Goal: Task Accomplishment & Management: Complete application form

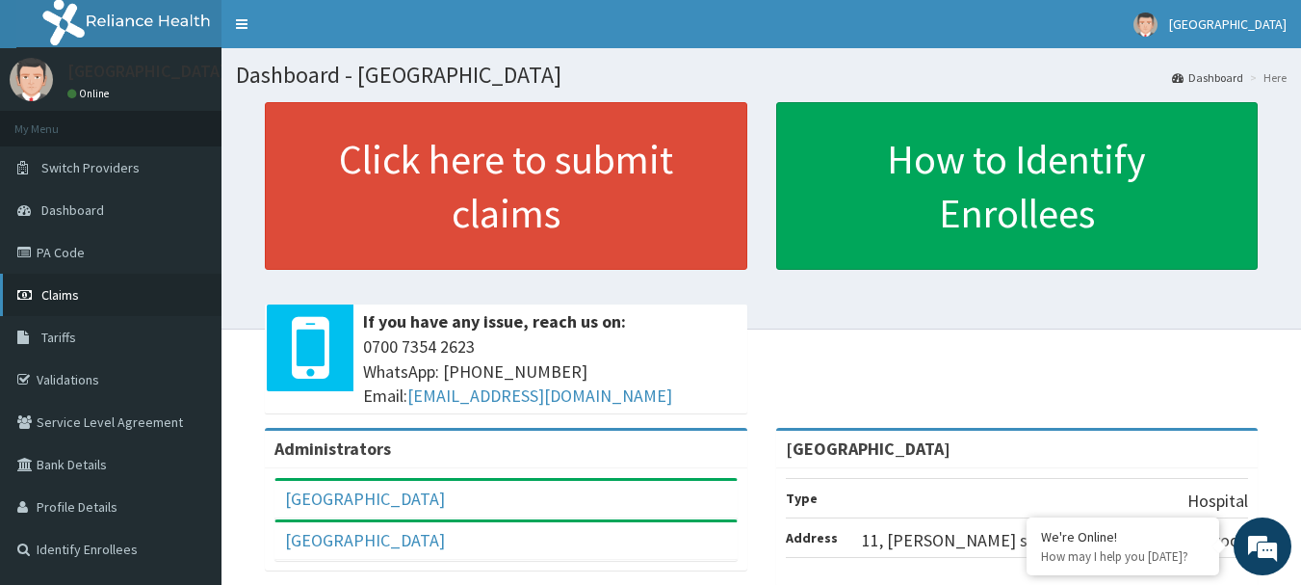
click at [67, 297] on span "Claims" at bounding box center [60, 294] width 38 height 17
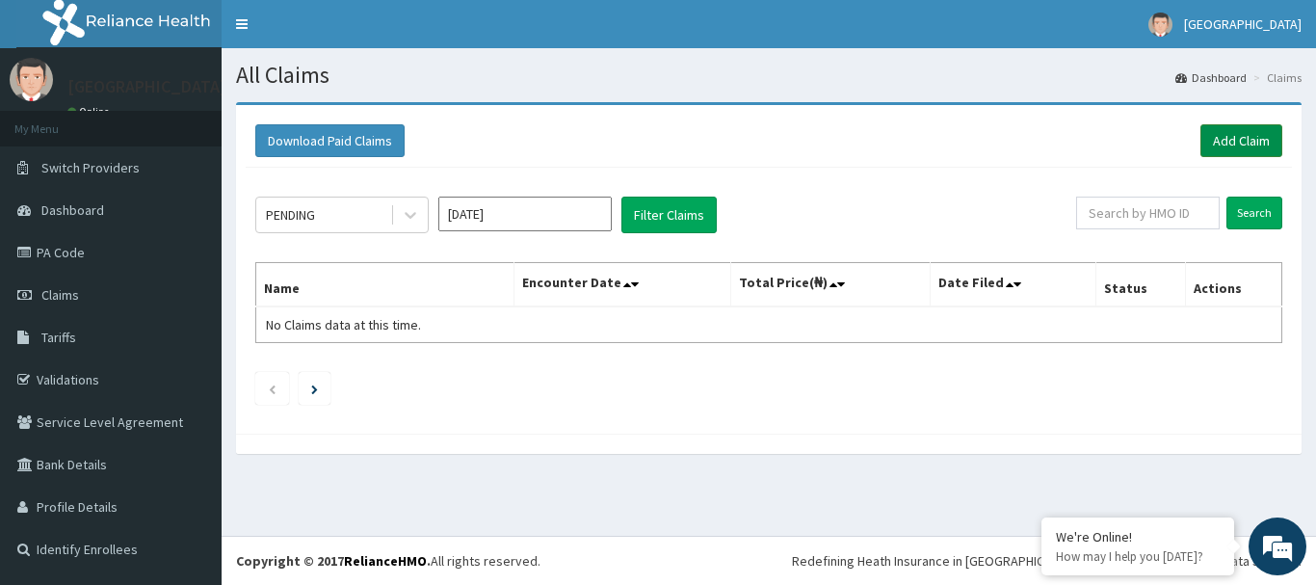
click at [1238, 141] on link "Add Claim" at bounding box center [1241, 140] width 82 height 33
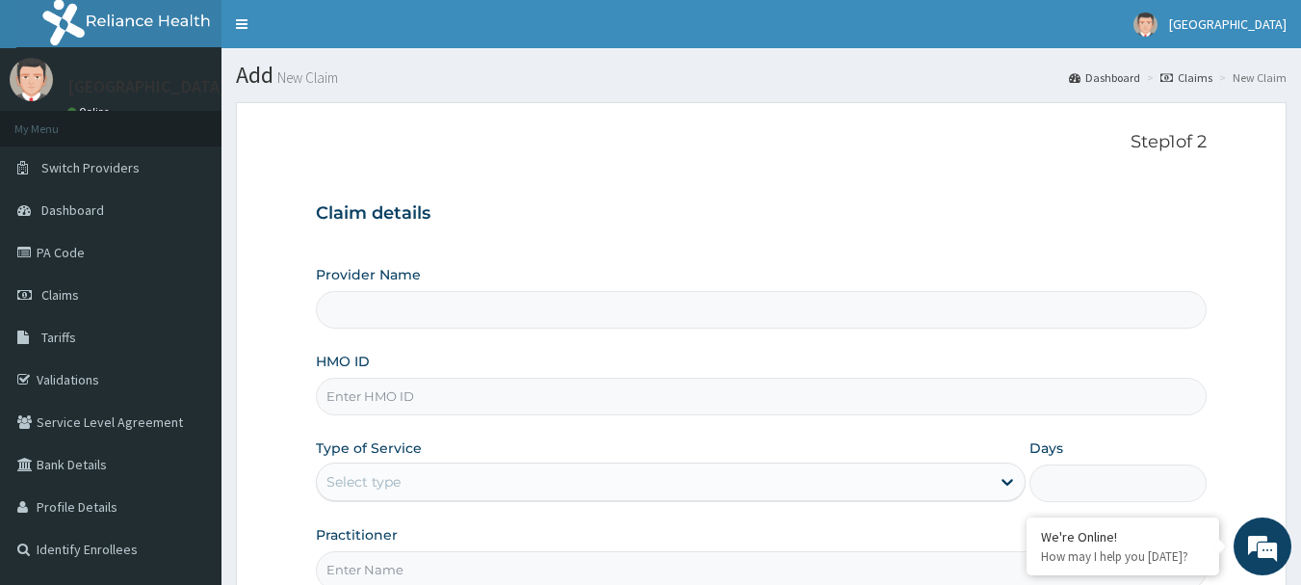
type input "Derabs Medical Center"
click at [840, 391] on input "HMO ID" at bounding box center [762, 397] width 892 height 38
paste input "PNS/10247/A"
type input "PNS/10247/A"
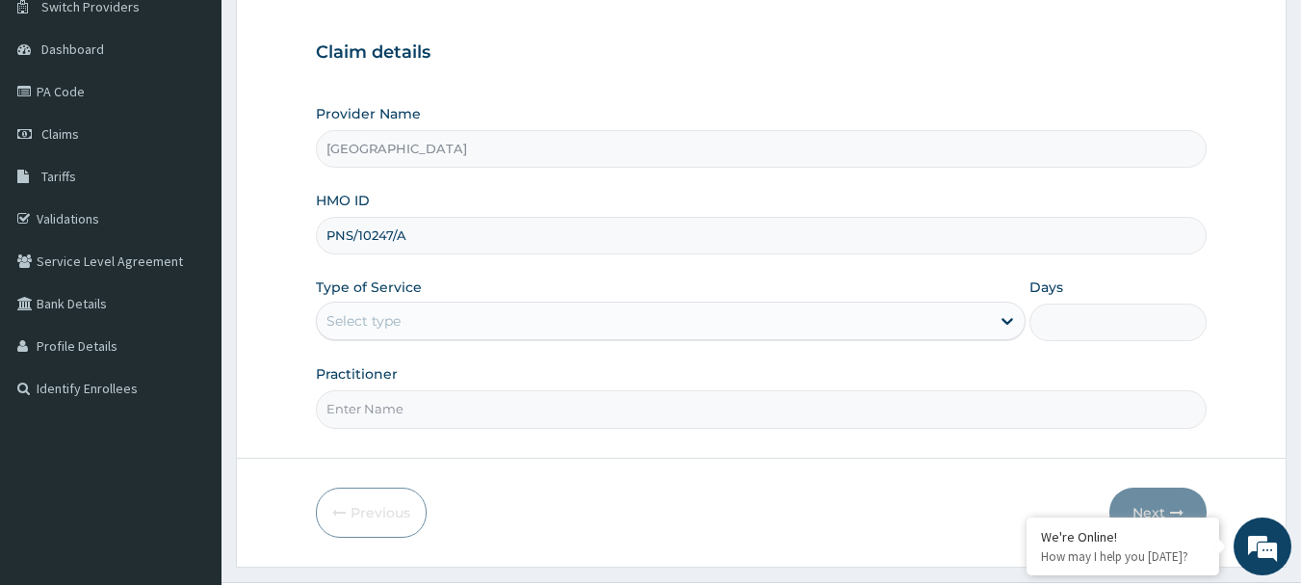
scroll to position [167, 0]
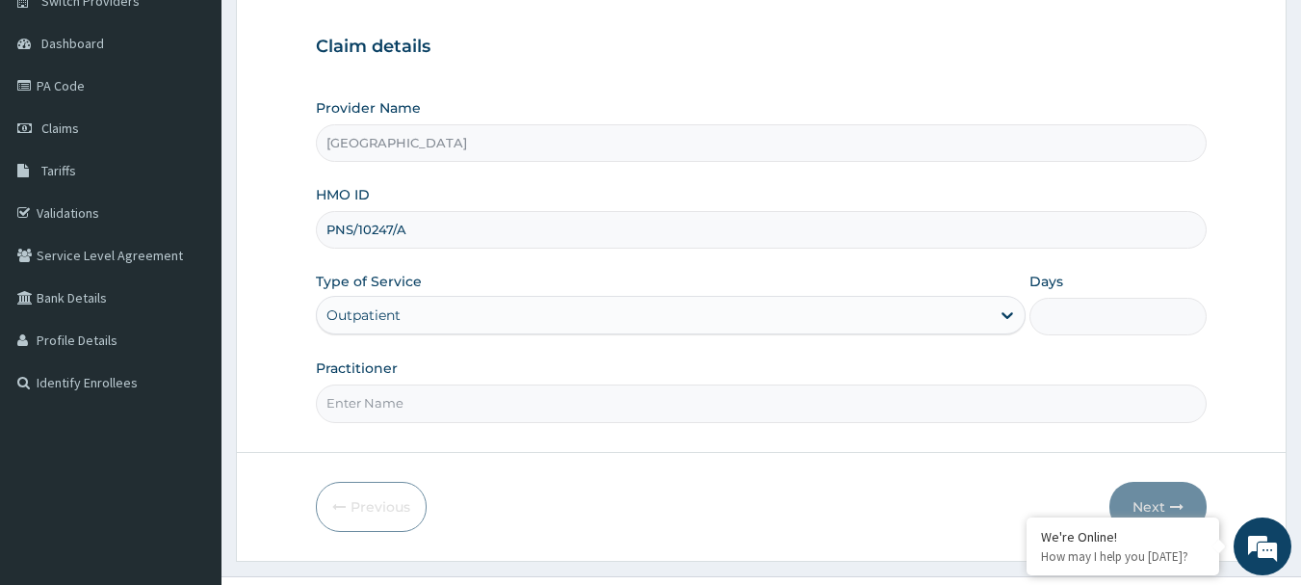
type input "1"
click at [715, 398] on input "Practitioner" at bounding box center [762, 403] width 892 height 38
type input "Dr. Kuku"
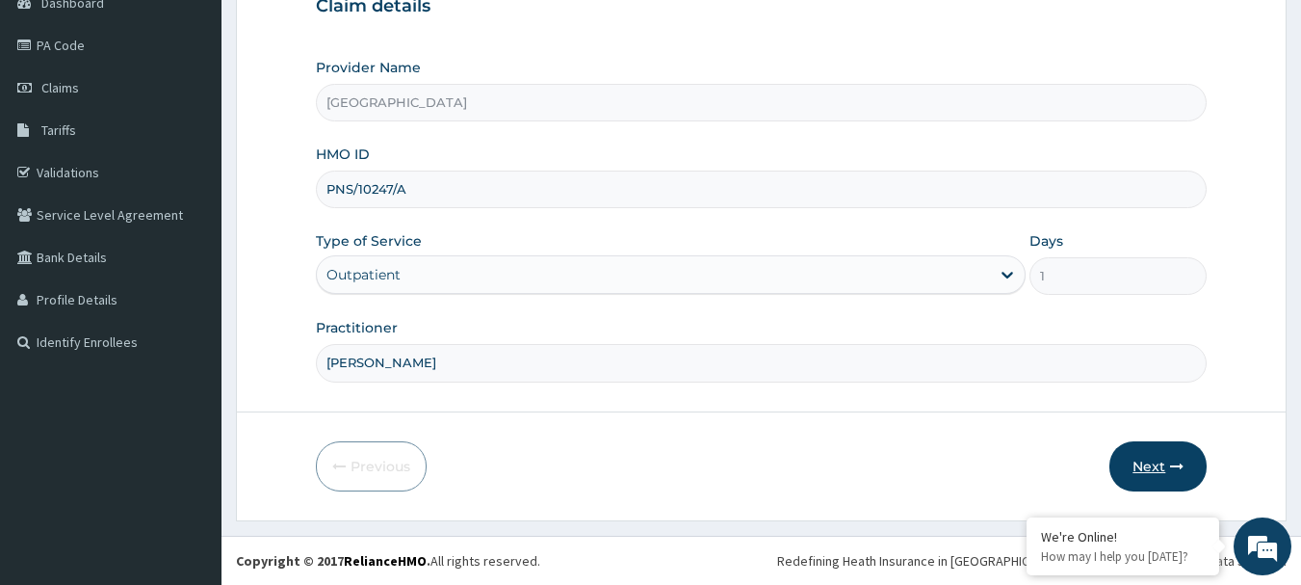
click at [1178, 451] on button "Next" at bounding box center [1158, 466] width 97 height 50
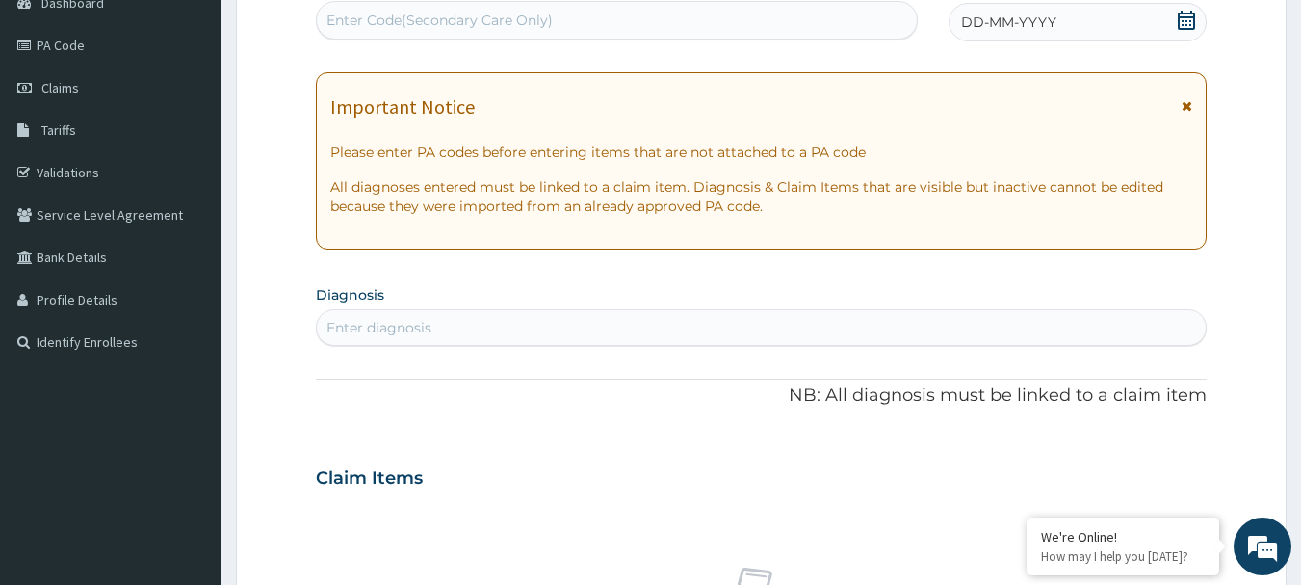
scroll to position [0, 0]
click at [1192, 20] on icon at bounding box center [1186, 20] width 17 height 19
click at [1187, 103] on icon at bounding box center [1187, 105] width 11 height 13
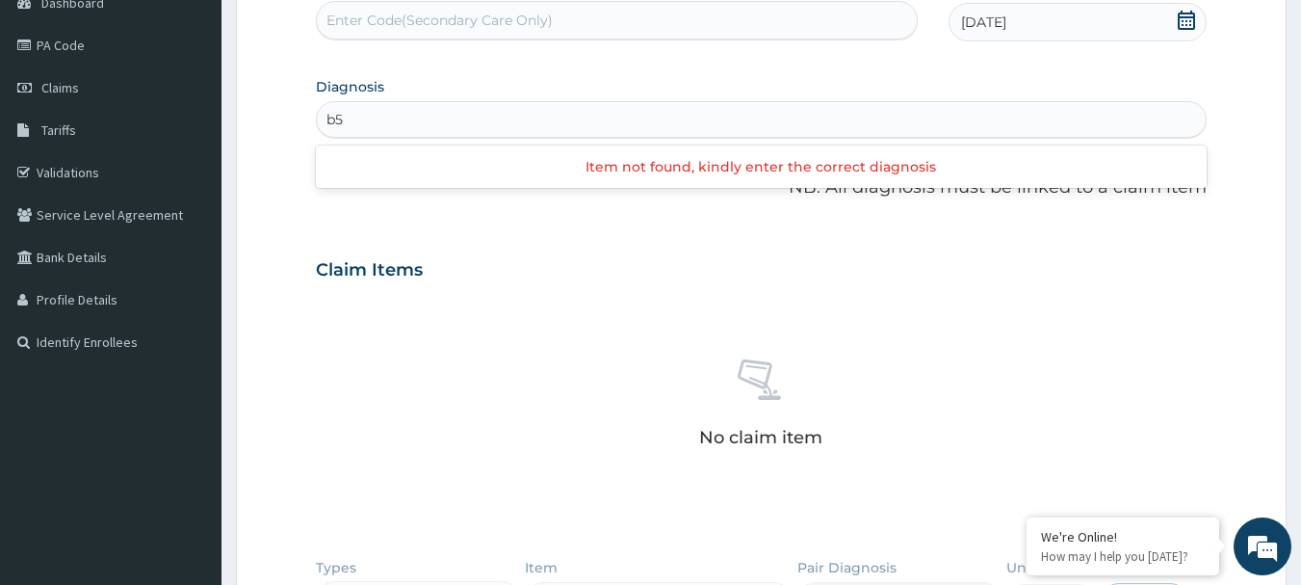
type input "b"
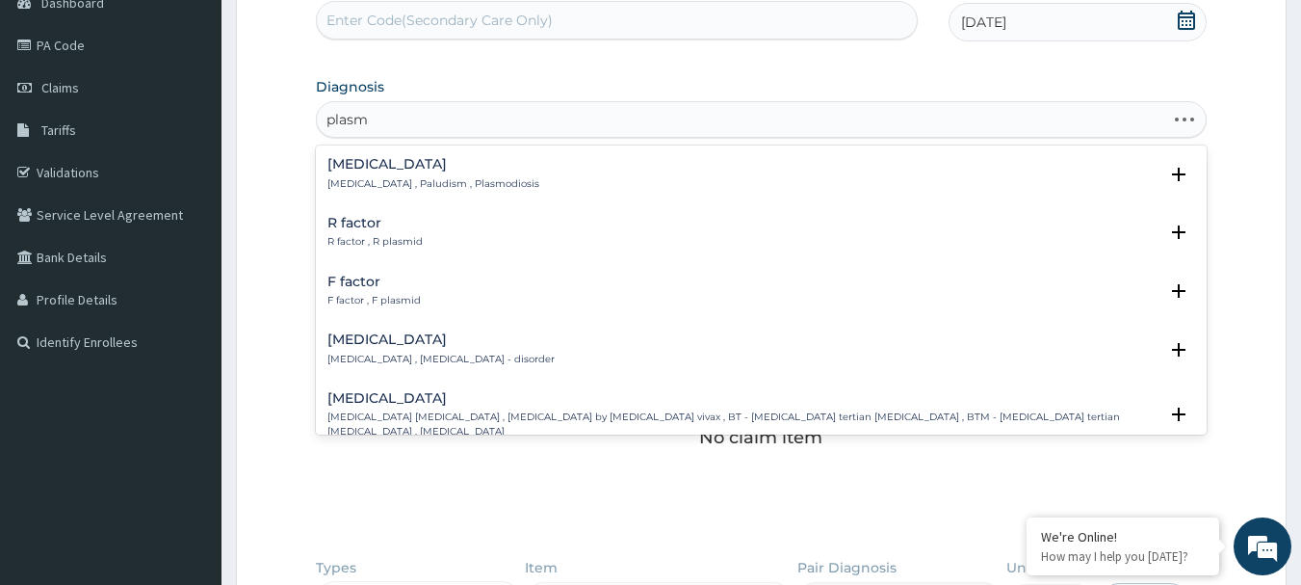
type input "plasmo"
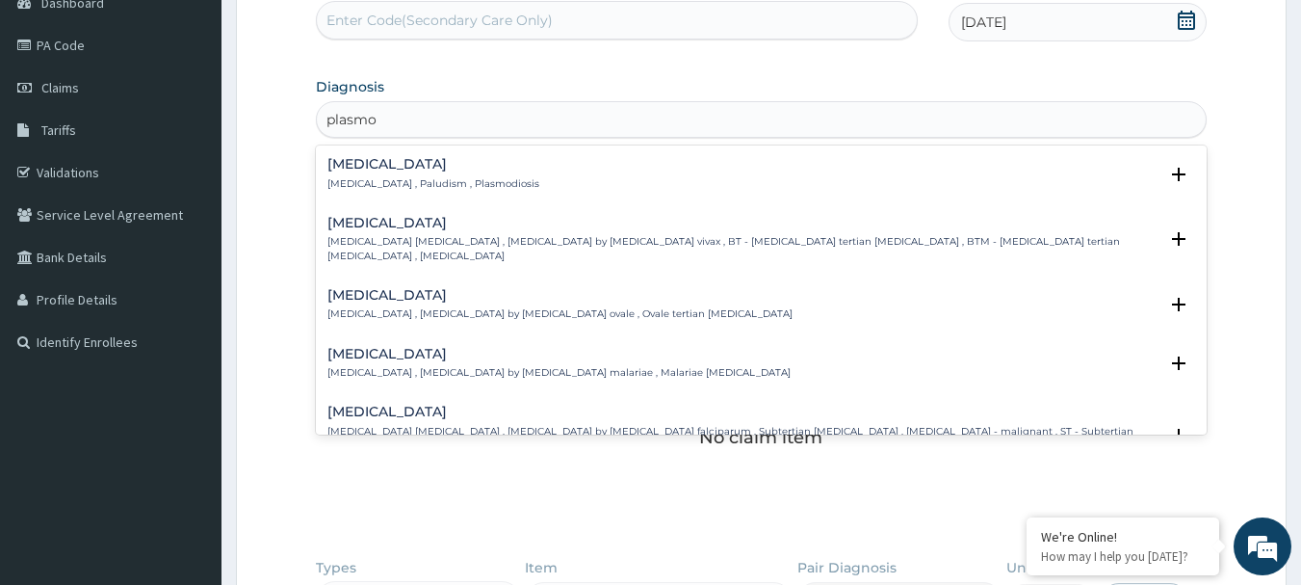
click at [478, 405] on h4 "Falciparum malaria" at bounding box center [743, 412] width 831 height 14
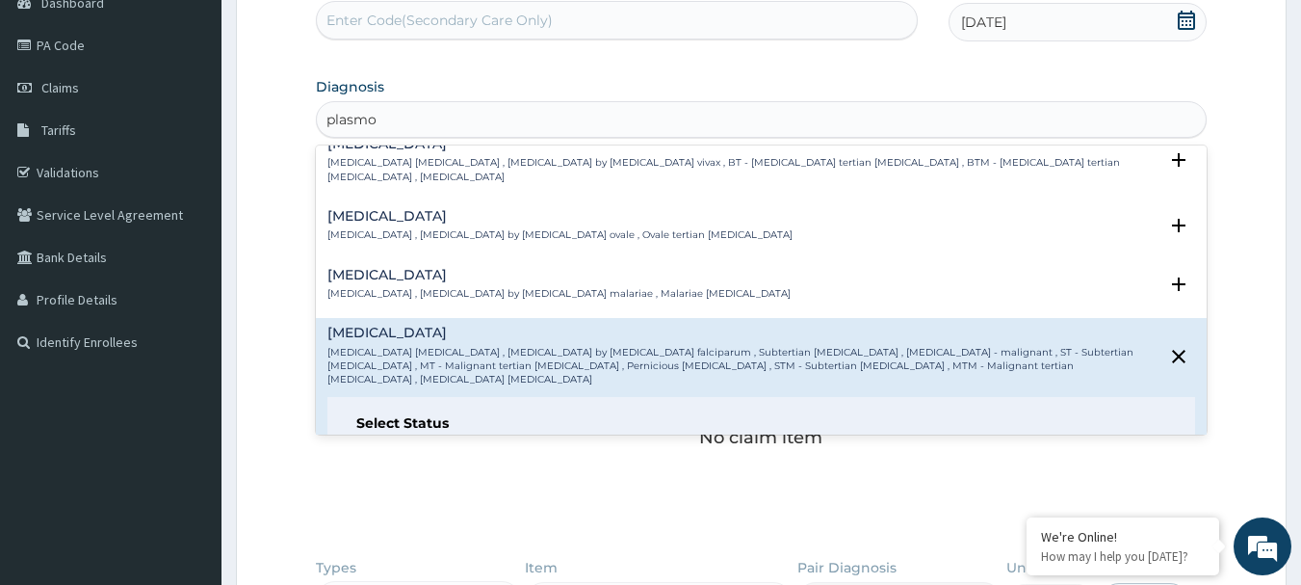
scroll to position [132, 0]
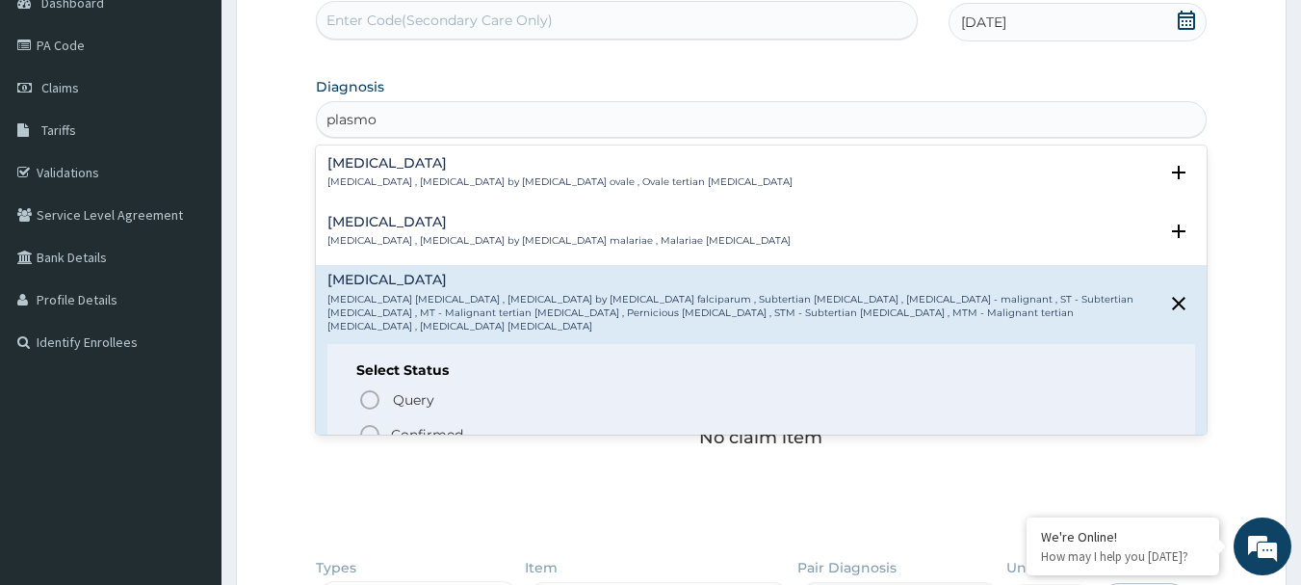
click at [376, 423] on icon "status option filled" at bounding box center [369, 434] width 23 height 23
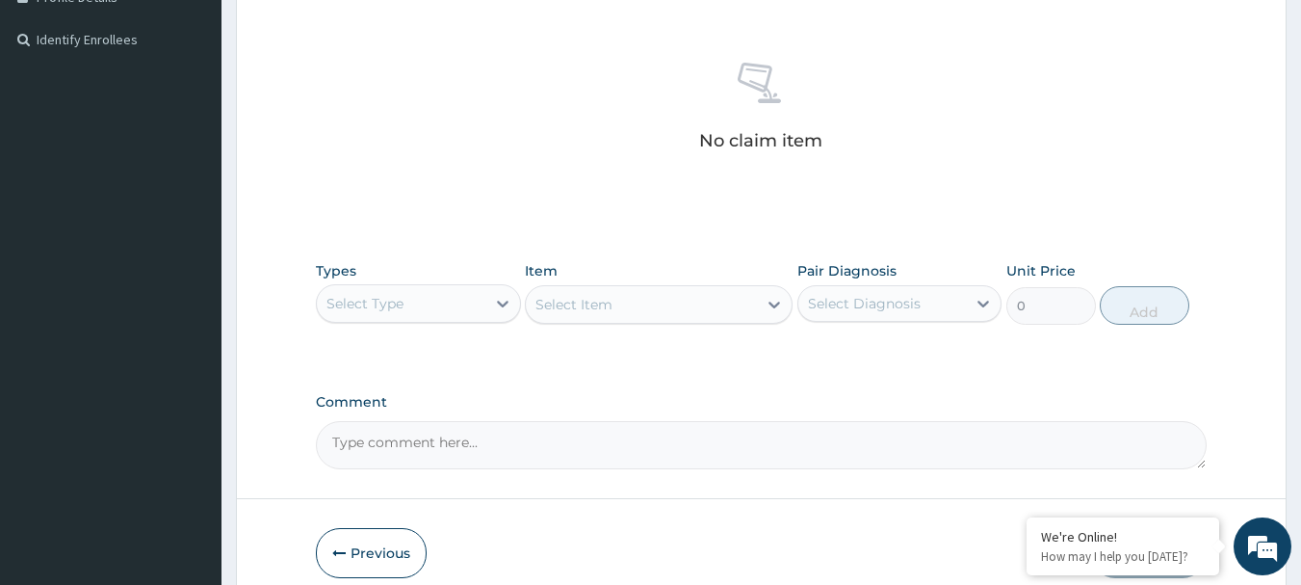
scroll to position [519, 0]
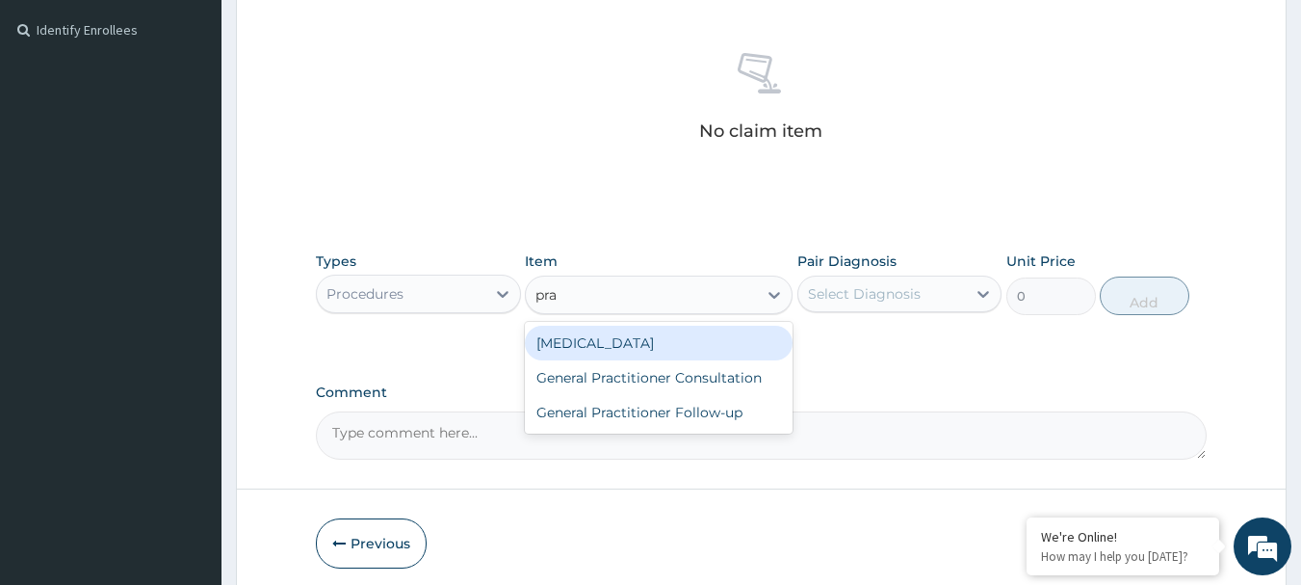
type input "prac"
type input "3000"
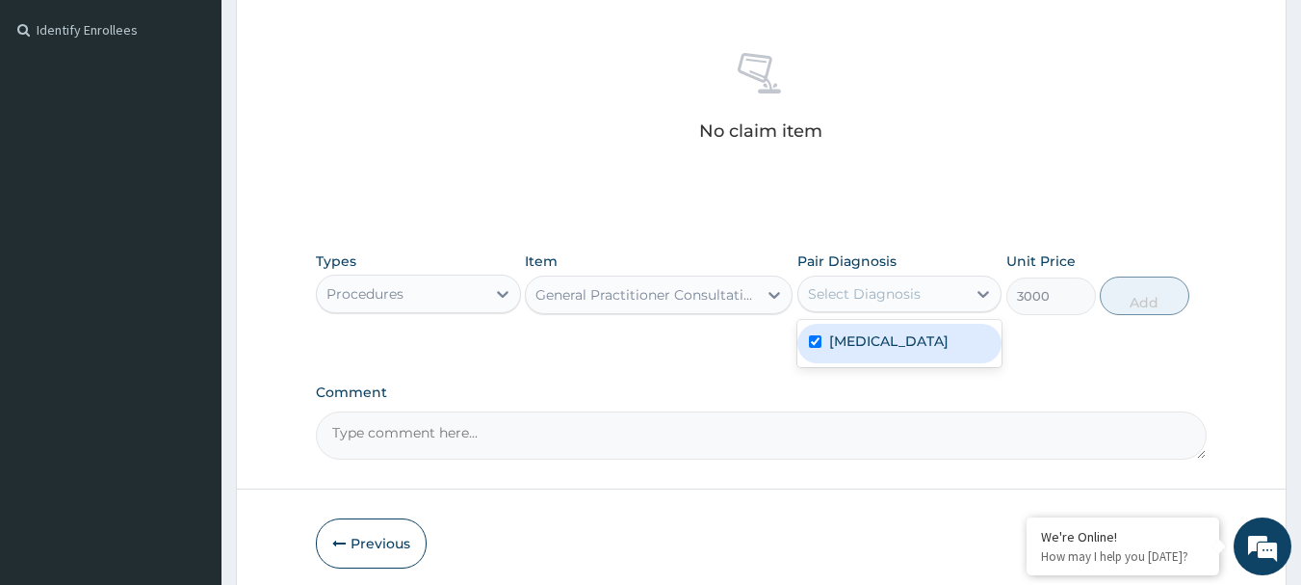
checkbox input "true"
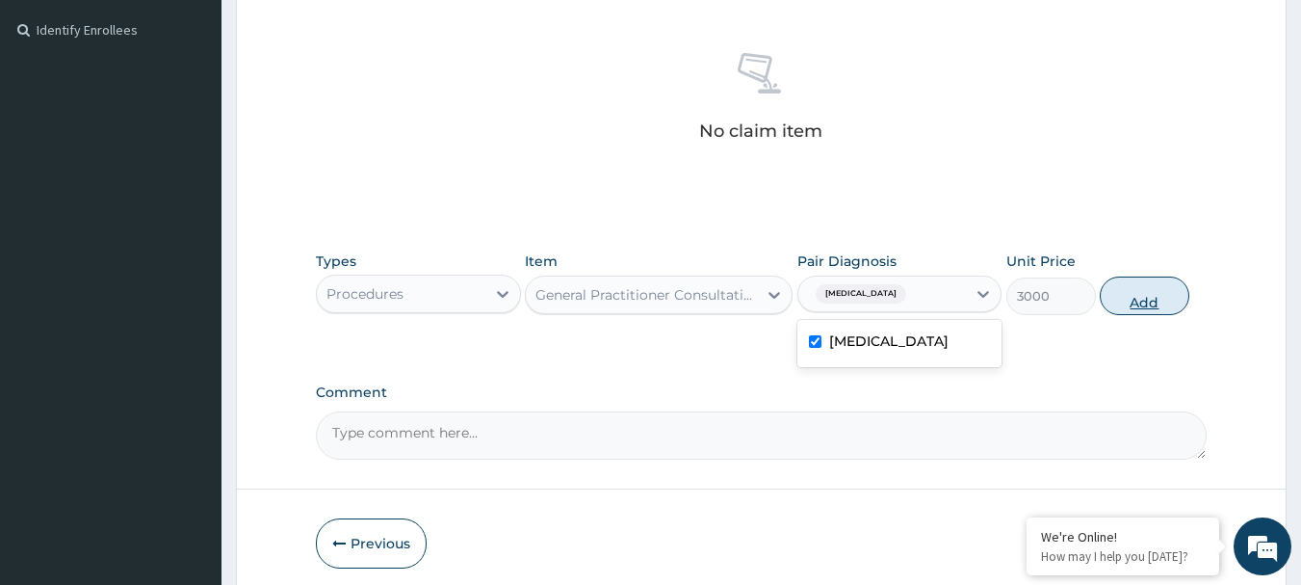
click at [1128, 301] on button "Add" at bounding box center [1145, 295] width 90 height 39
type input "0"
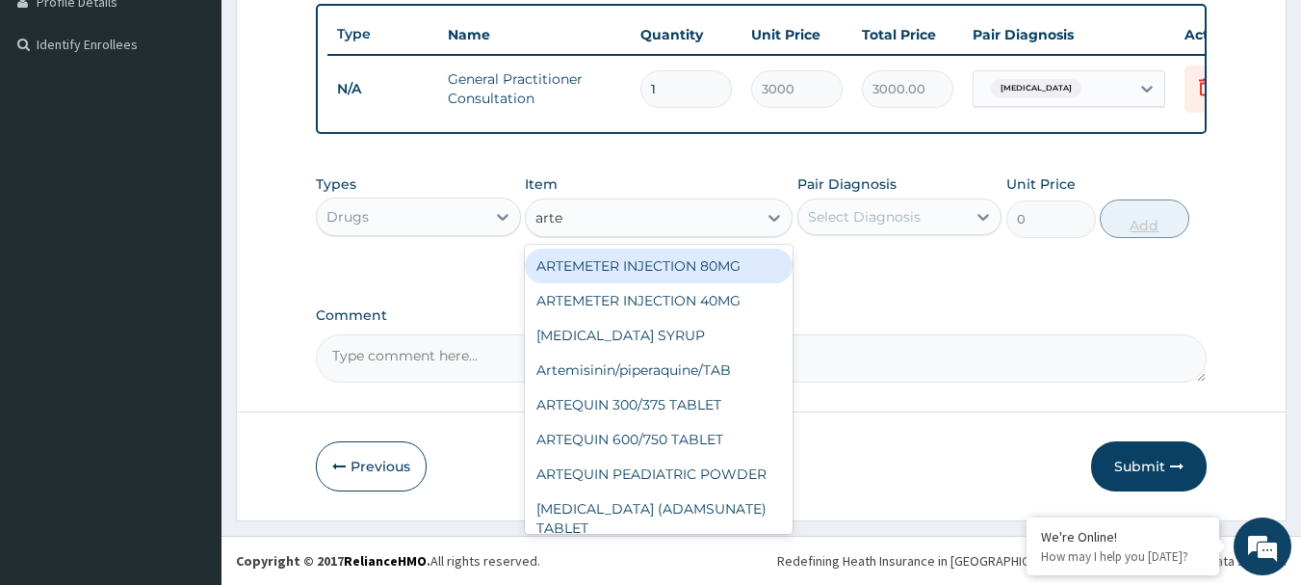
type input "artem"
type input "210"
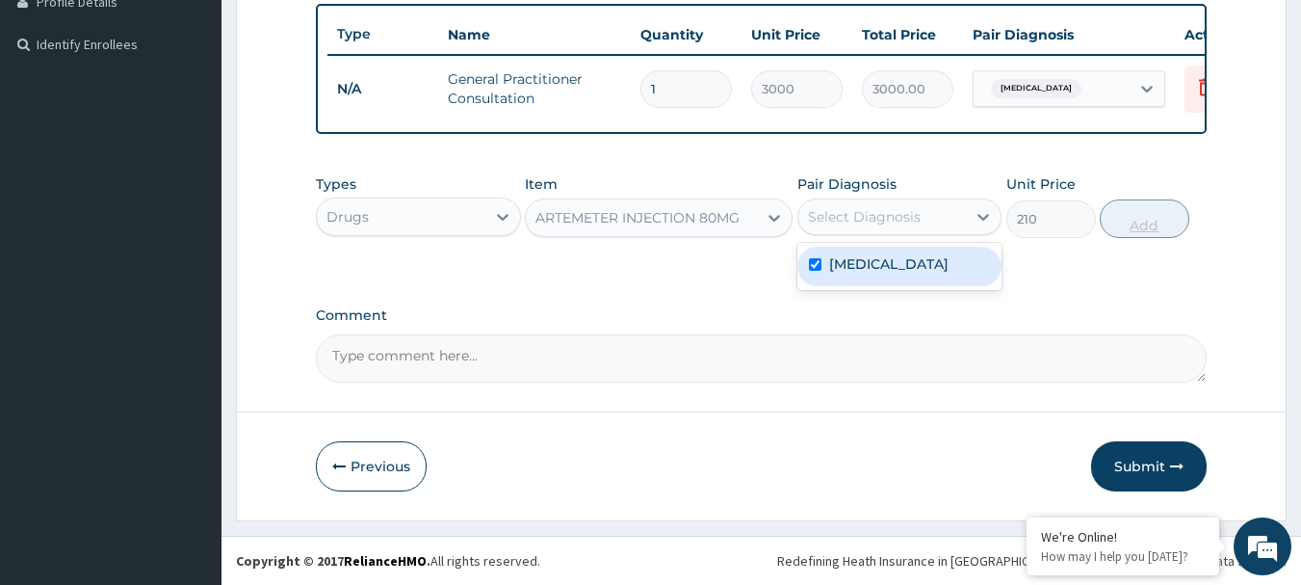
checkbox input "true"
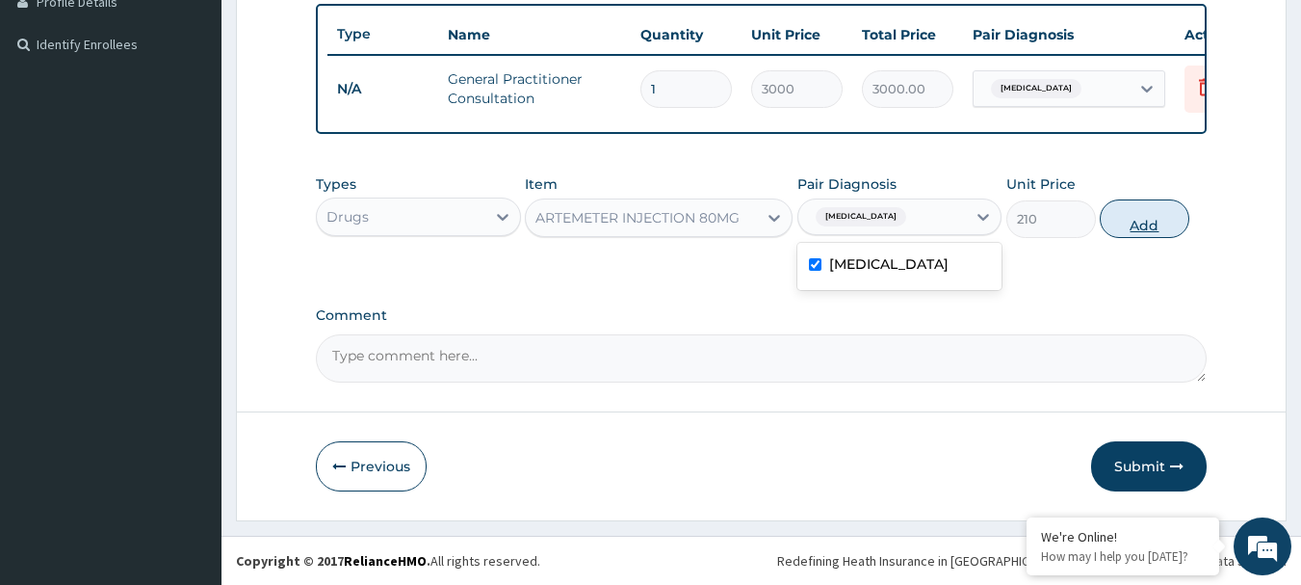
click at [1143, 211] on button "Add" at bounding box center [1145, 218] width 90 height 39
type input "0"
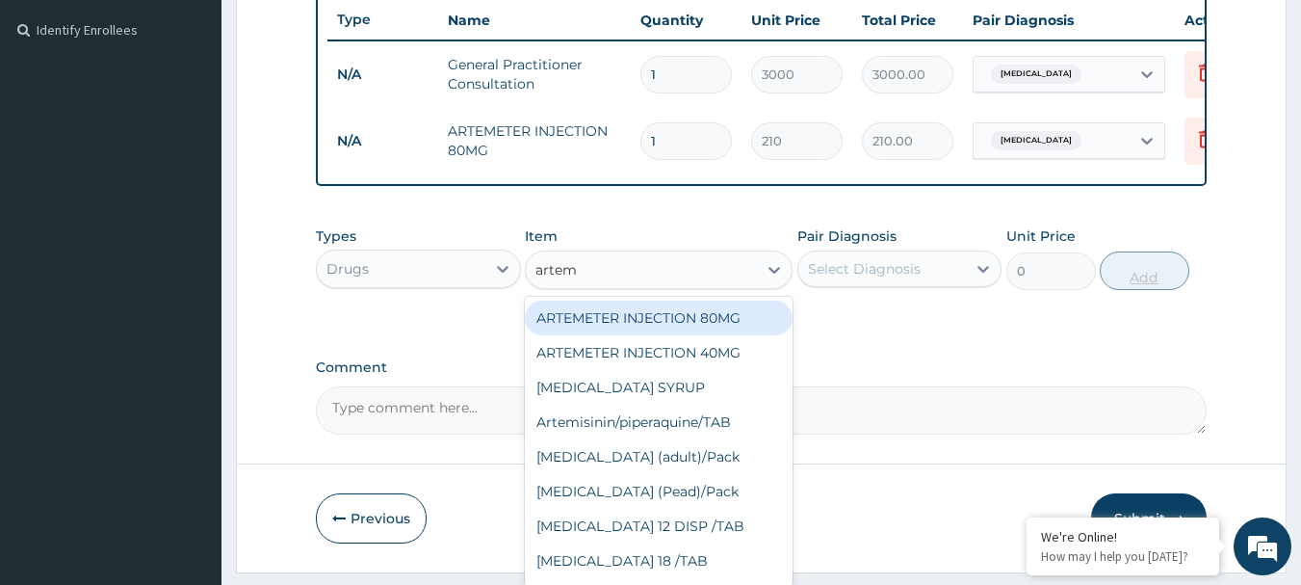
type input "arteme"
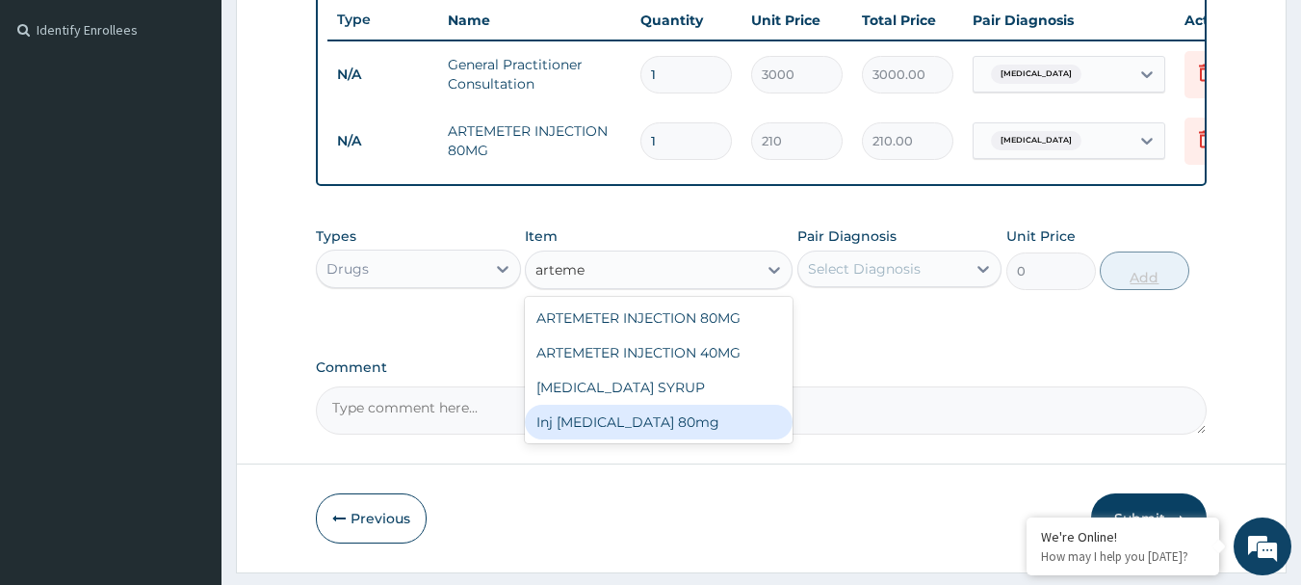
type input "1900"
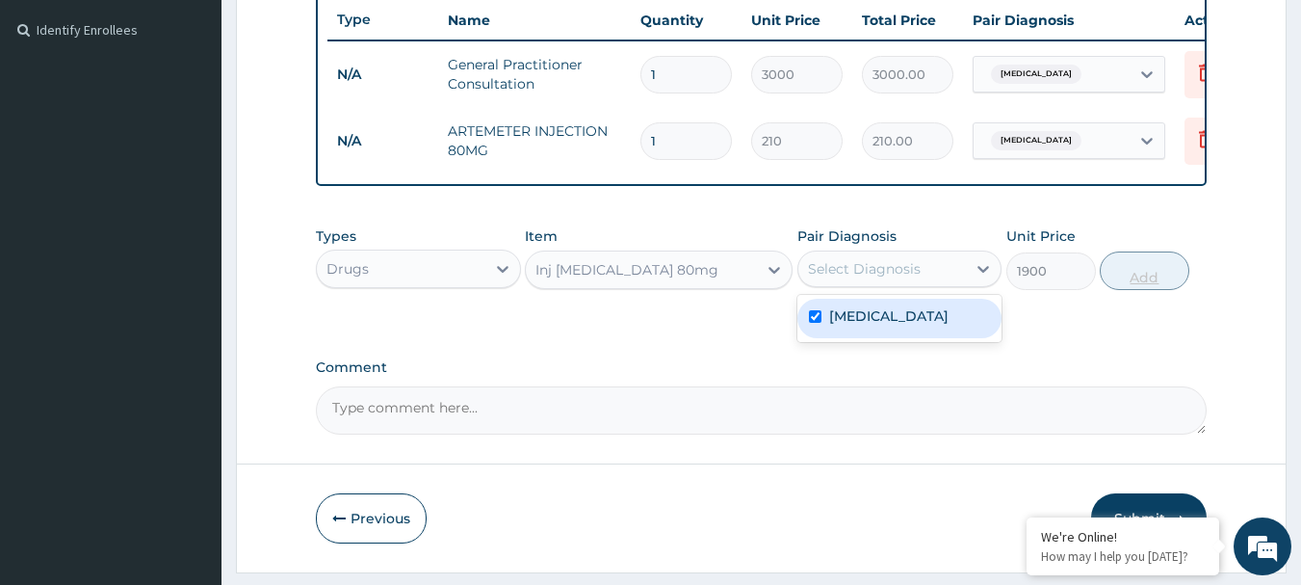
checkbox input "true"
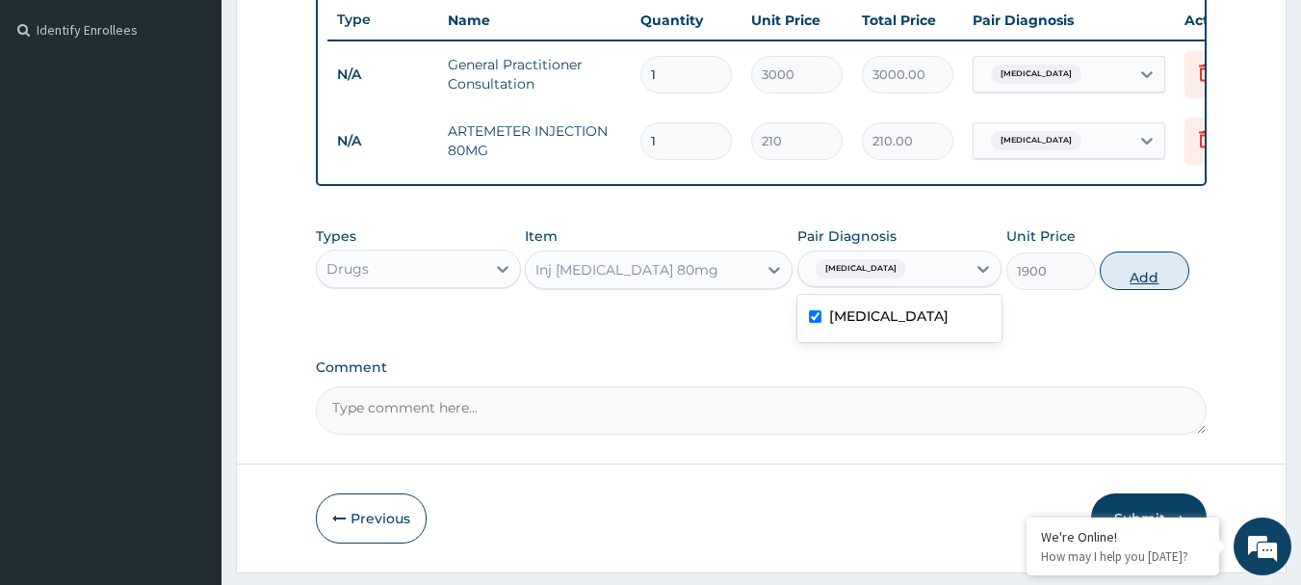
click at [1144, 290] on button "Add" at bounding box center [1145, 270] width 90 height 39
type input "0"
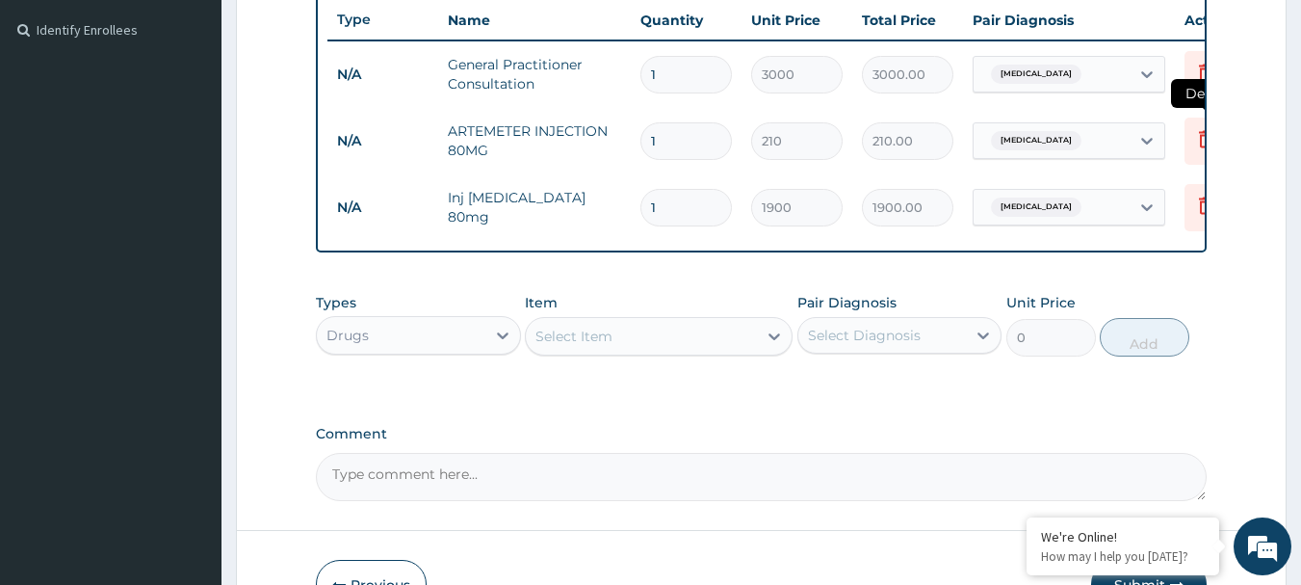
click at [1197, 125] on icon at bounding box center [1206, 141] width 42 height 47
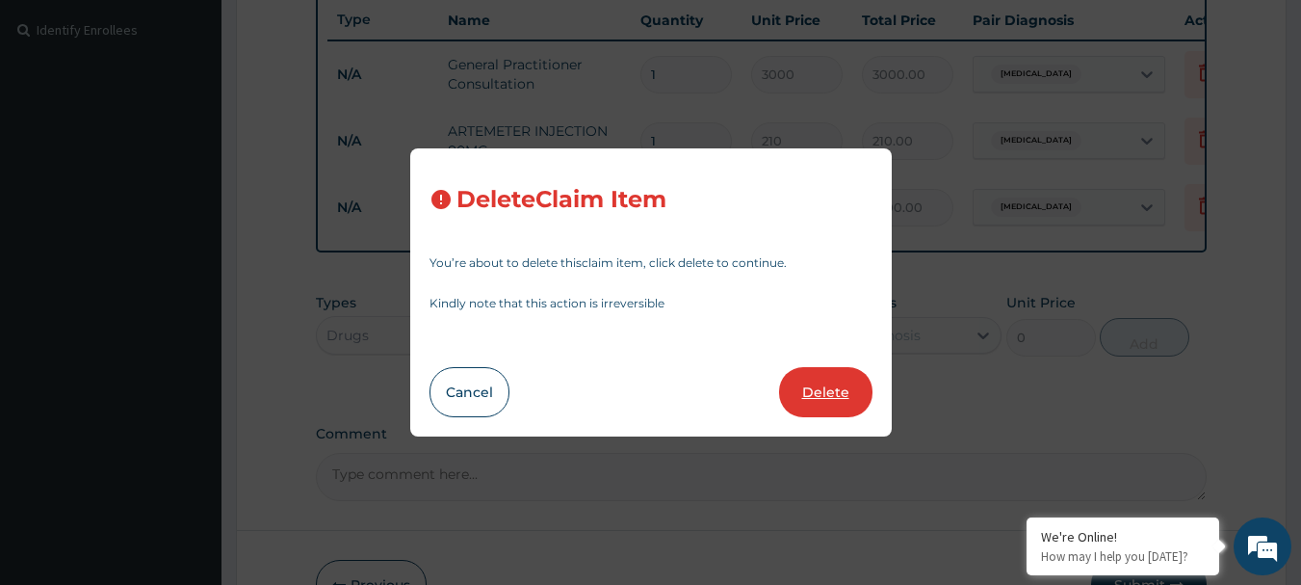
click at [834, 385] on button "Delete" at bounding box center [825, 392] width 93 height 50
type input "1900"
type input "1900.00"
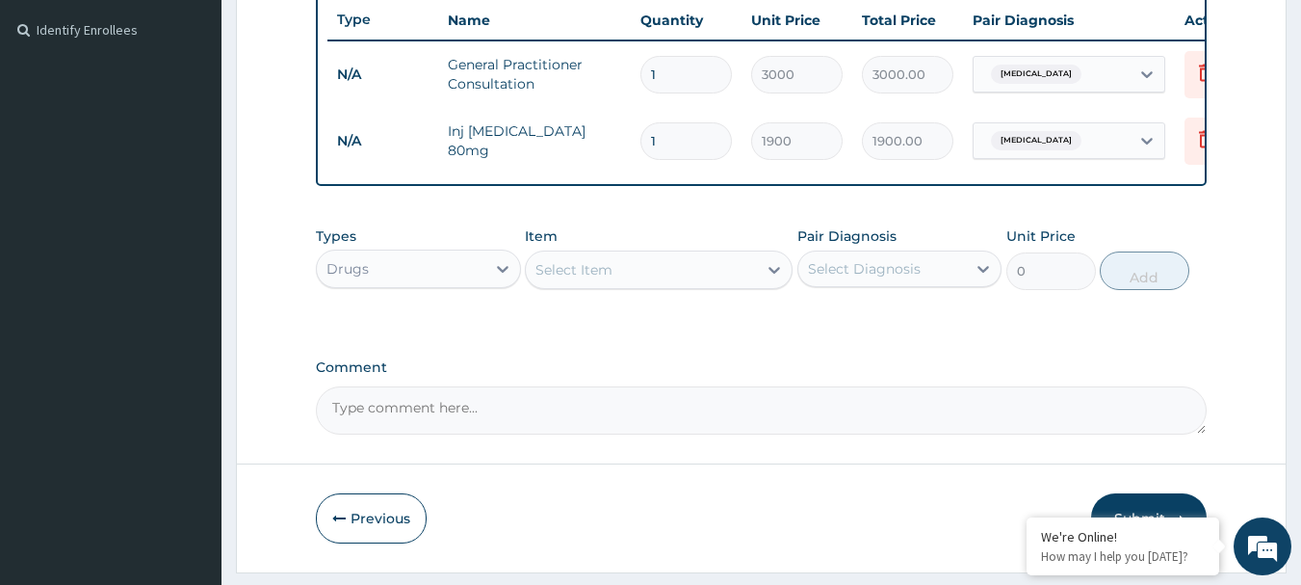
click at [690, 140] on input "1" at bounding box center [687, 141] width 92 height 38
type input "0.00"
type input "6"
type input "11400.00"
type input "6"
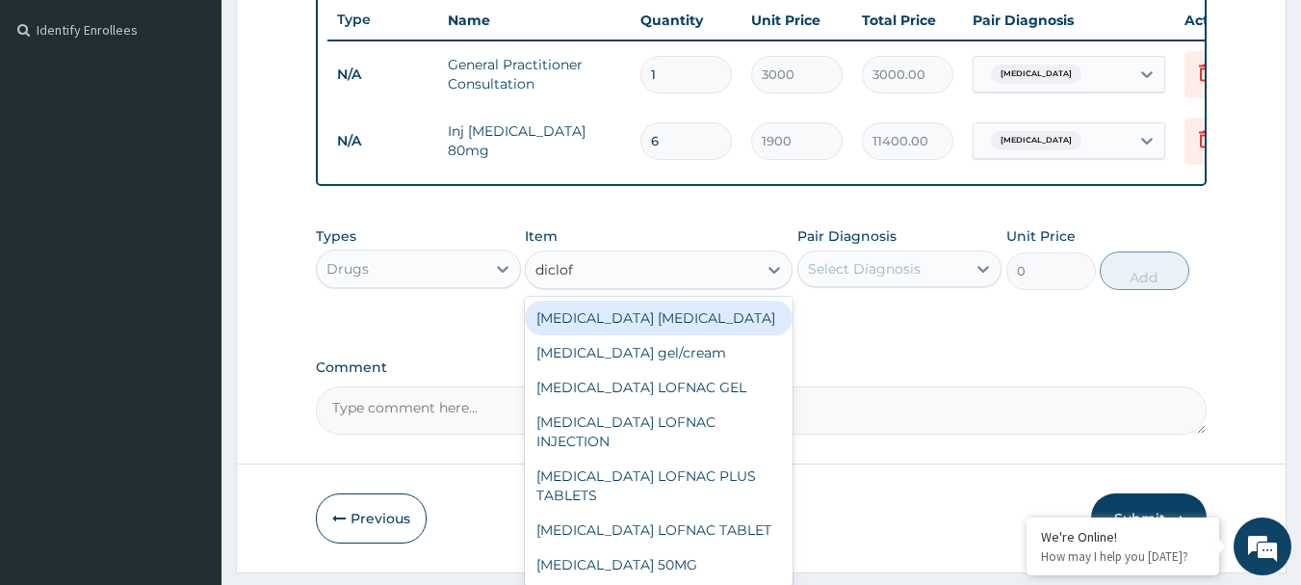
type input "diclofe"
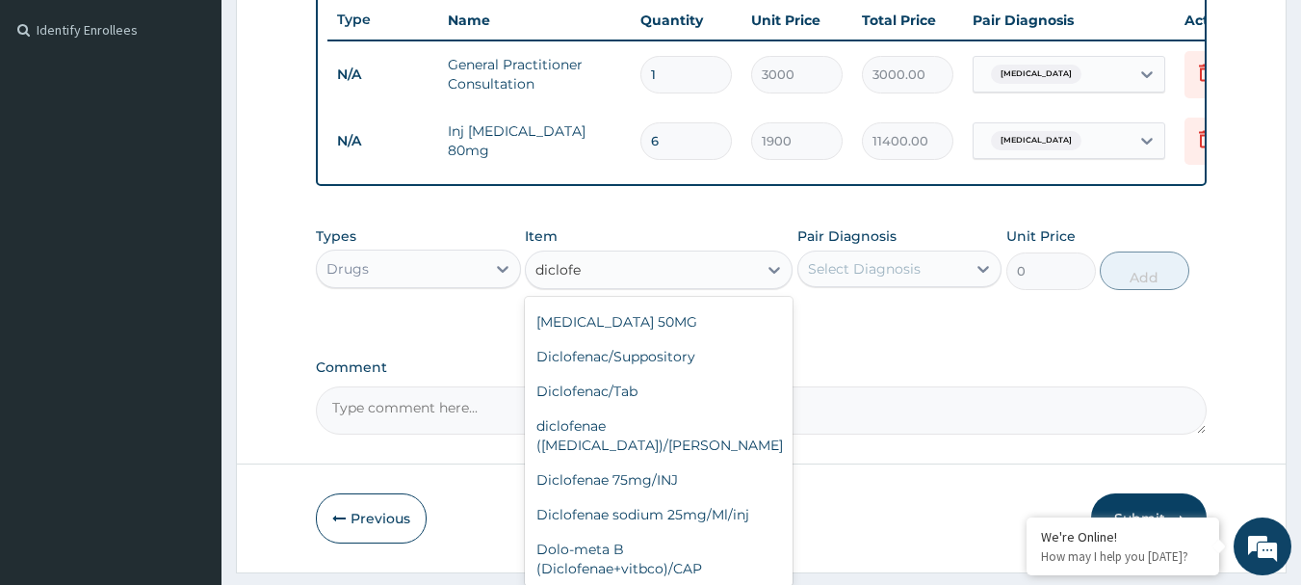
type input "840"
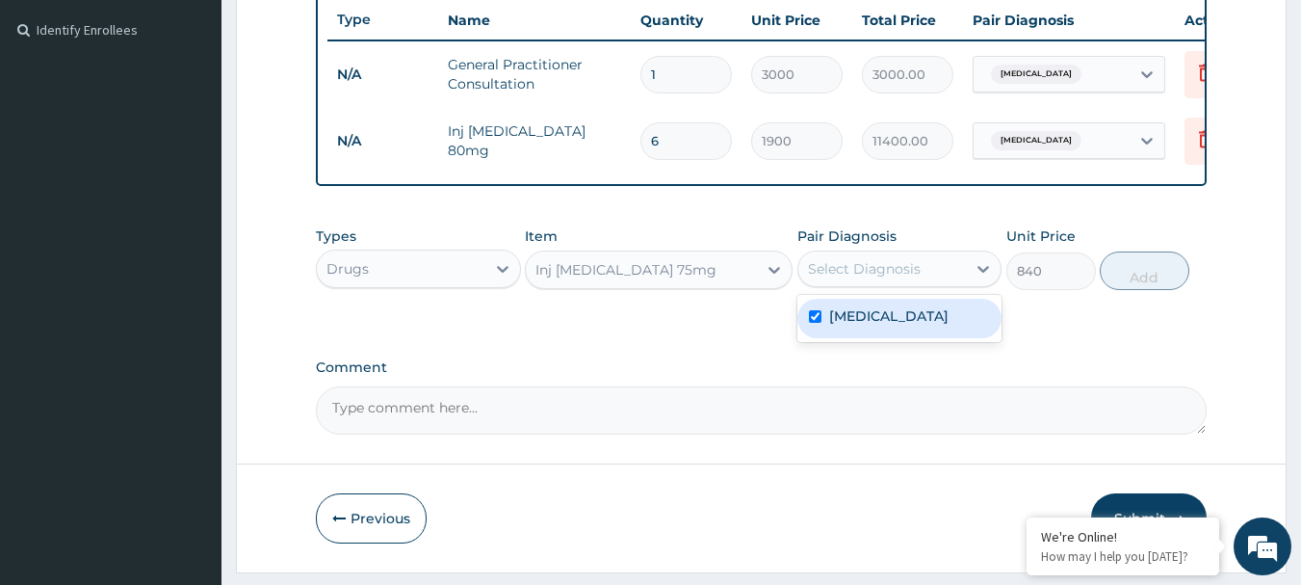
checkbox input "true"
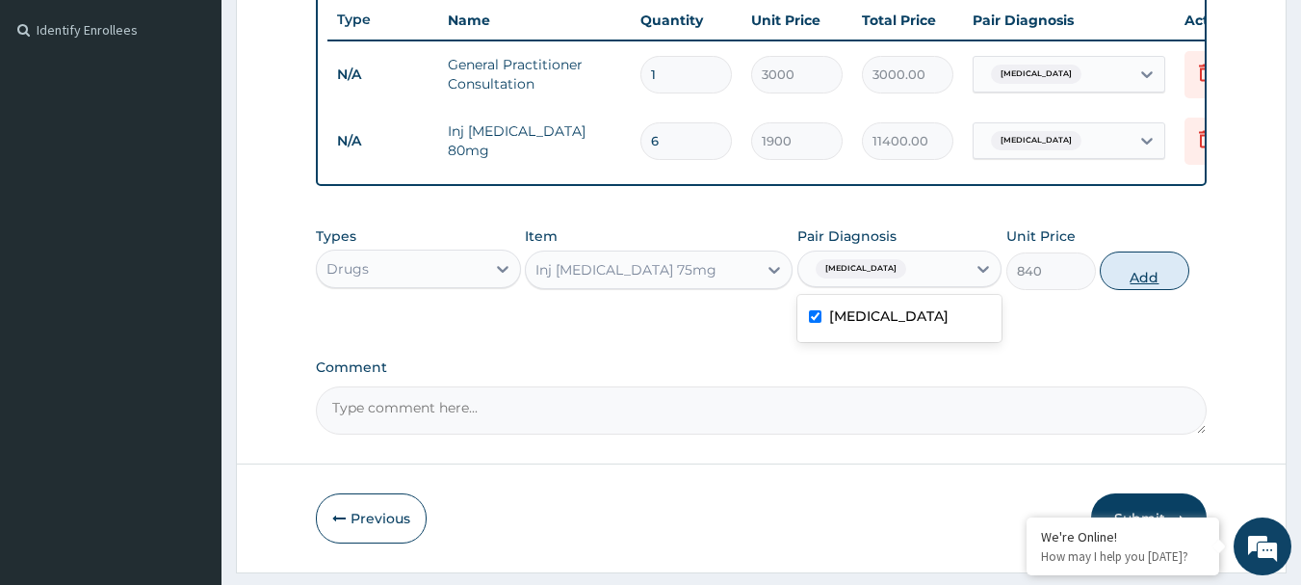
click at [1148, 282] on button "Add" at bounding box center [1145, 270] width 90 height 39
type input "0"
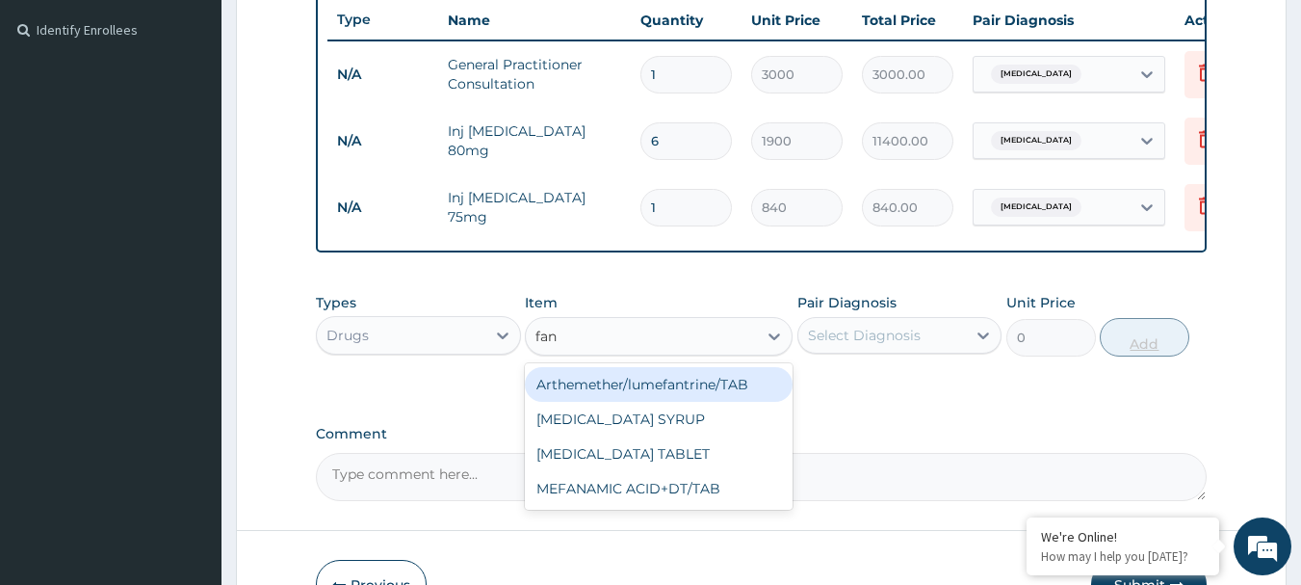
type input "fans"
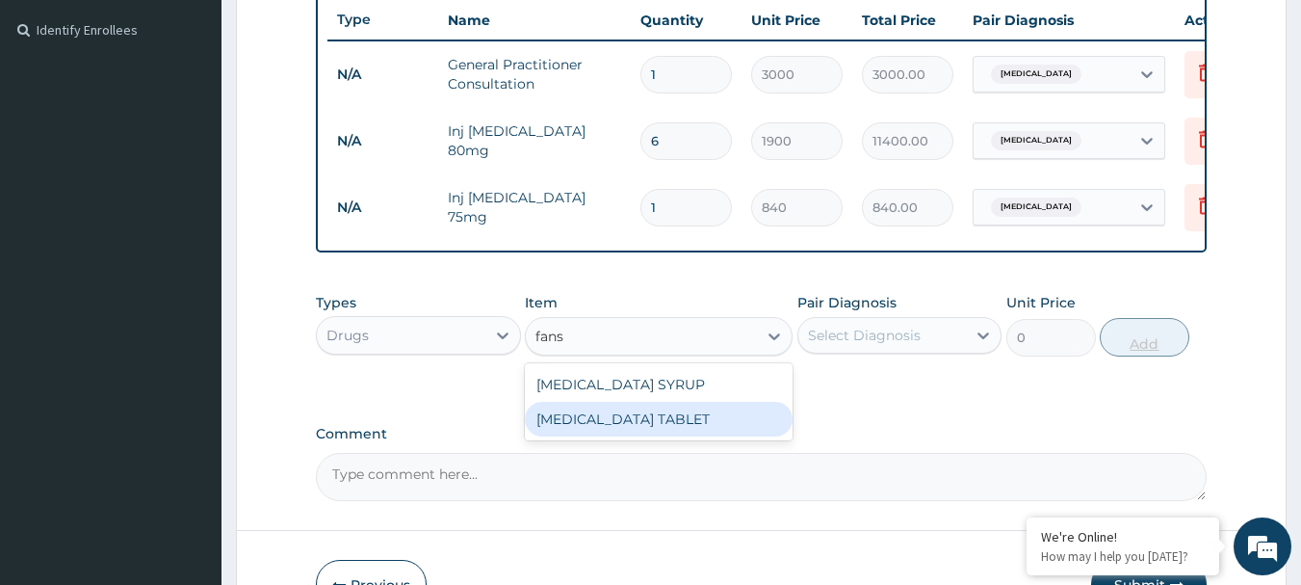
type input "31.5"
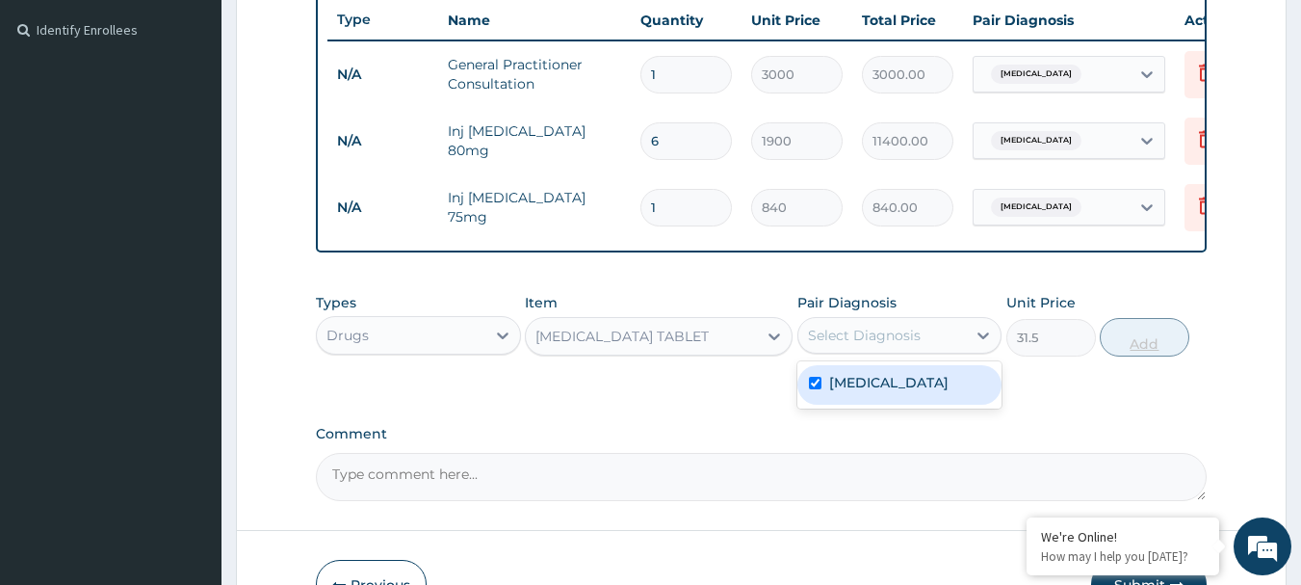
checkbox input "true"
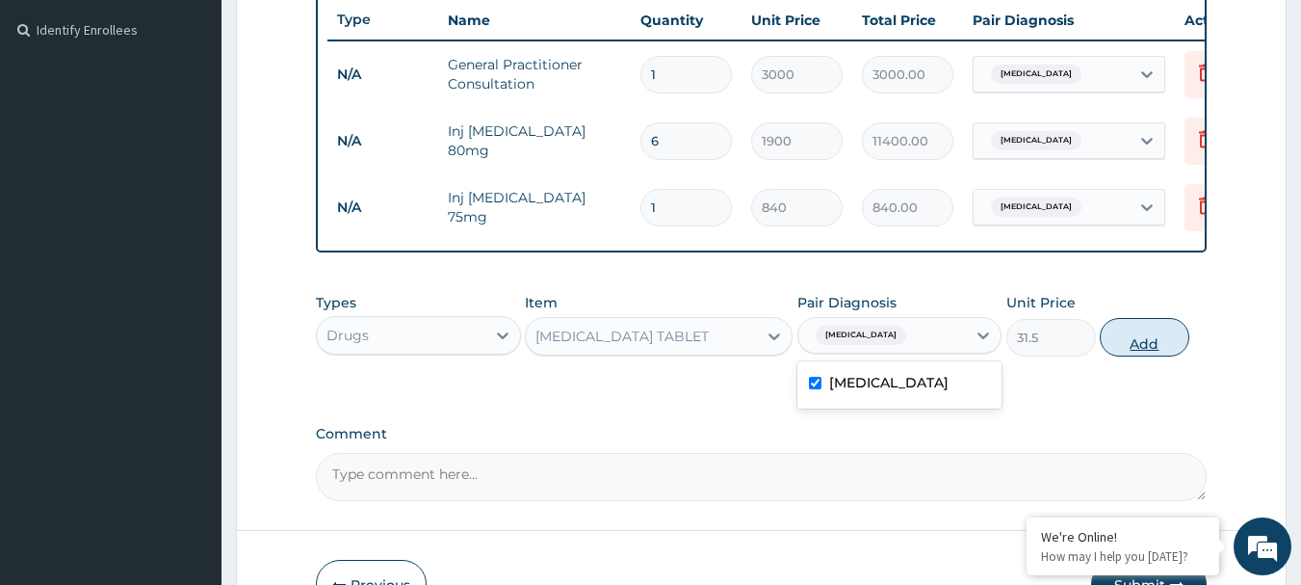
click at [1152, 350] on button "Add" at bounding box center [1145, 337] width 90 height 39
type input "0"
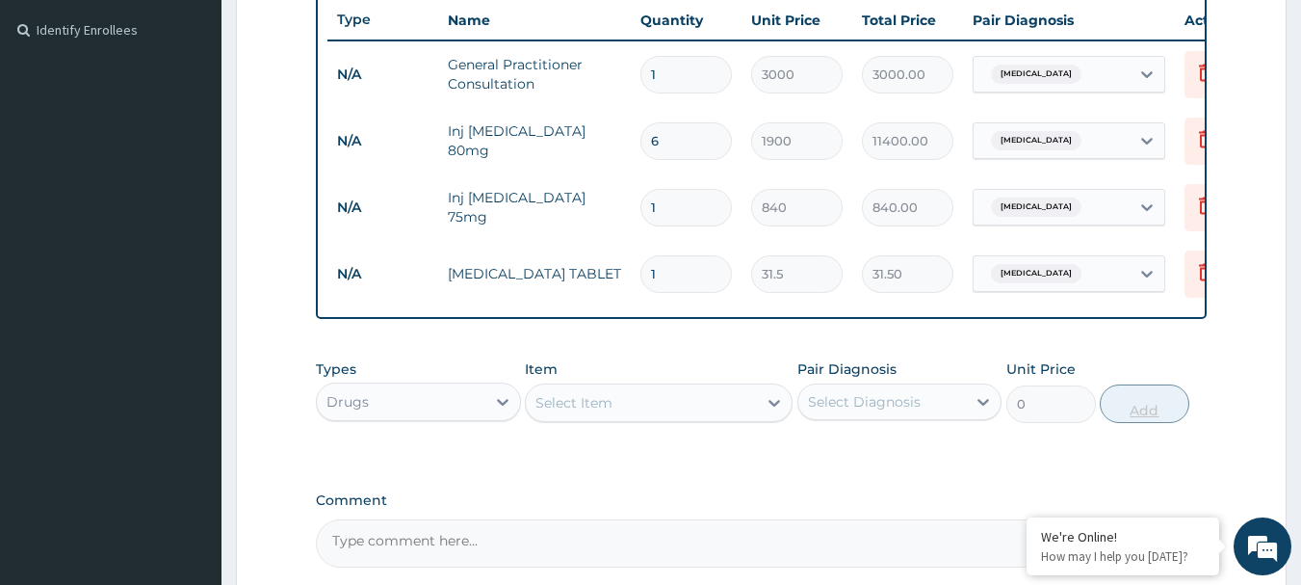
type input "0.00"
type input "3"
type input "94.50"
type input "3"
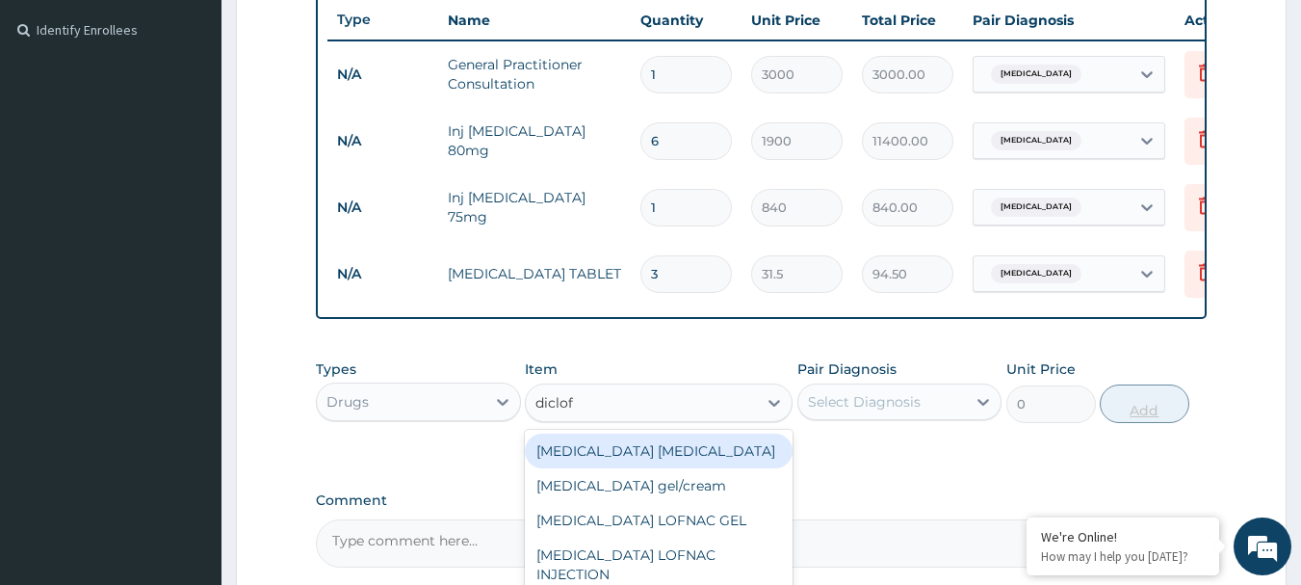
type input "diclofe"
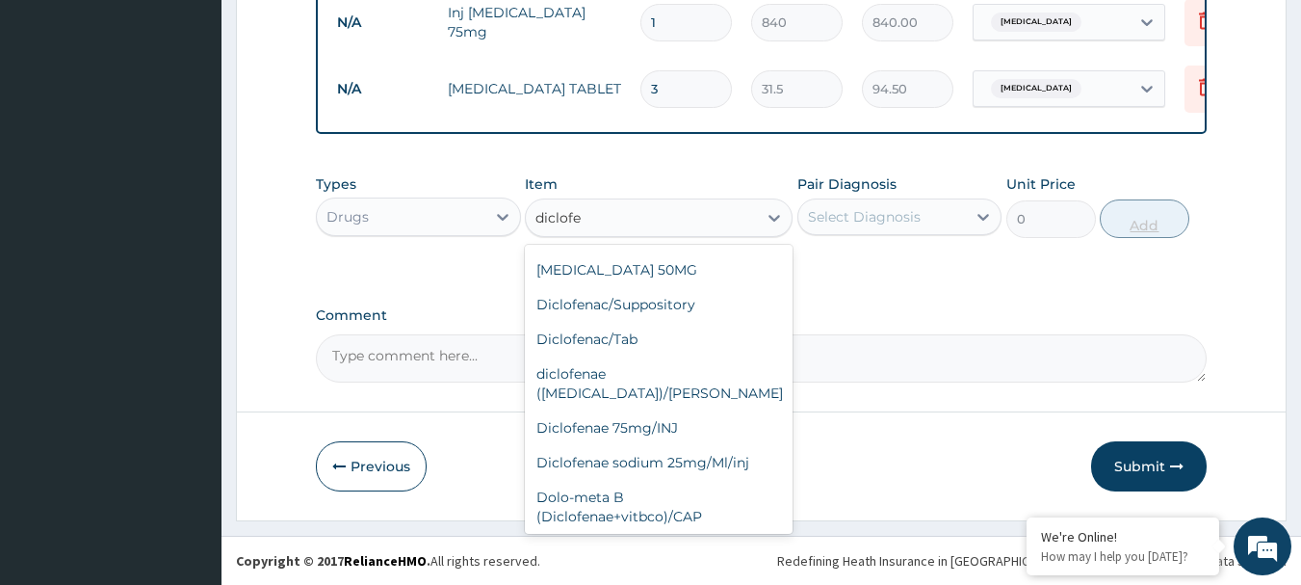
scroll to position [0, 0]
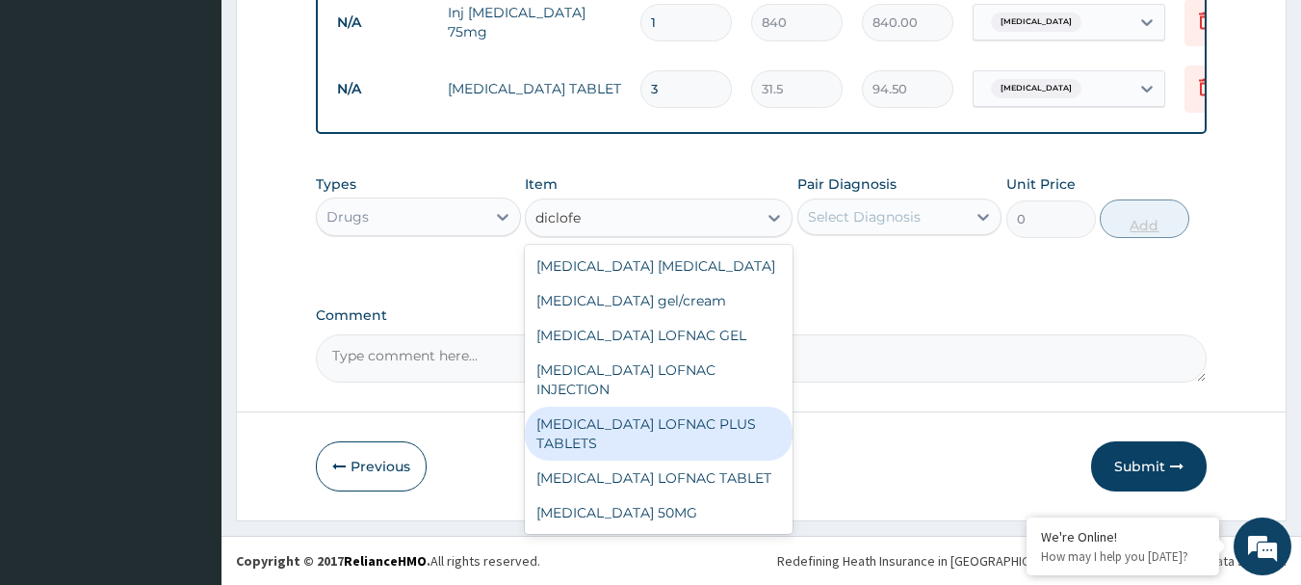
type input "78.75"
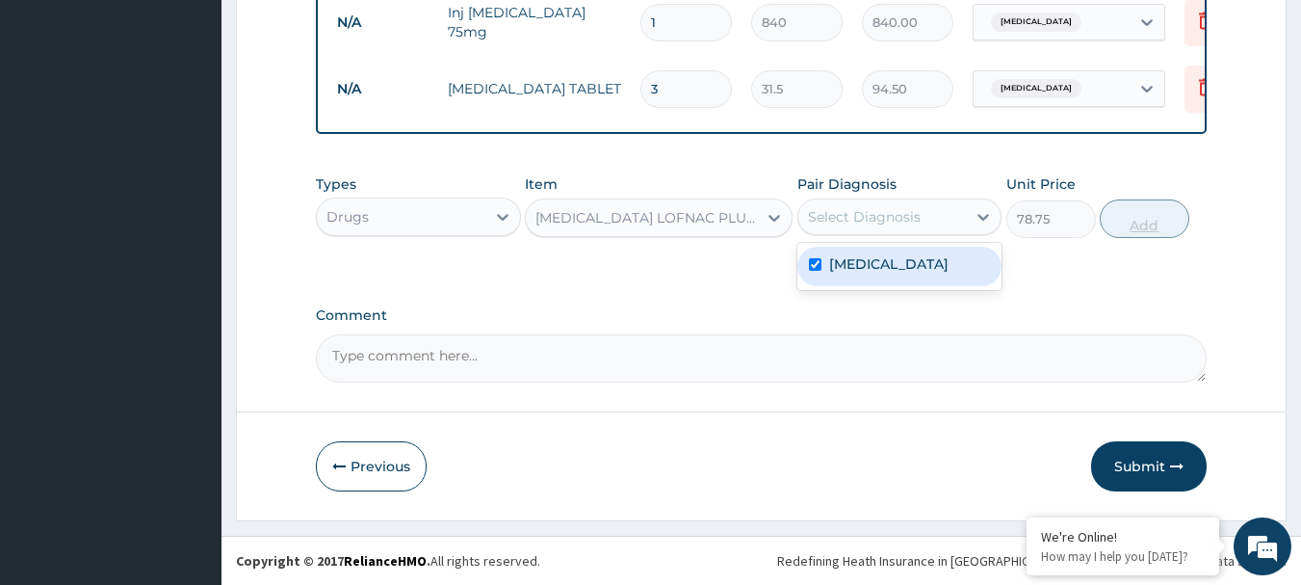
checkbox input "true"
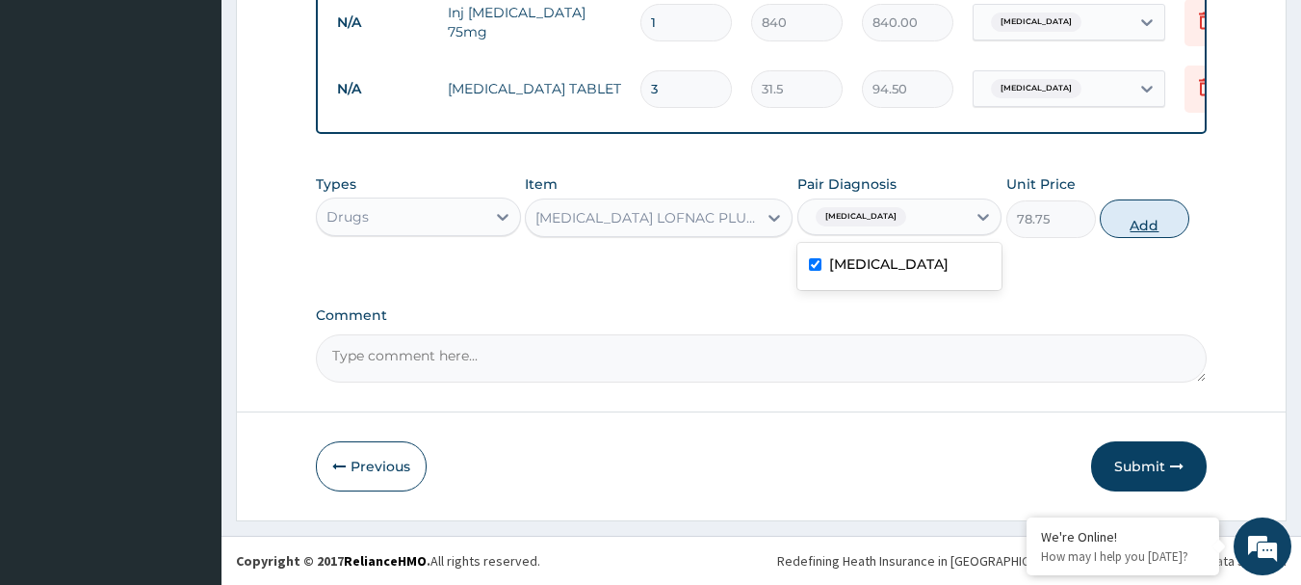
click at [1142, 222] on button "Add" at bounding box center [1145, 218] width 90 height 39
type input "0"
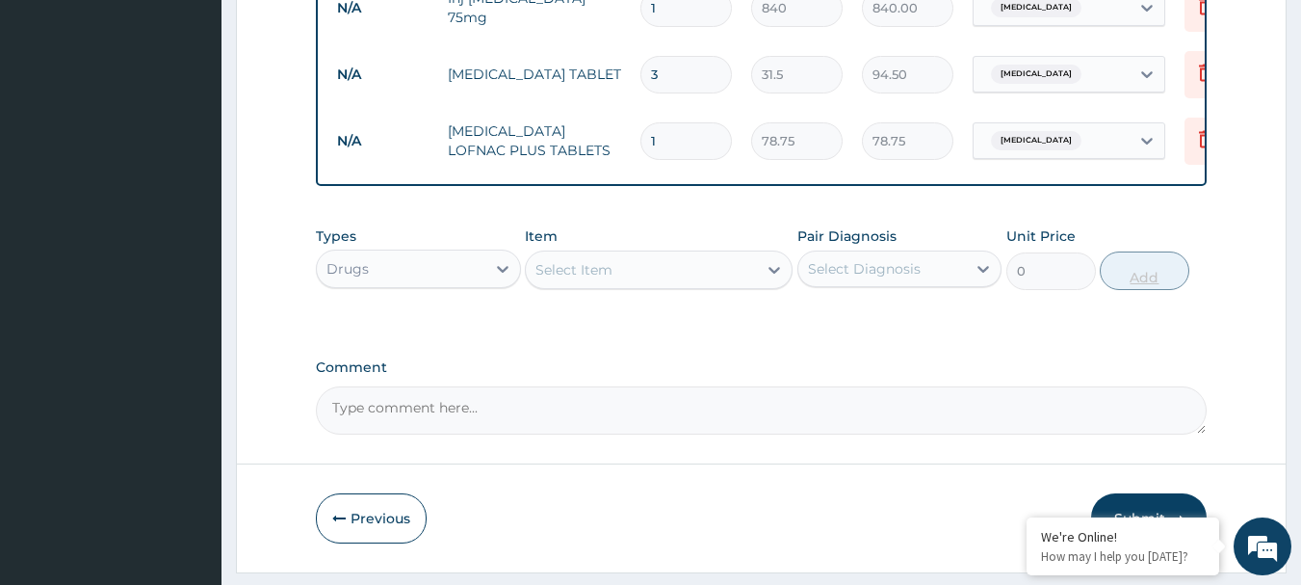
type input "0.00"
type input "6"
type input "472.50"
type input "6"
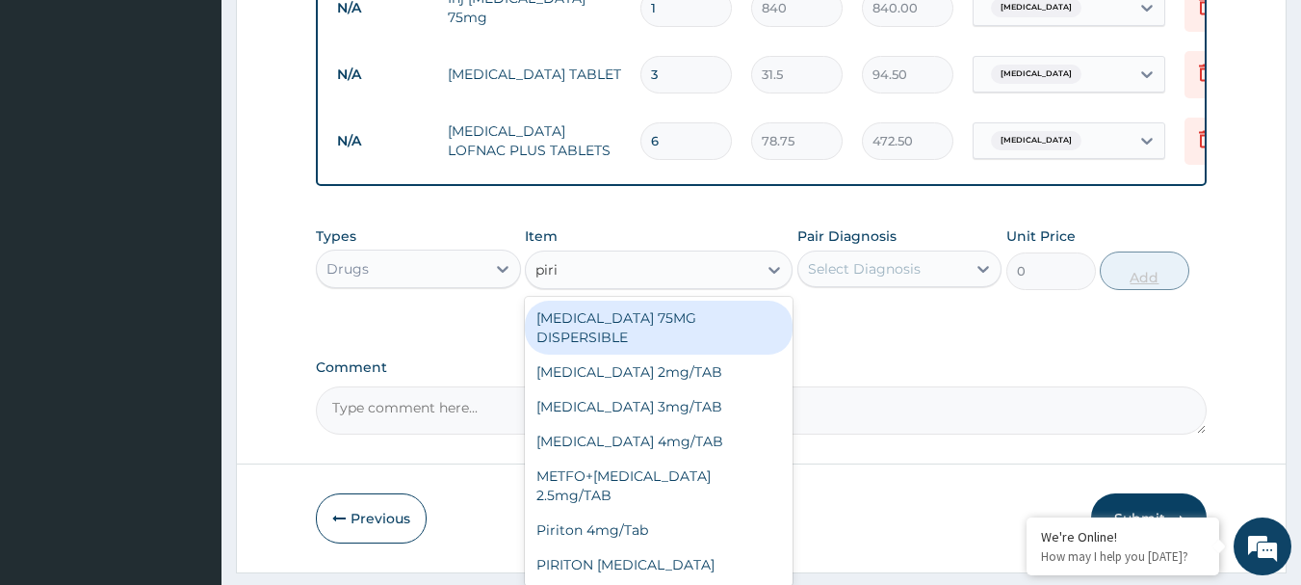
type input "pirit"
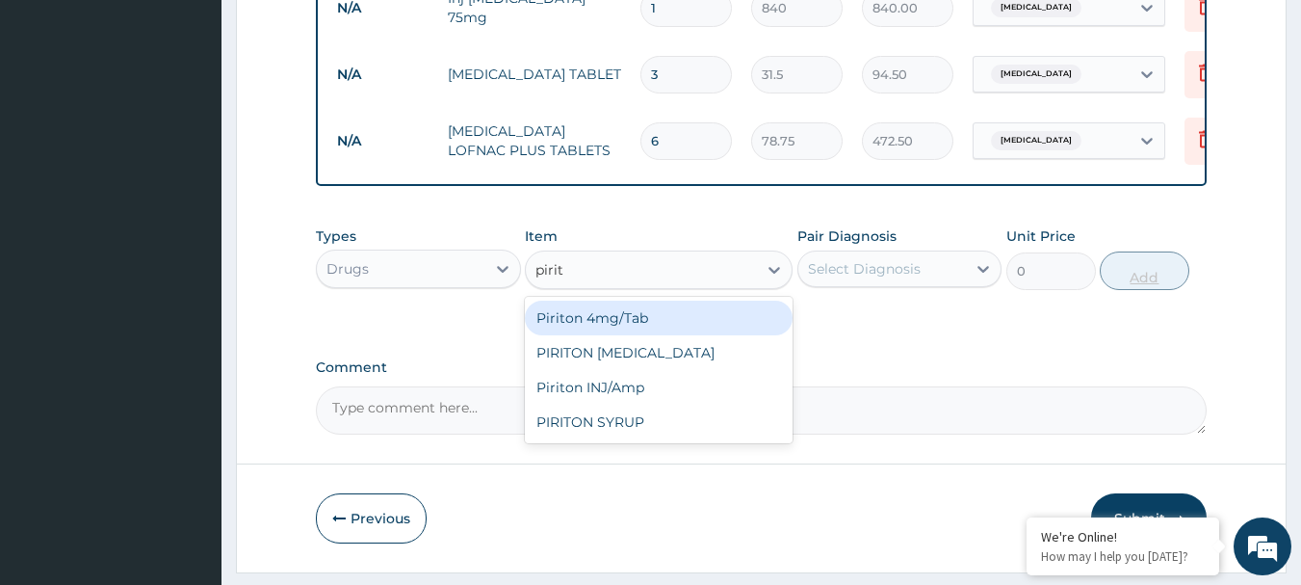
type input "5.25"
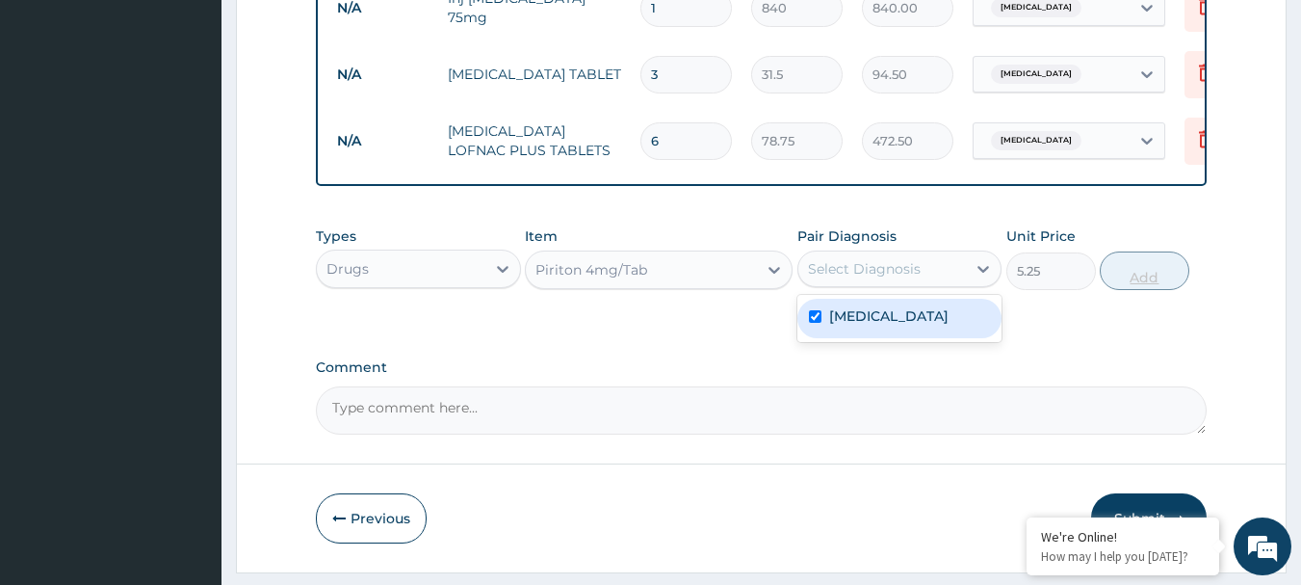
checkbox input "true"
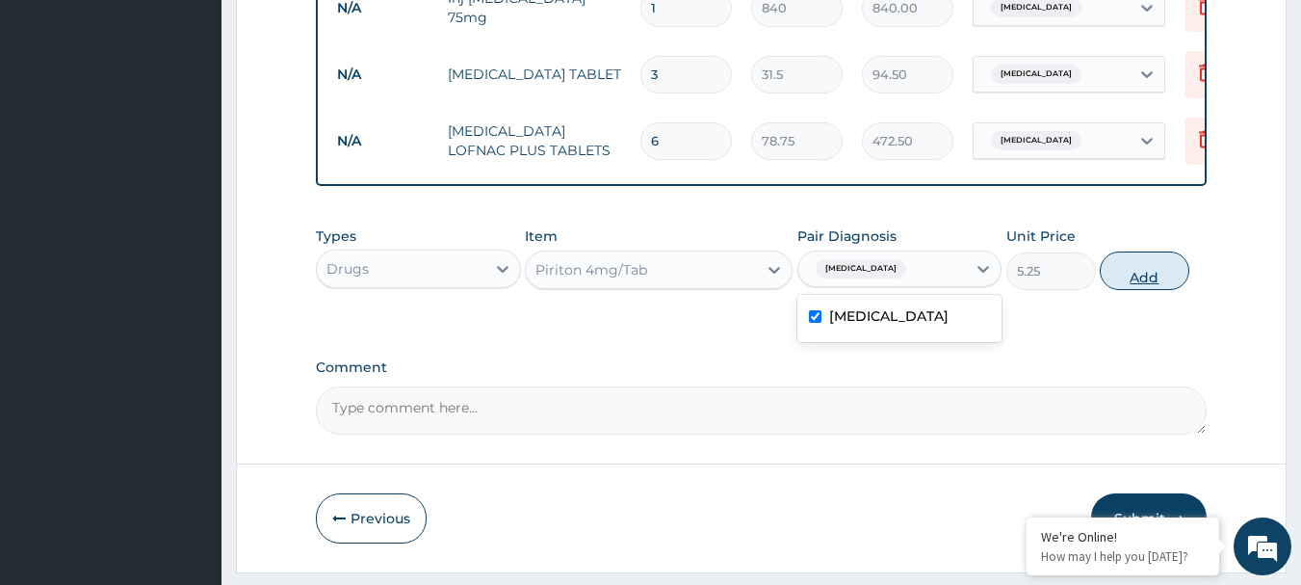
click at [1136, 288] on button "Add" at bounding box center [1145, 270] width 90 height 39
type input "0"
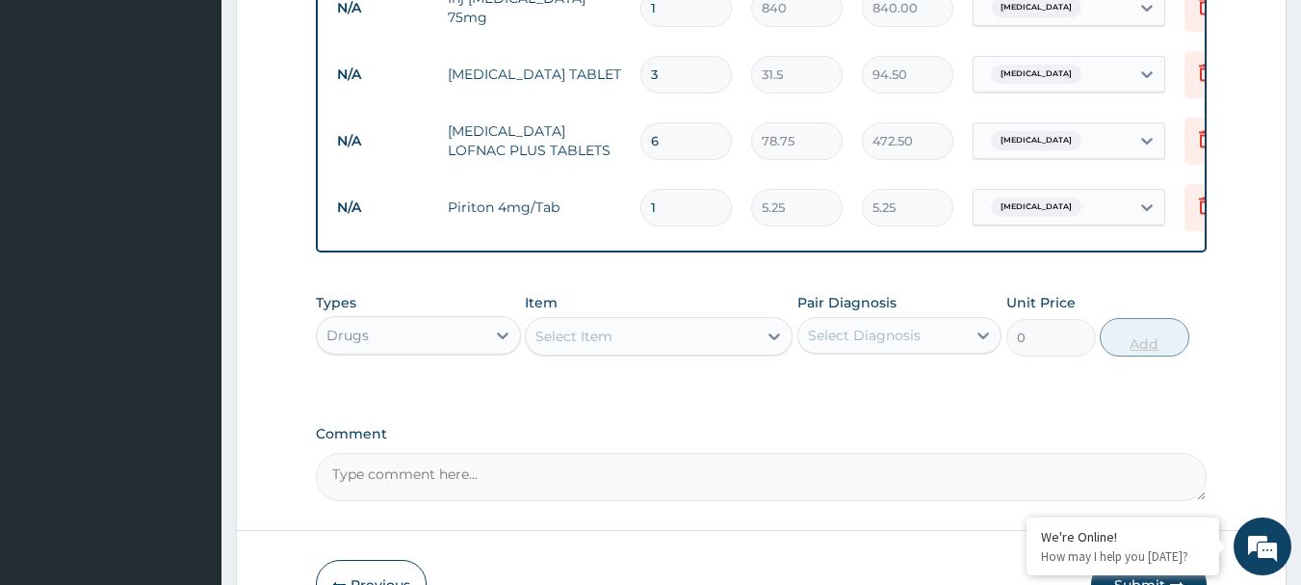
type input "0.00"
type input "5"
type input "26.25"
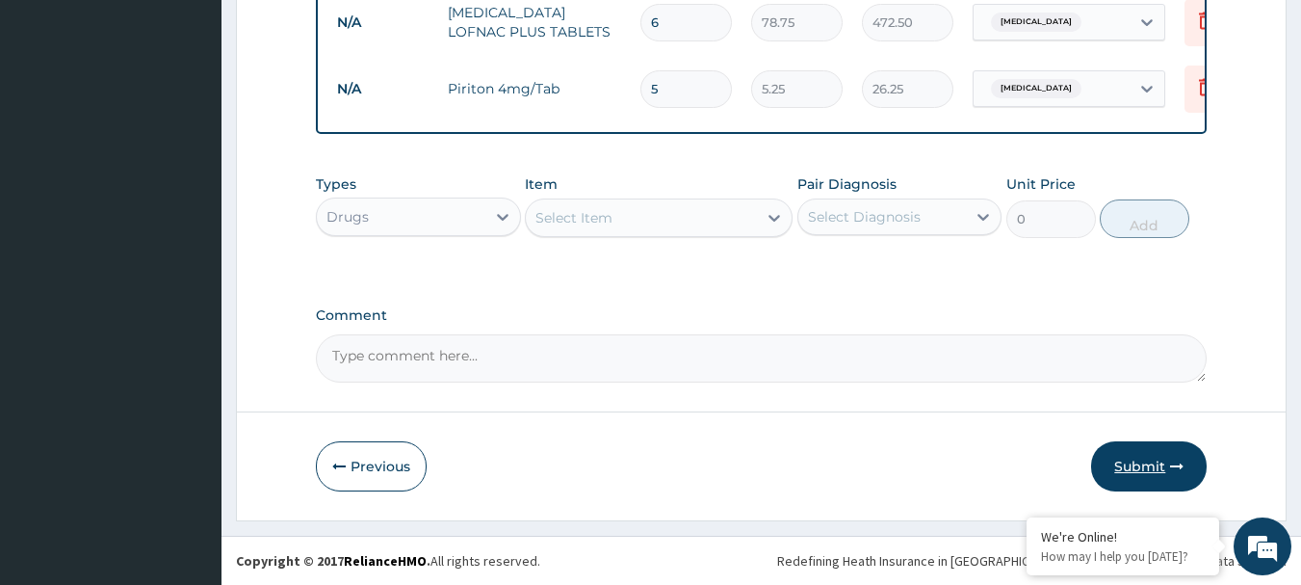
click at [1158, 455] on button "Submit" at bounding box center [1149, 466] width 116 height 50
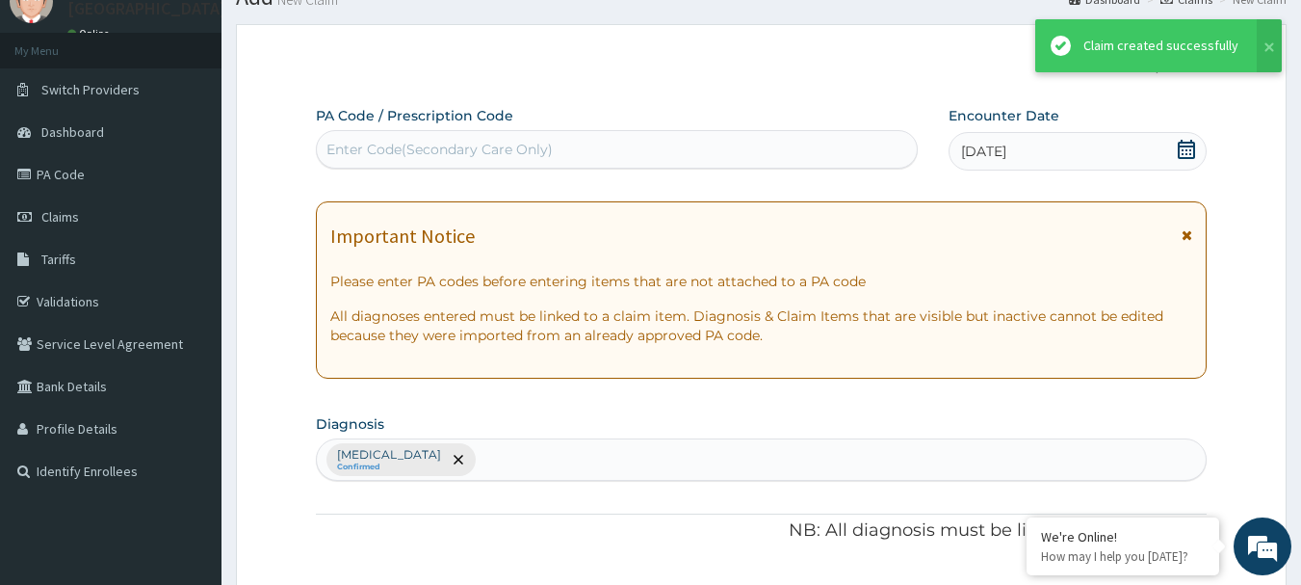
scroll to position [852, 0]
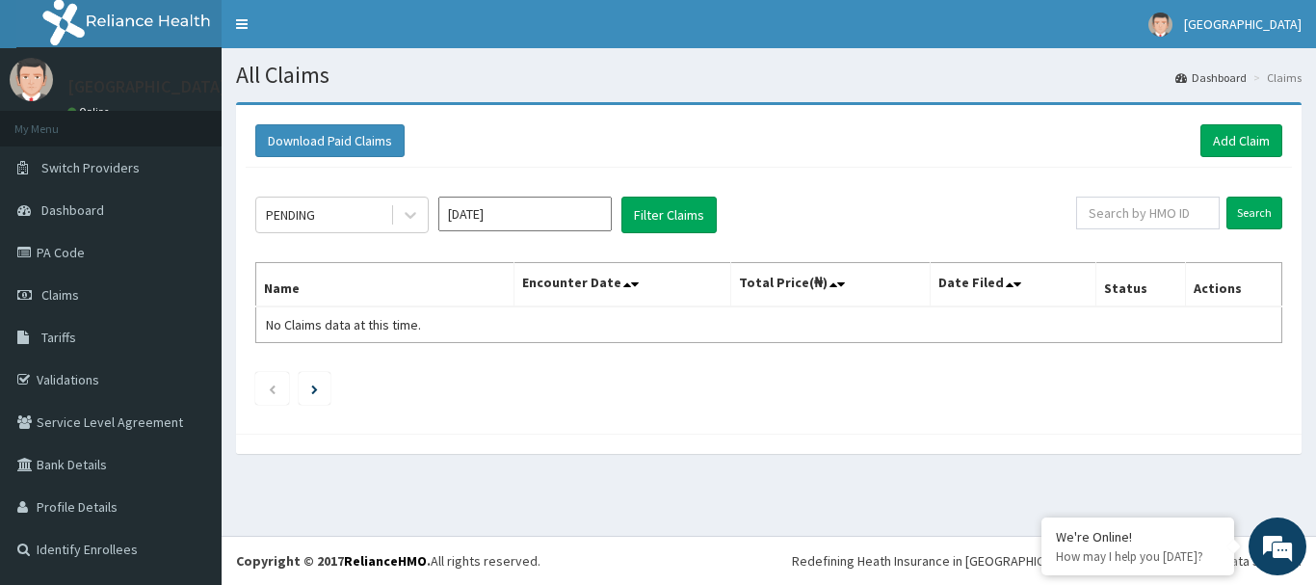
click at [1203, 159] on div "Download Paid Claims Add Claim" at bounding box center [769, 141] width 1046 height 53
click at [1213, 151] on link "Add Claim" at bounding box center [1241, 140] width 82 height 33
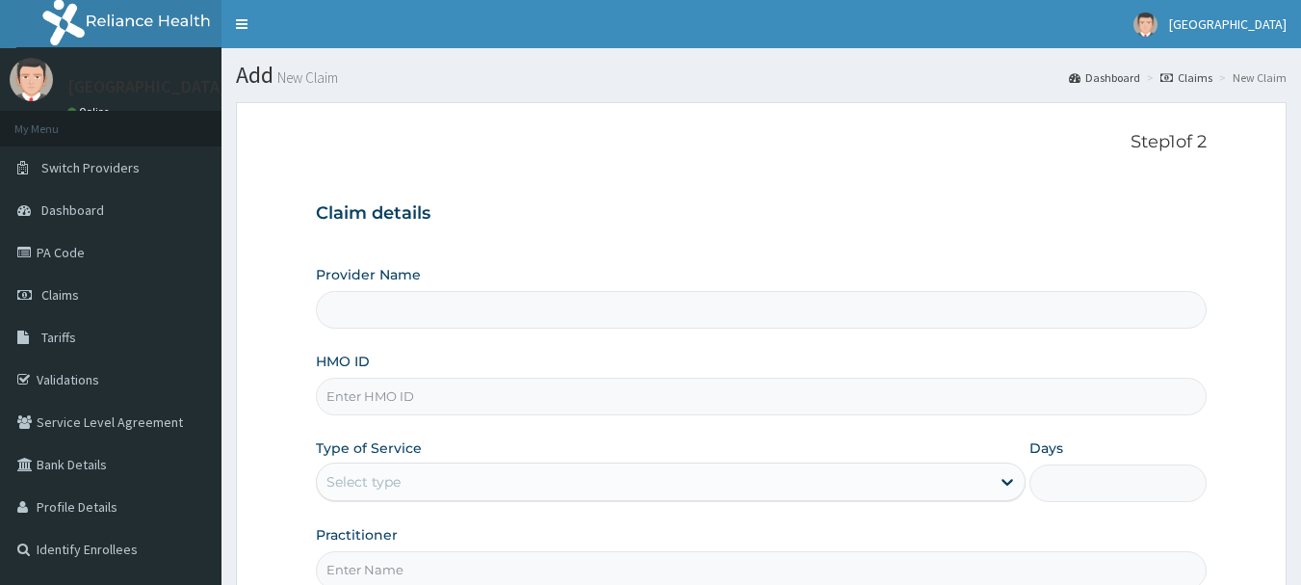
click at [628, 392] on input "HMO ID" at bounding box center [762, 397] width 892 height 38
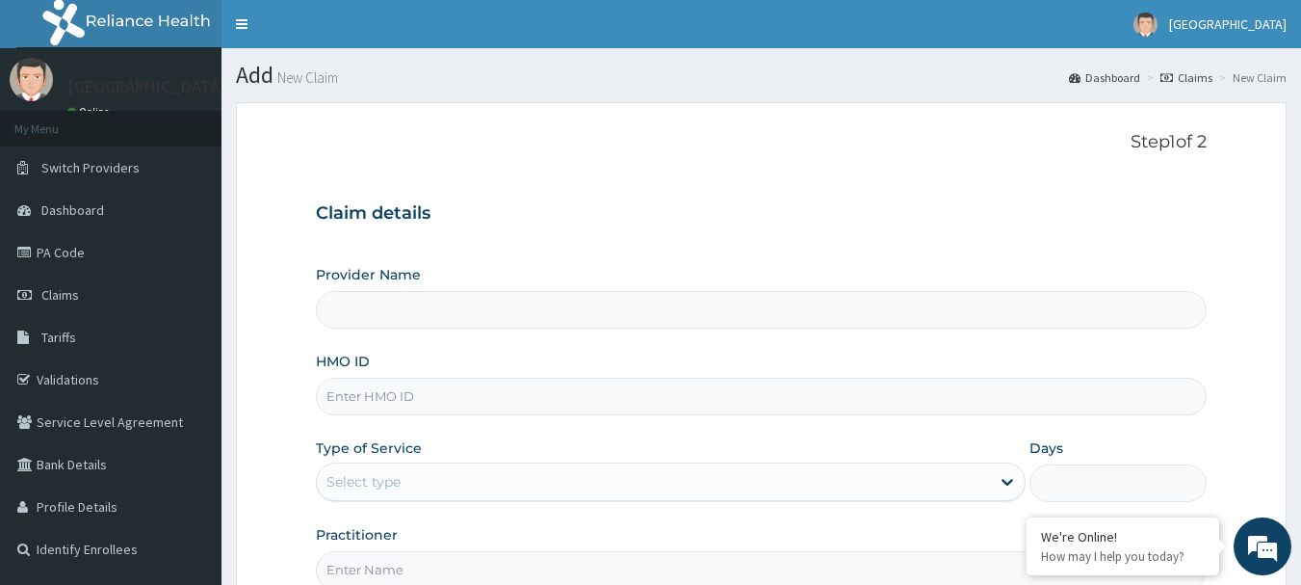
type input "[GEOGRAPHIC_DATA]"
paste input "HAM/10013/D"
type input "HAM/10013/D"
click at [572, 480] on div "Select type" at bounding box center [653, 481] width 673 height 31
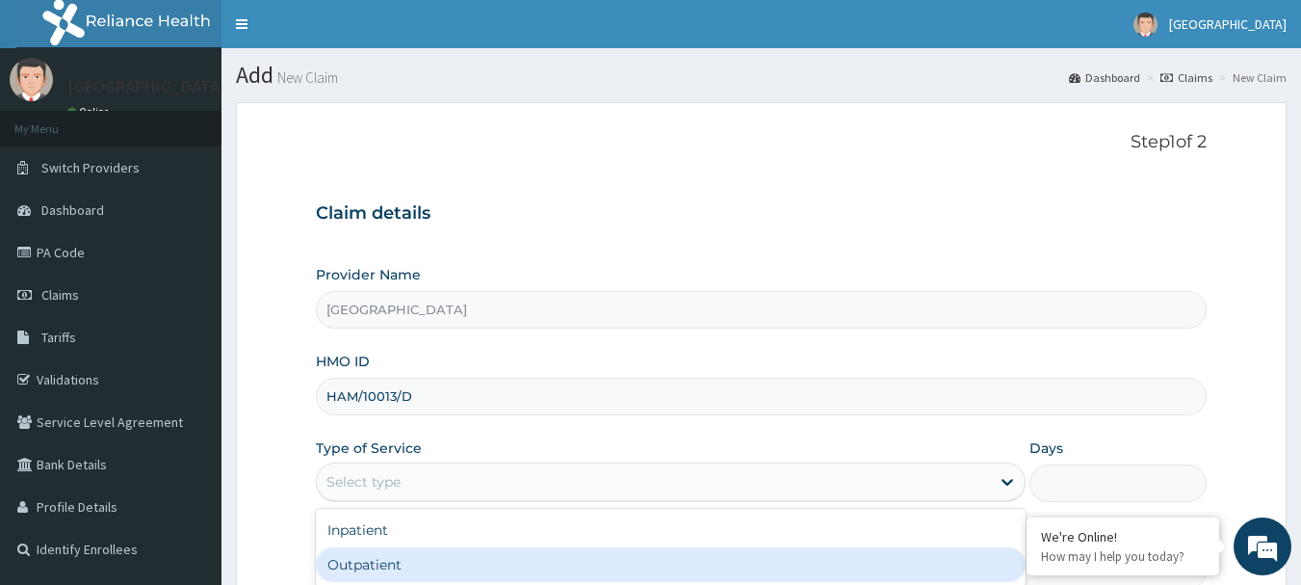
type input "1"
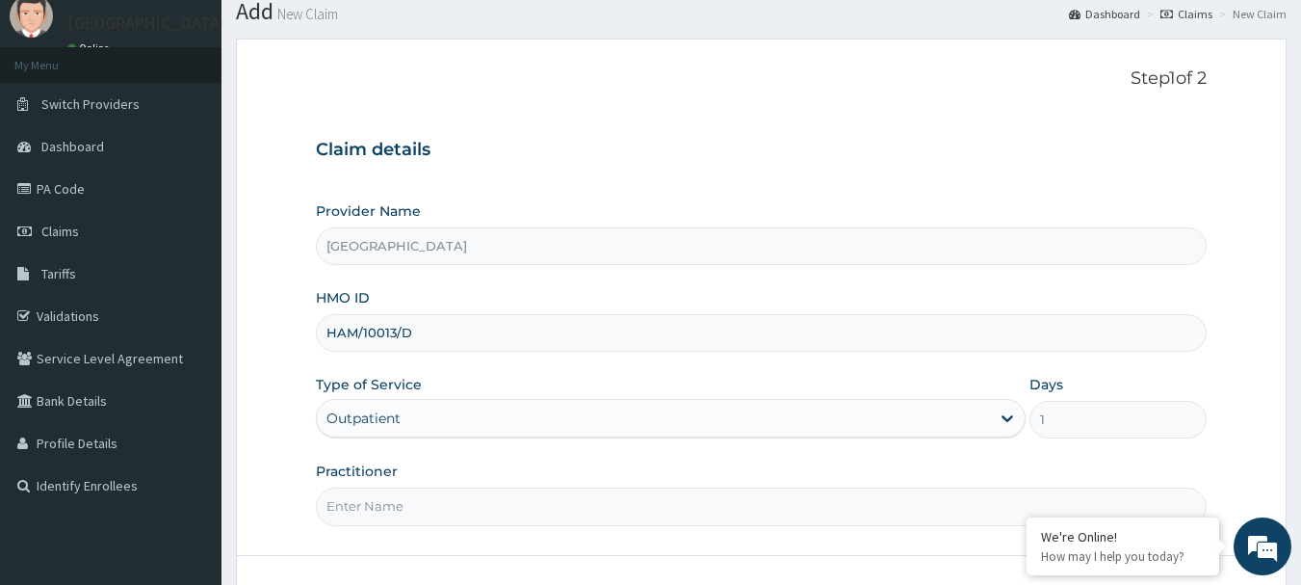
scroll to position [207, 0]
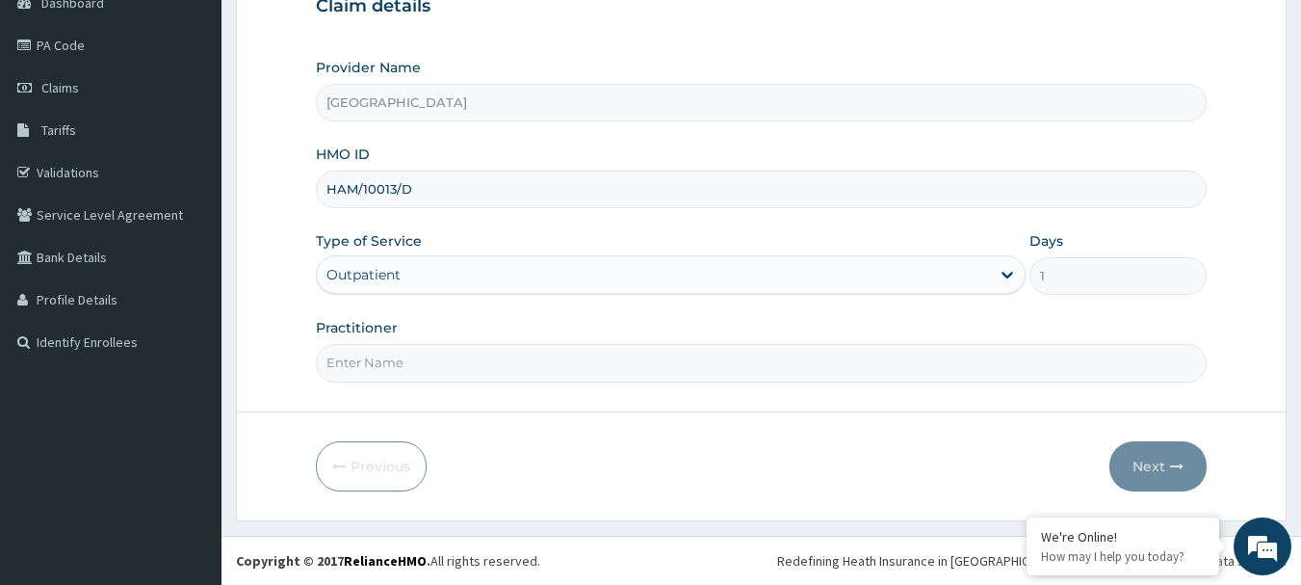
click at [967, 359] on input "Practitioner" at bounding box center [762, 363] width 892 height 38
type input "Dr. Kuku"
click at [1168, 457] on button "Next" at bounding box center [1158, 466] width 97 height 50
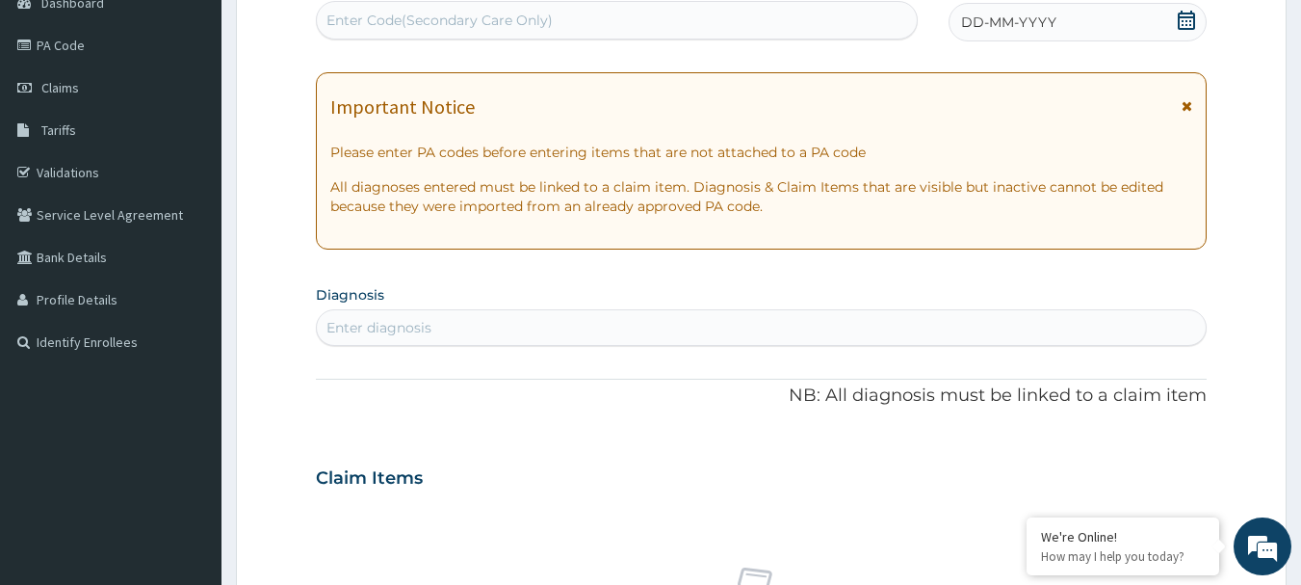
scroll to position [0, 0]
click at [1189, 16] on icon at bounding box center [1186, 20] width 17 height 19
type input "plasmod"
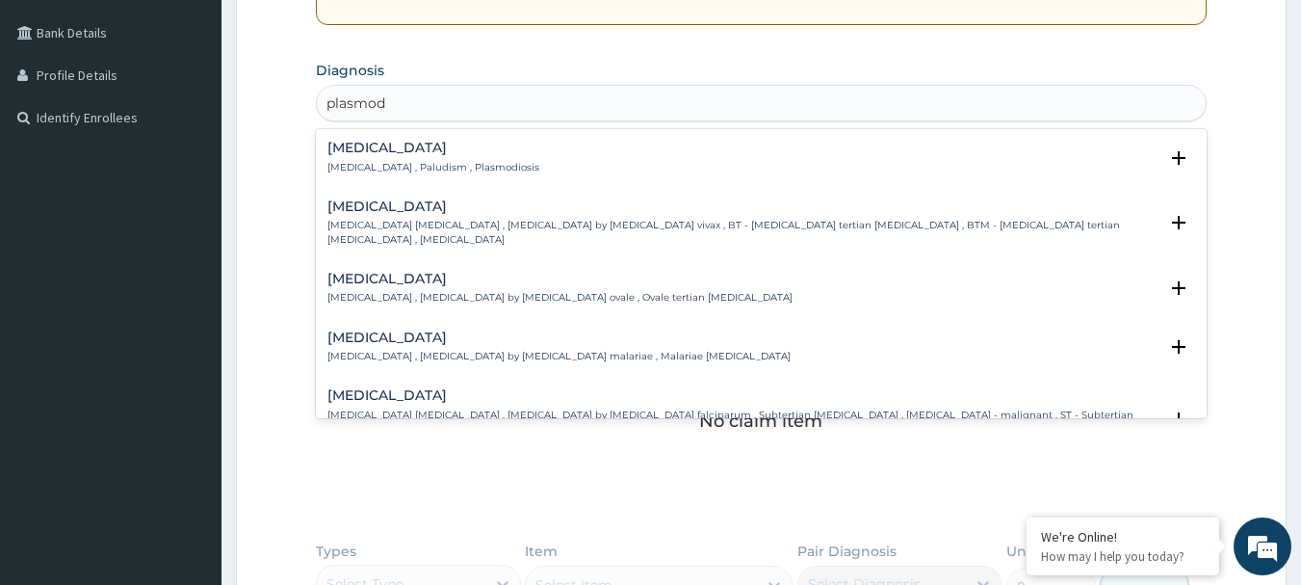
scroll to position [437, 0]
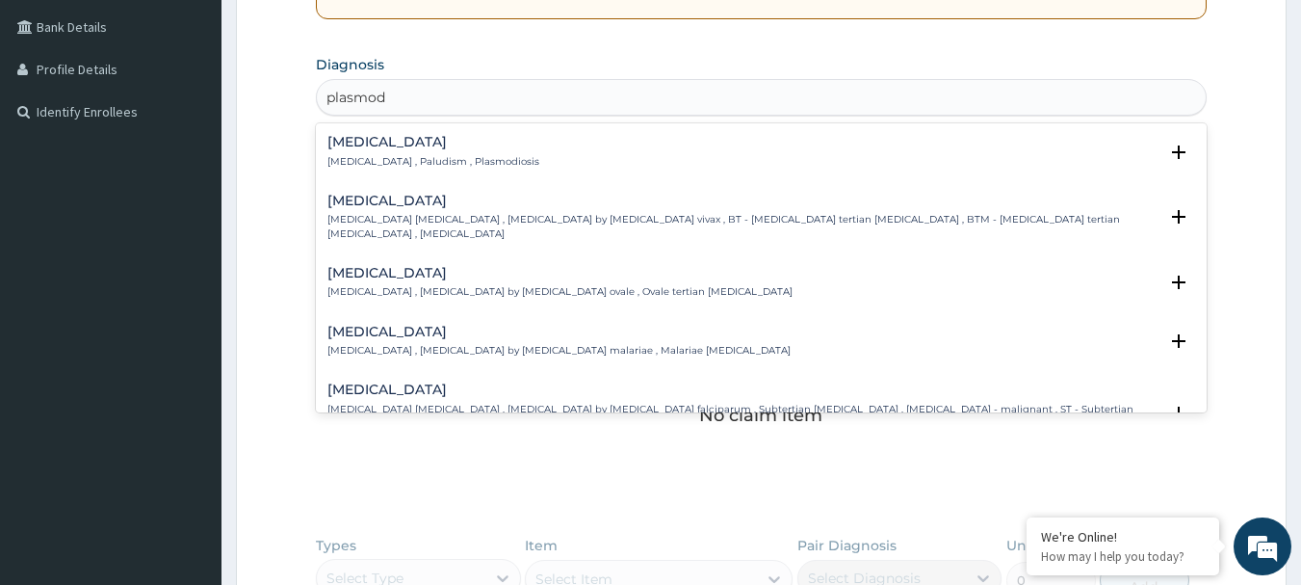
click at [570, 403] on p "Falciparum malaria , Malignant tertian malaria , Malaria by Plasmodium falcipar…" at bounding box center [743, 423] width 831 height 41
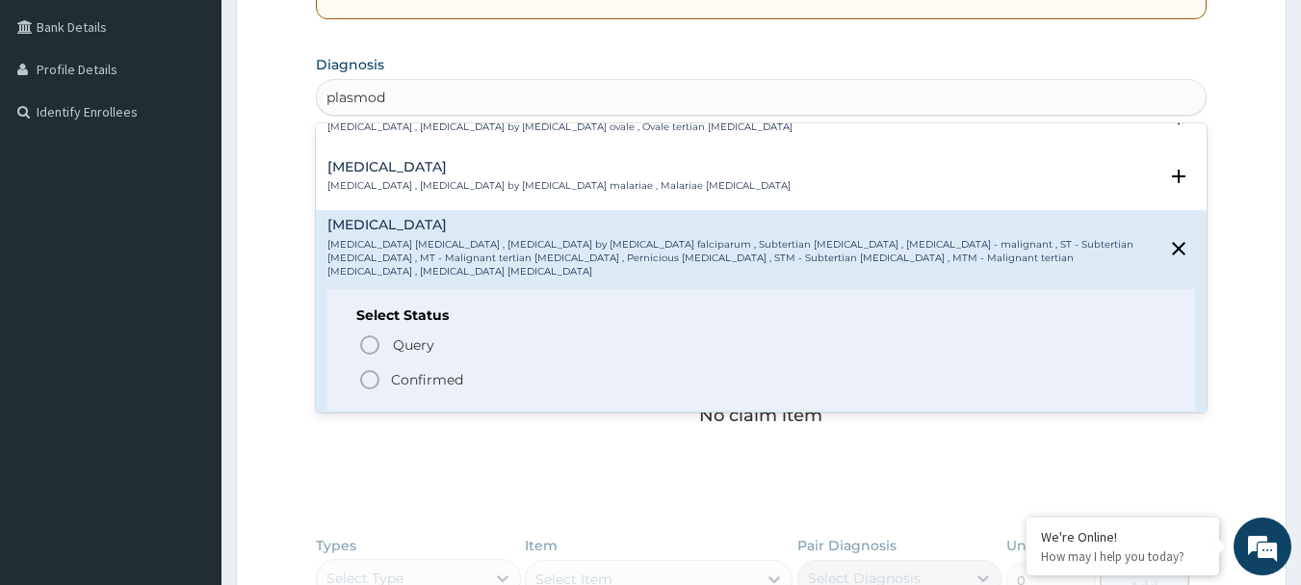
scroll to position [177, 0]
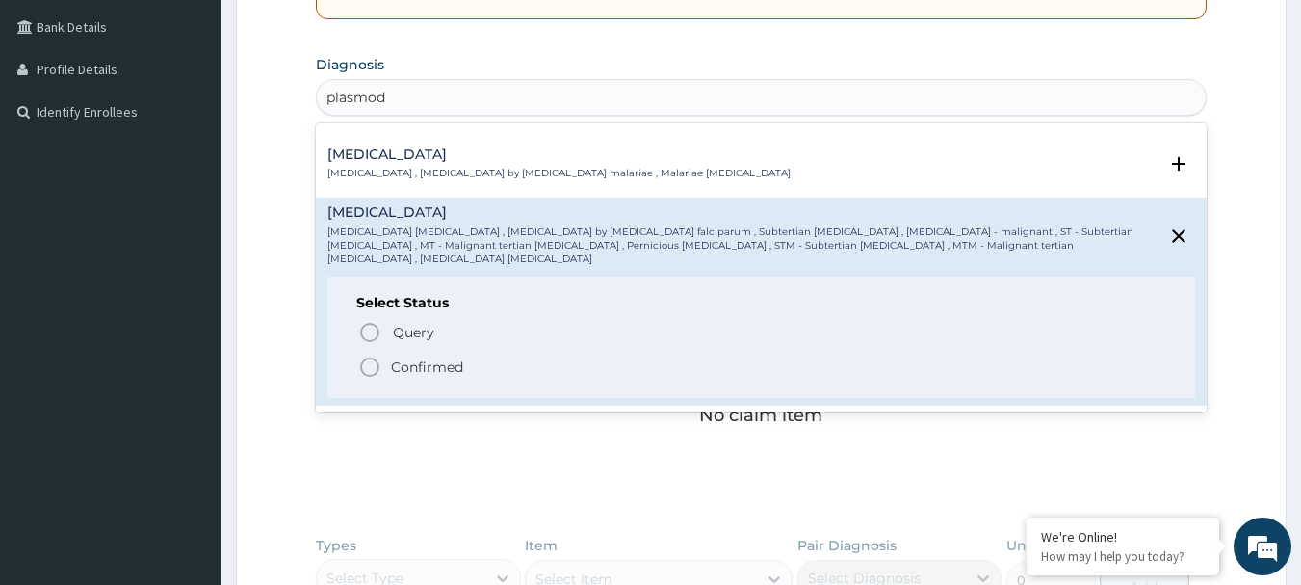
click at [372, 355] on icon "status option filled" at bounding box center [369, 366] width 23 height 23
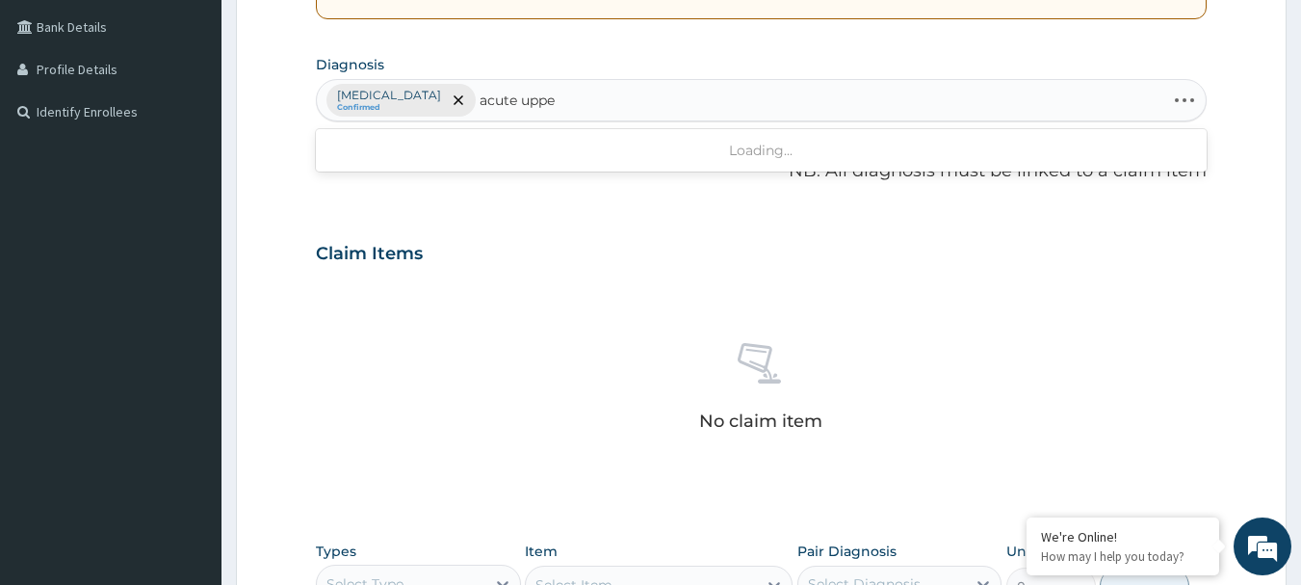
type input "acute upper"
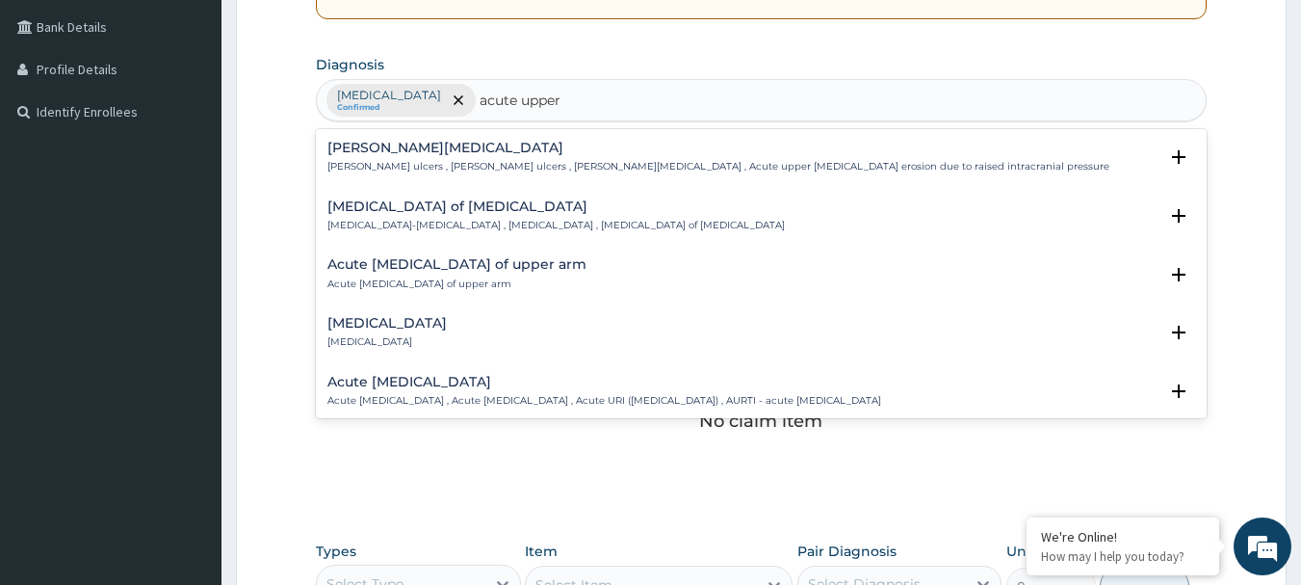
click at [555, 378] on h4 "Acute upper respiratory infection" at bounding box center [605, 382] width 554 height 14
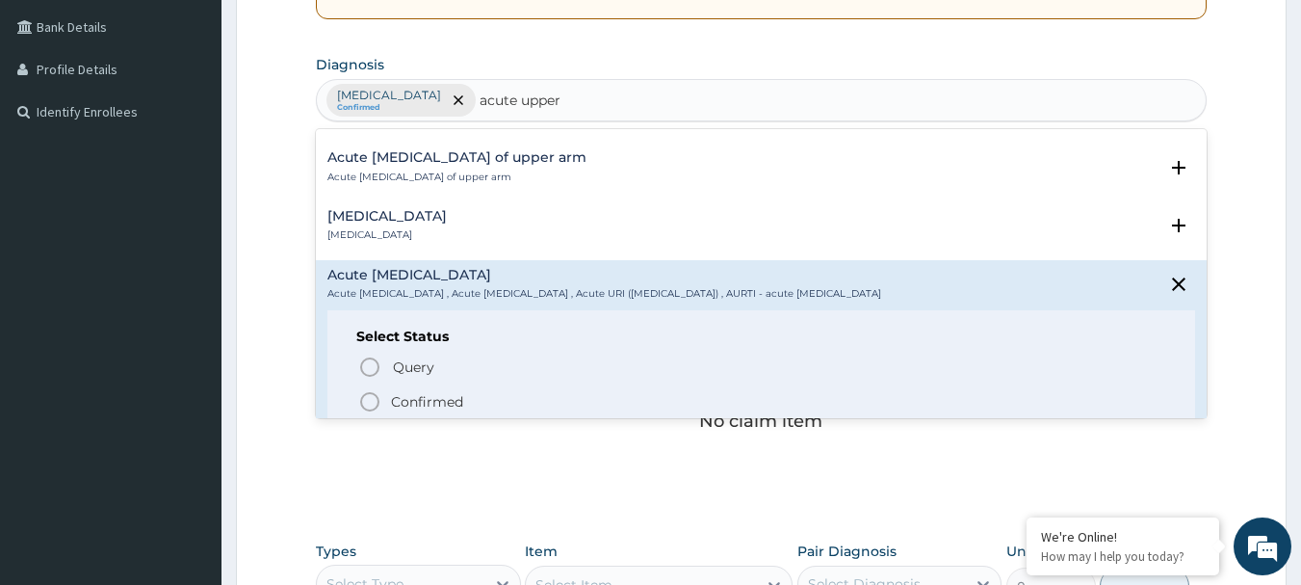
scroll to position [128, 0]
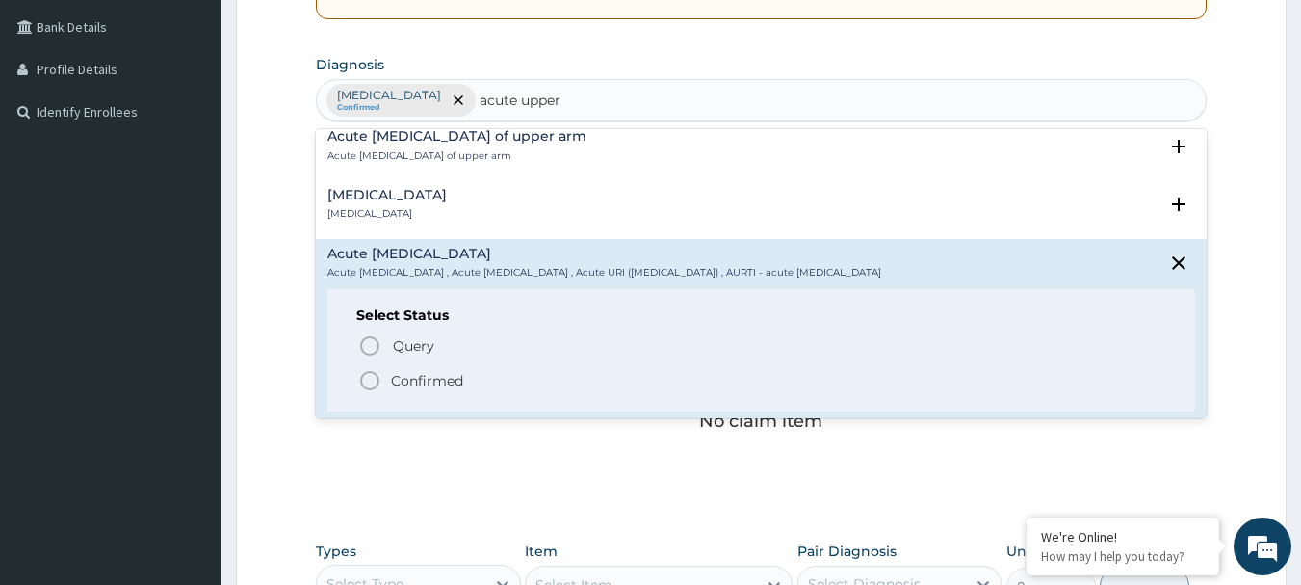
click at [380, 379] on icon "status option filled" at bounding box center [369, 380] width 23 height 23
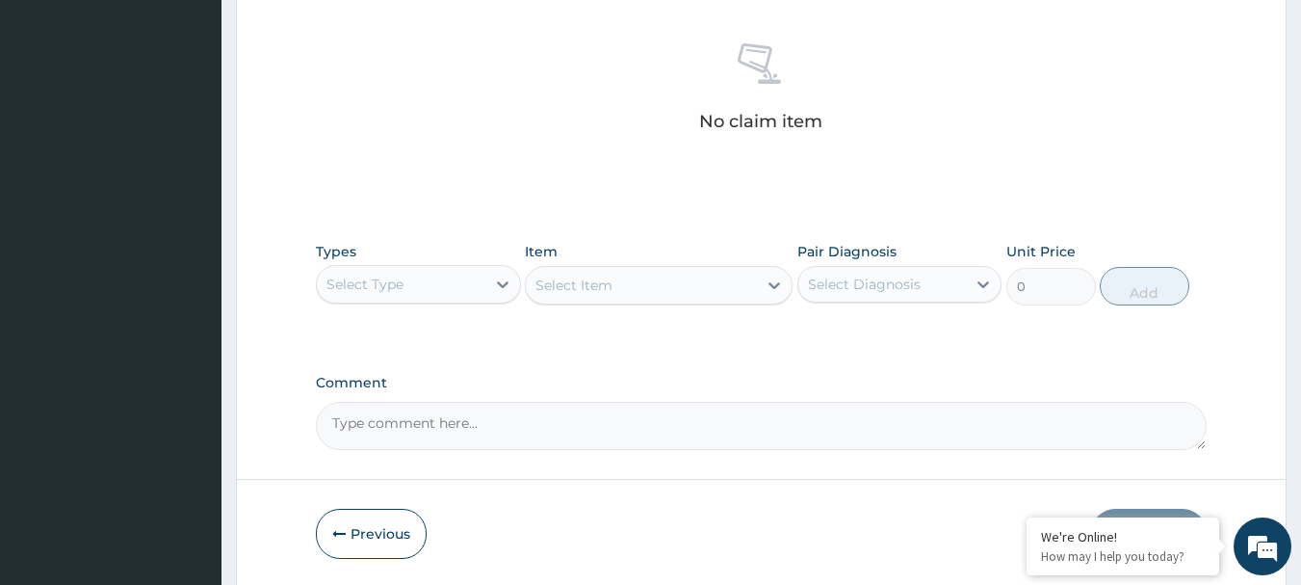
scroll to position [758, 0]
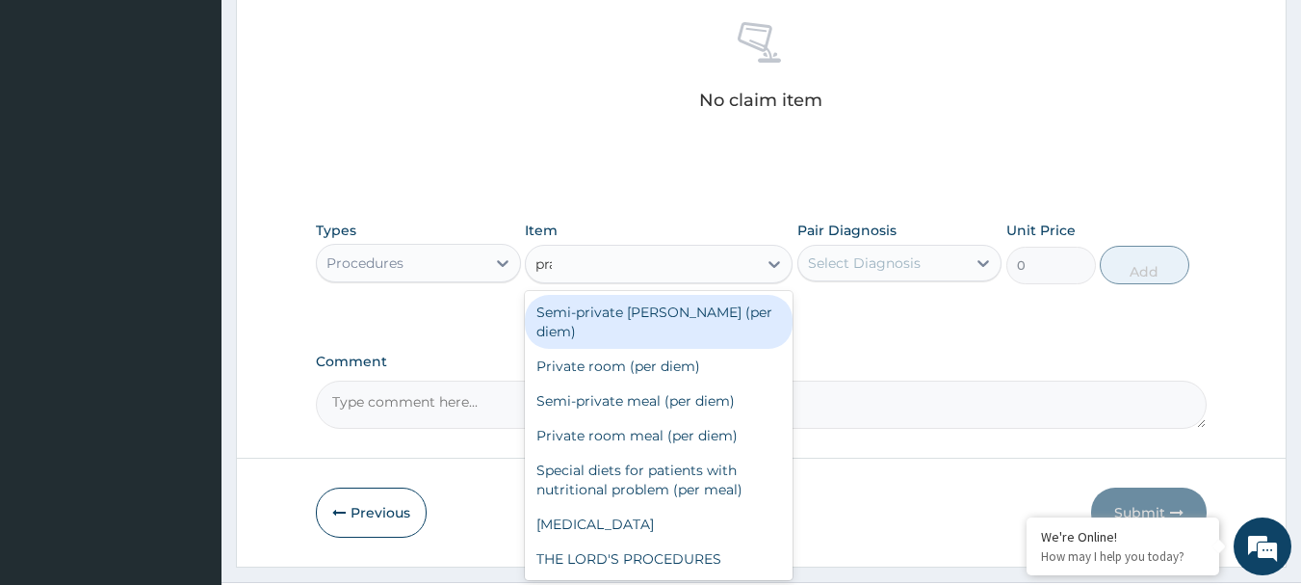
type input "prac"
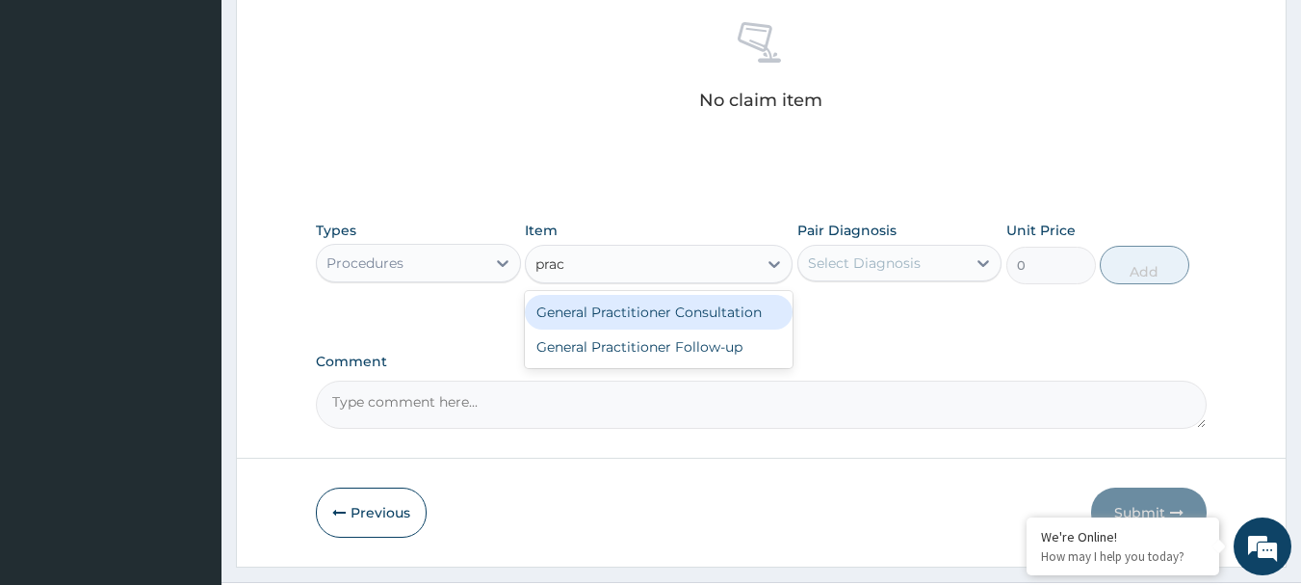
type input "3000"
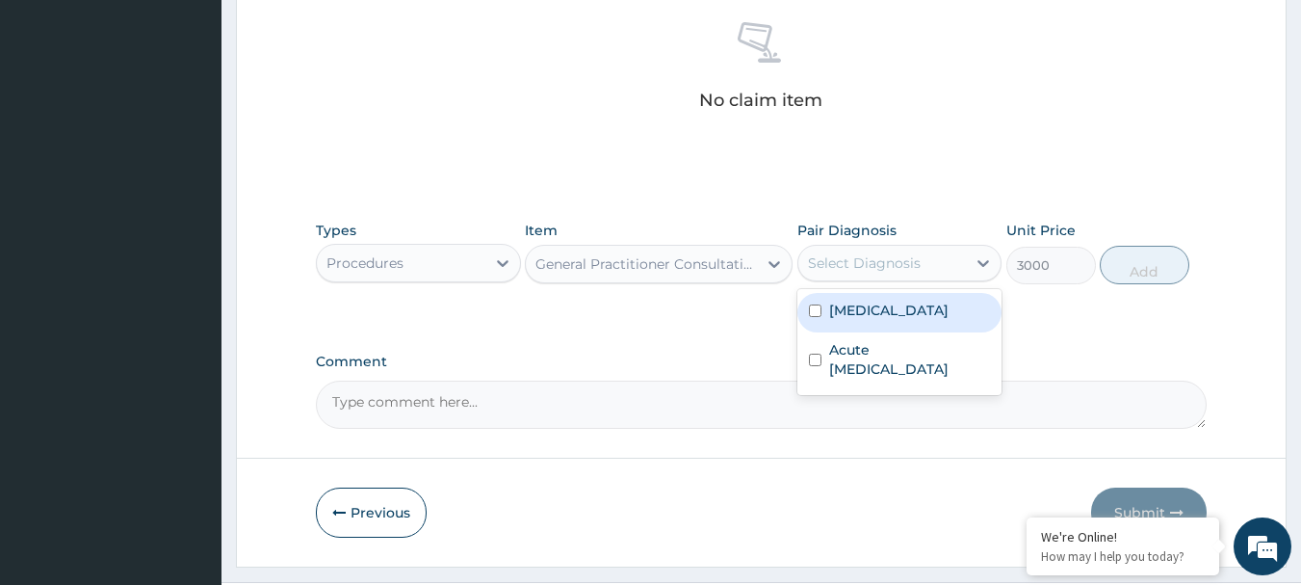
checkbox input "true"
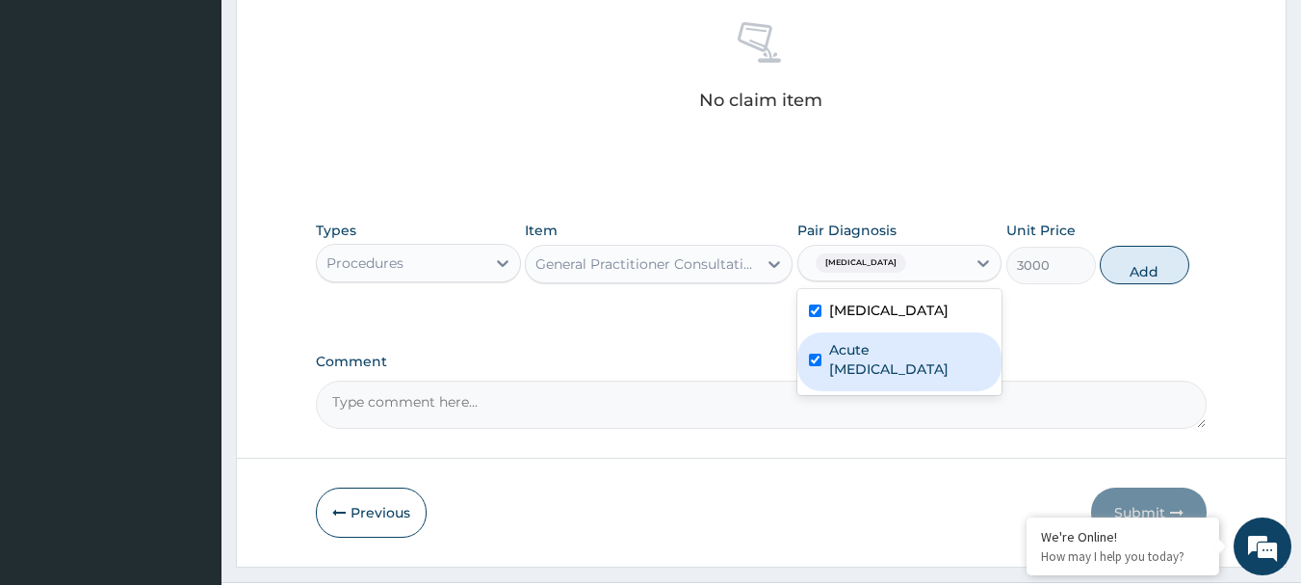
checkbox input "true"
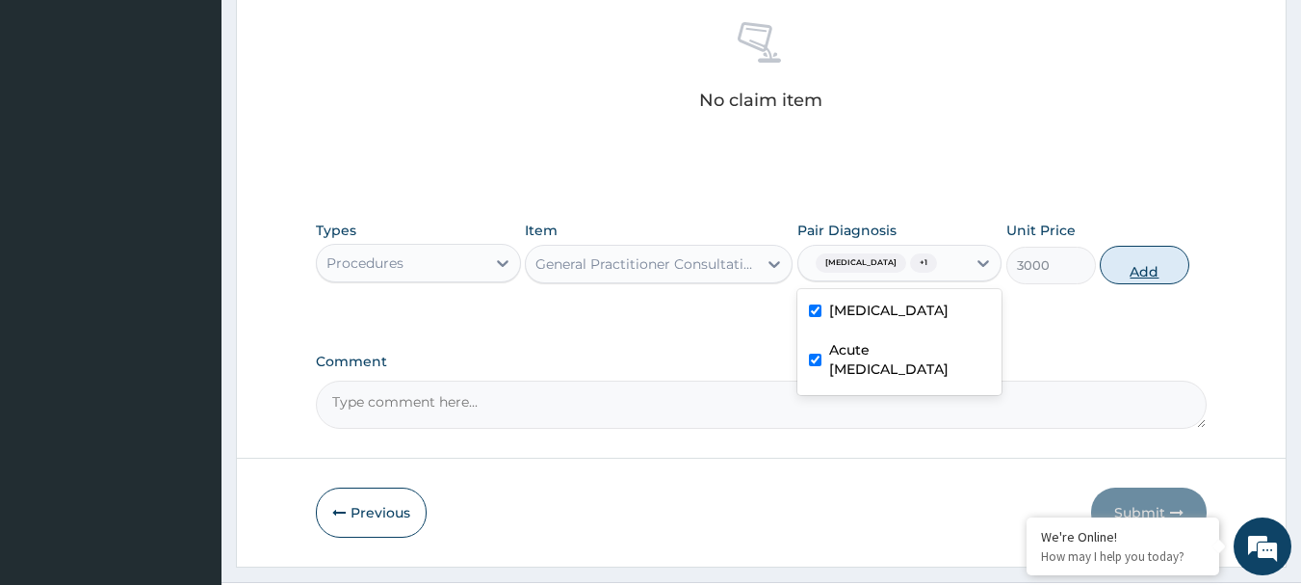
click at [1144, 260] on button "Add" at bounding box center [1145, 265] width 90 height 39
type input "0"
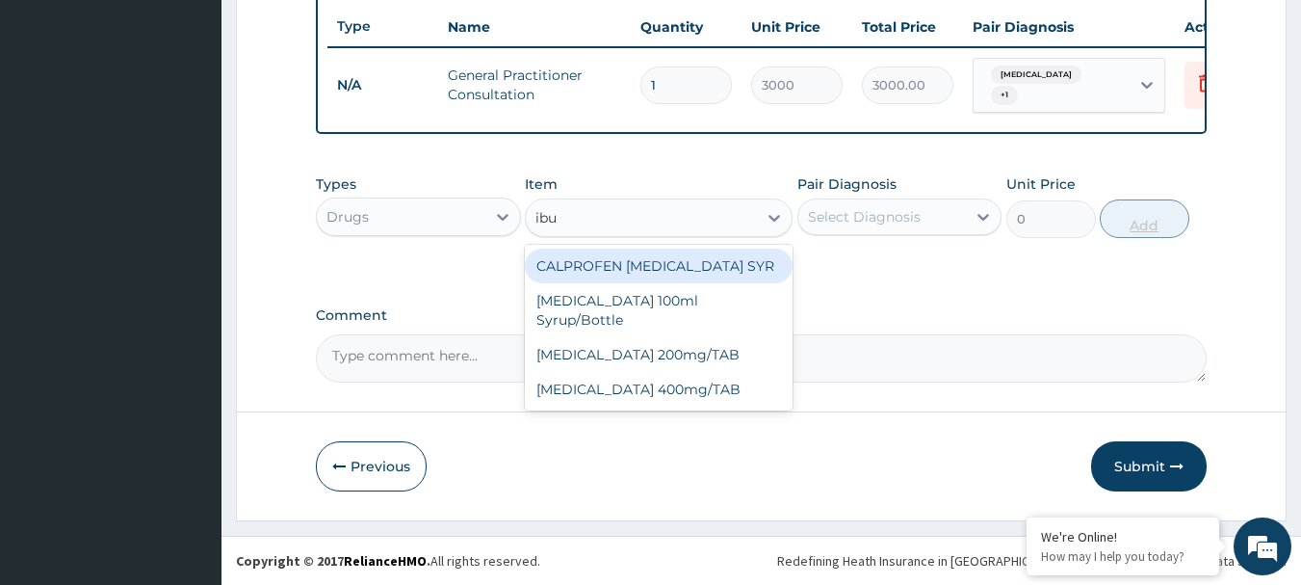
type input "ibup"
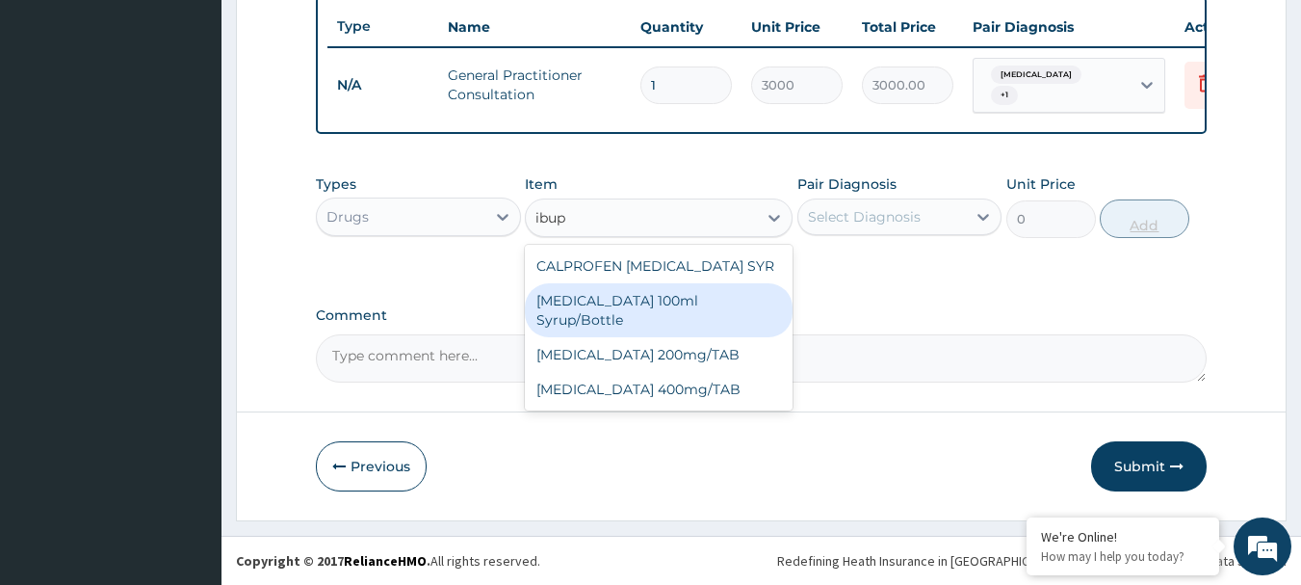
type input "187.95"
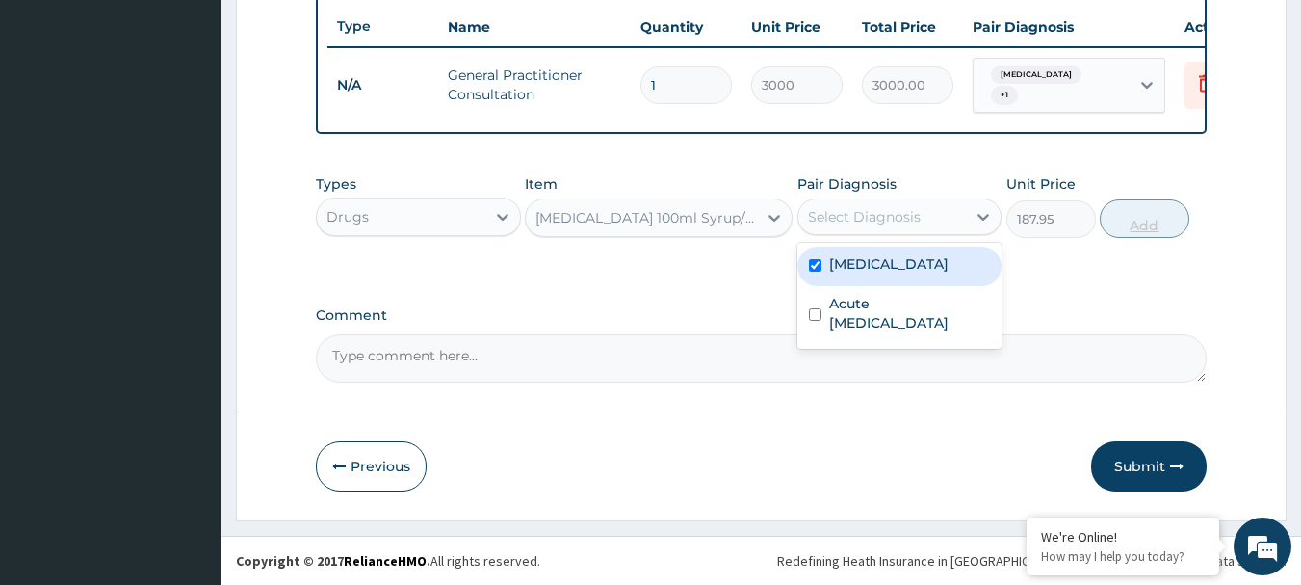
checkbox input "true"
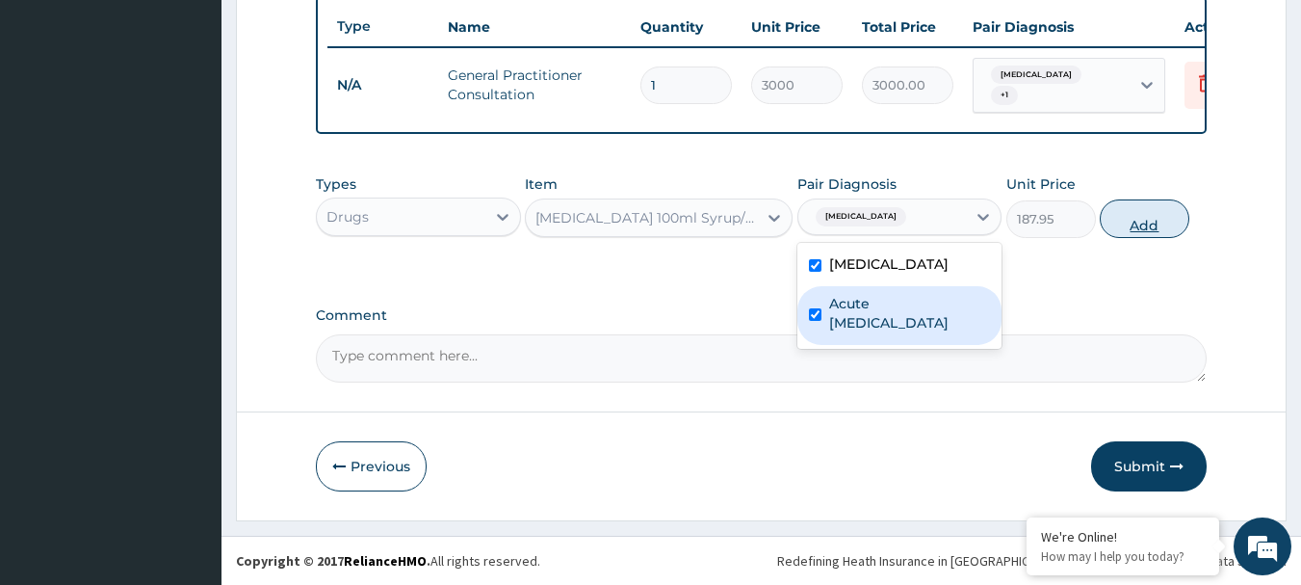
checkbox input "true"
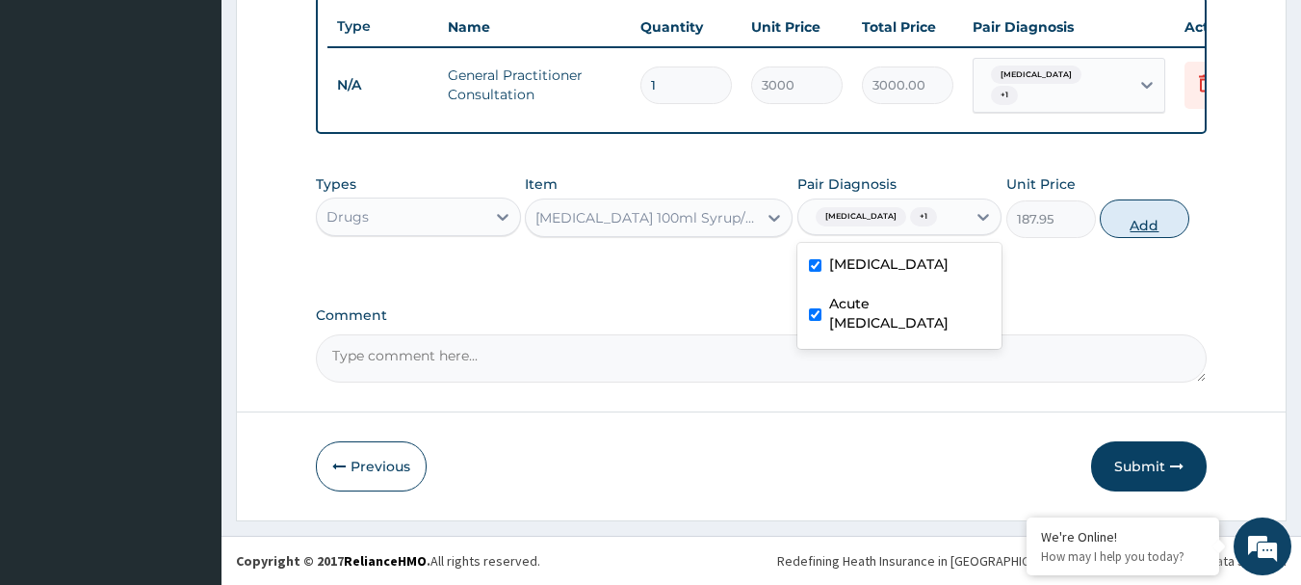
click at [1140, 226] on button "Add" at bounding box center [1145, 218] width 90 height 39
type input "0"
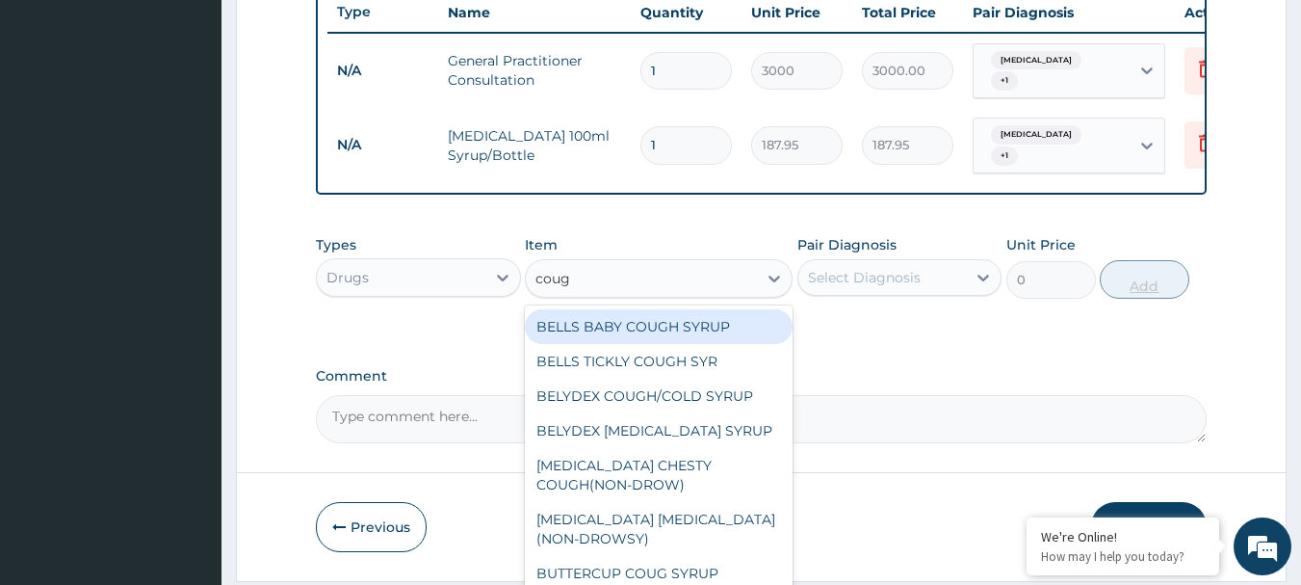
type input "cough"
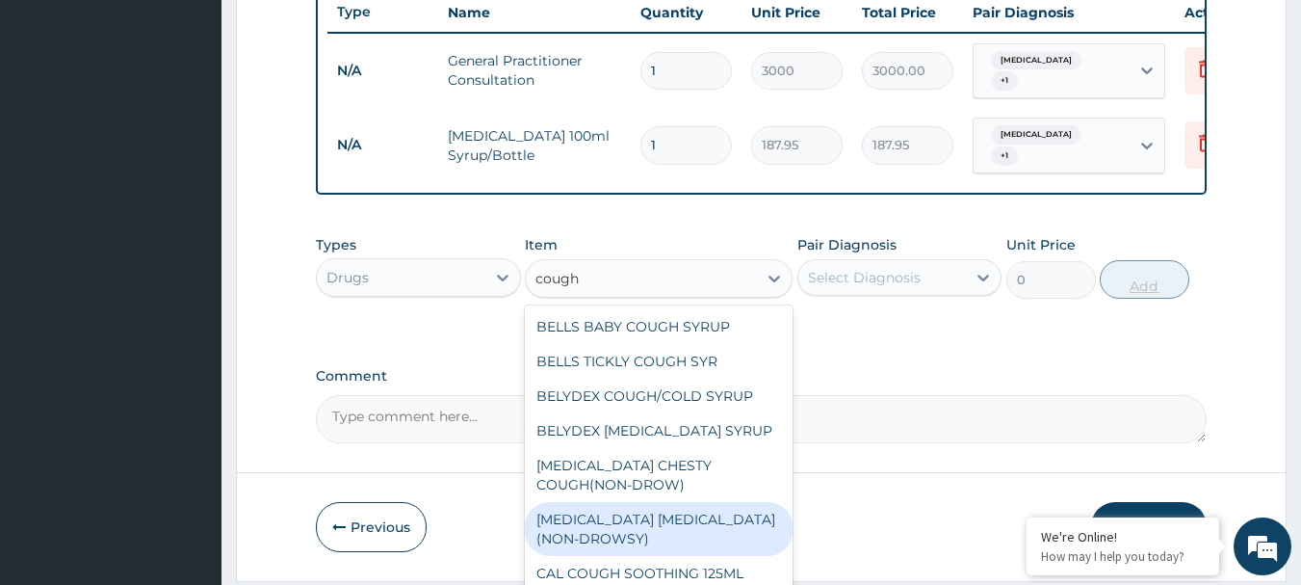
type input "708.75"
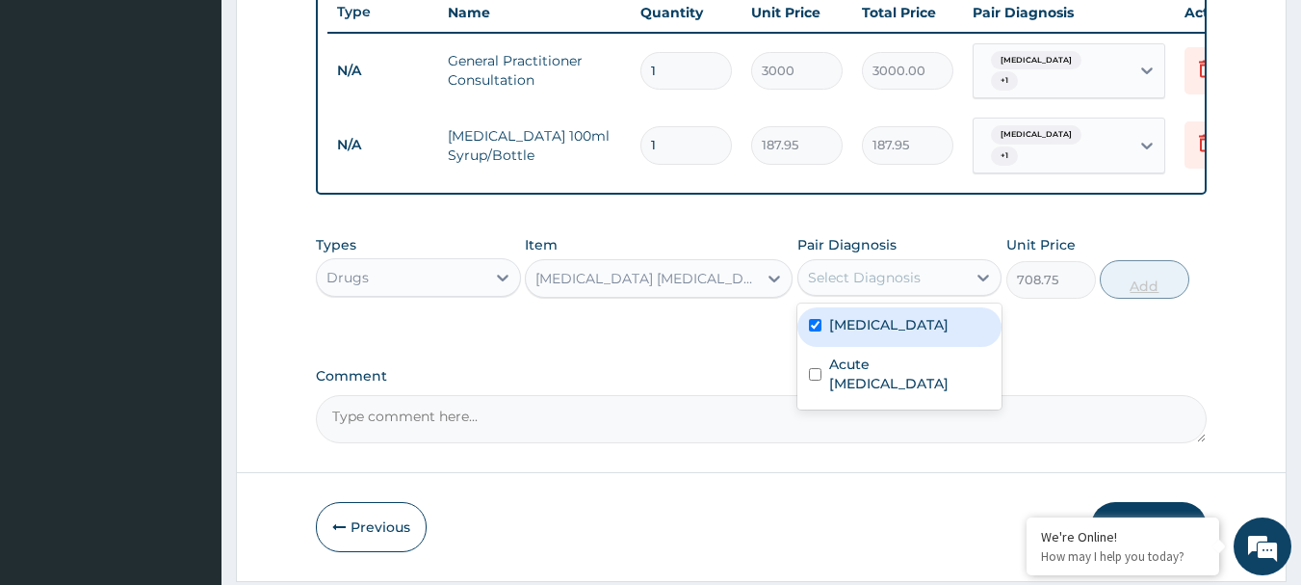
checkbox input "true"
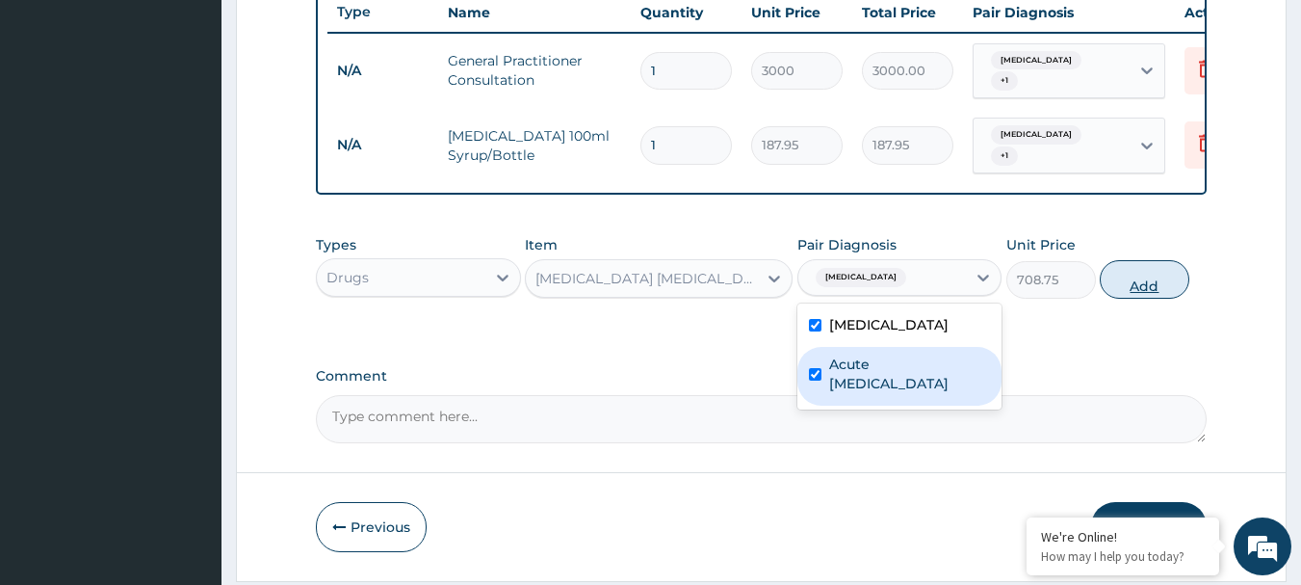
checkbox input "true"
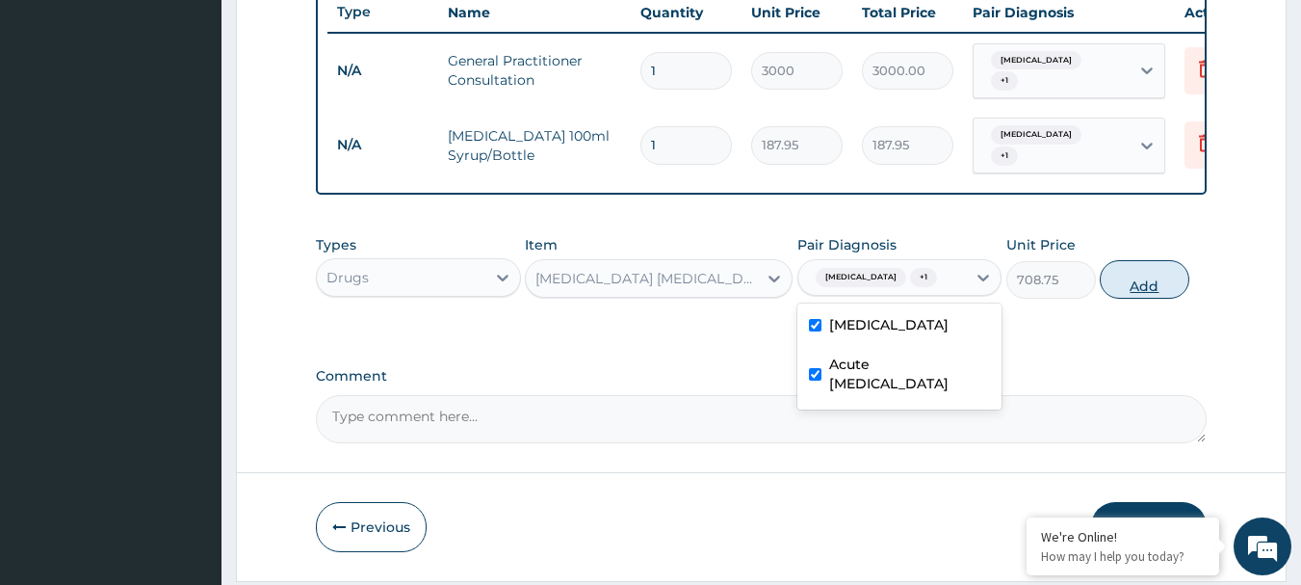
click at [1136, 299] on button "Add" at bounding box center [1145, 279] width 90 height 39
type input "0"
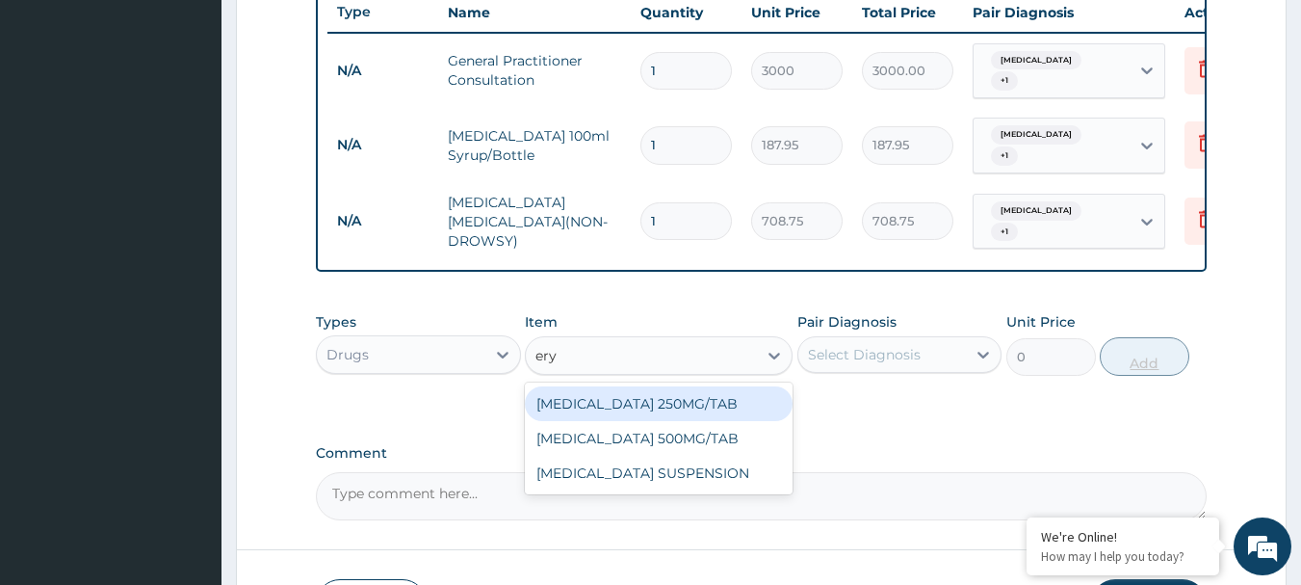
type input "eryt"
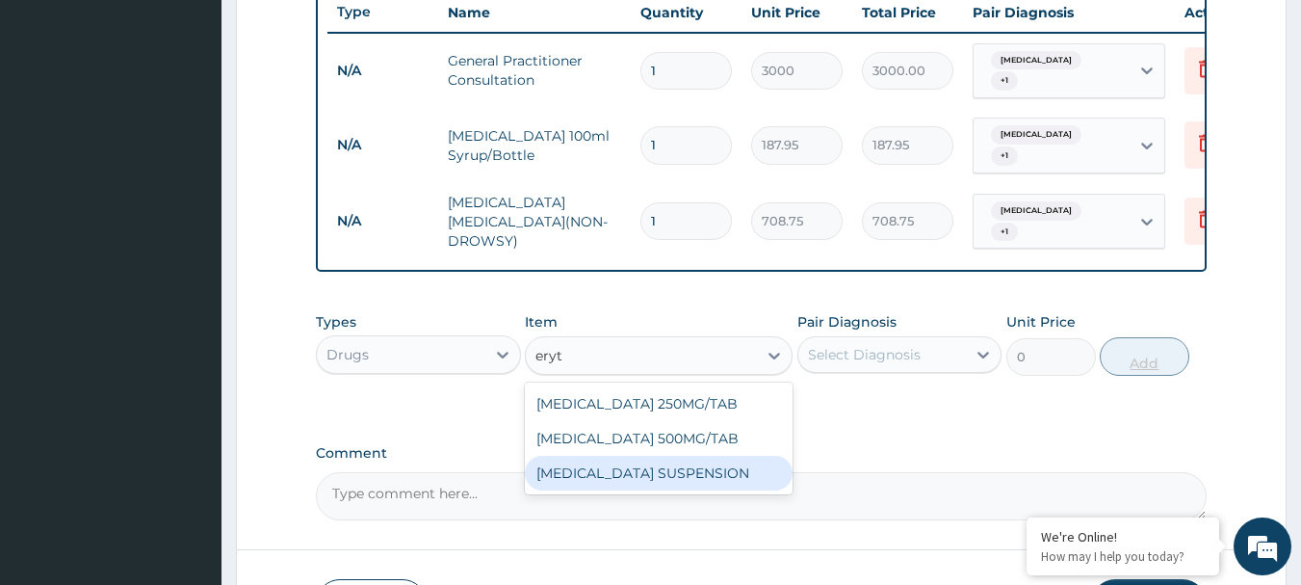
type input "115.5"
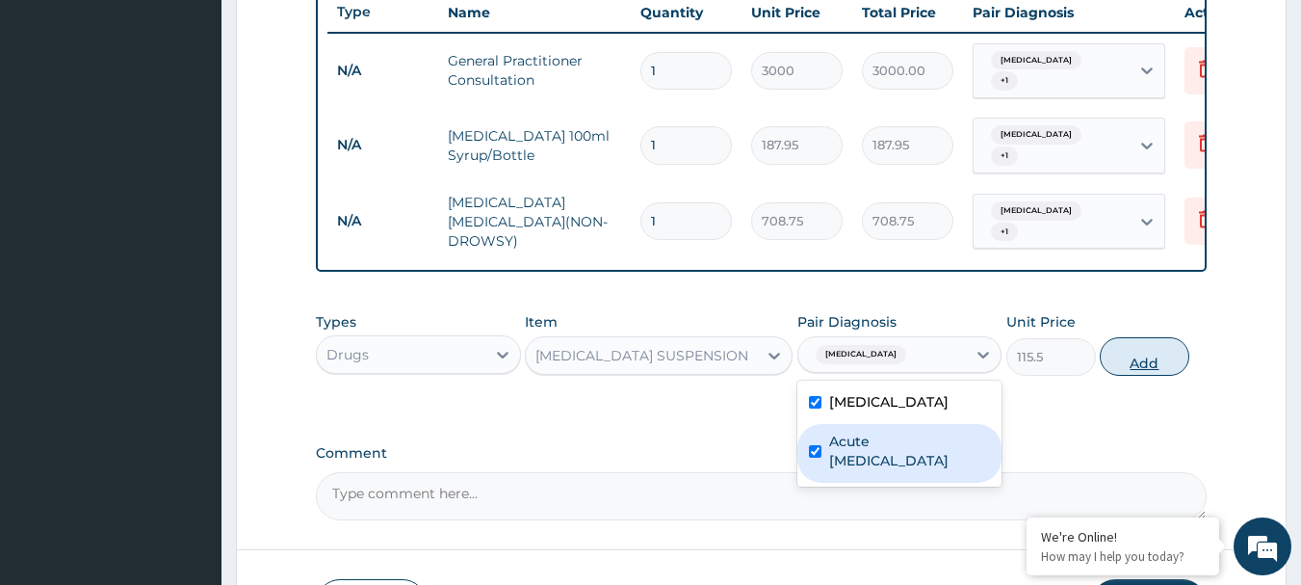
checkbox input "true"
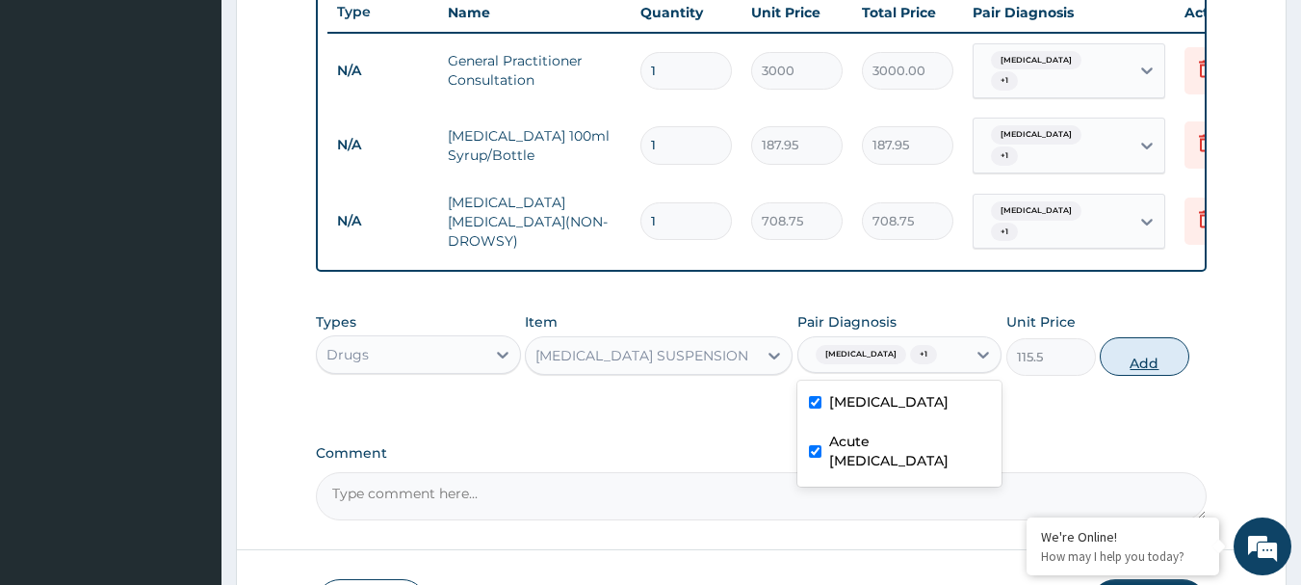
click at [1157, 376] on button "Add" at bounding box center [1145, 356] width 90 height 39
type input "0"
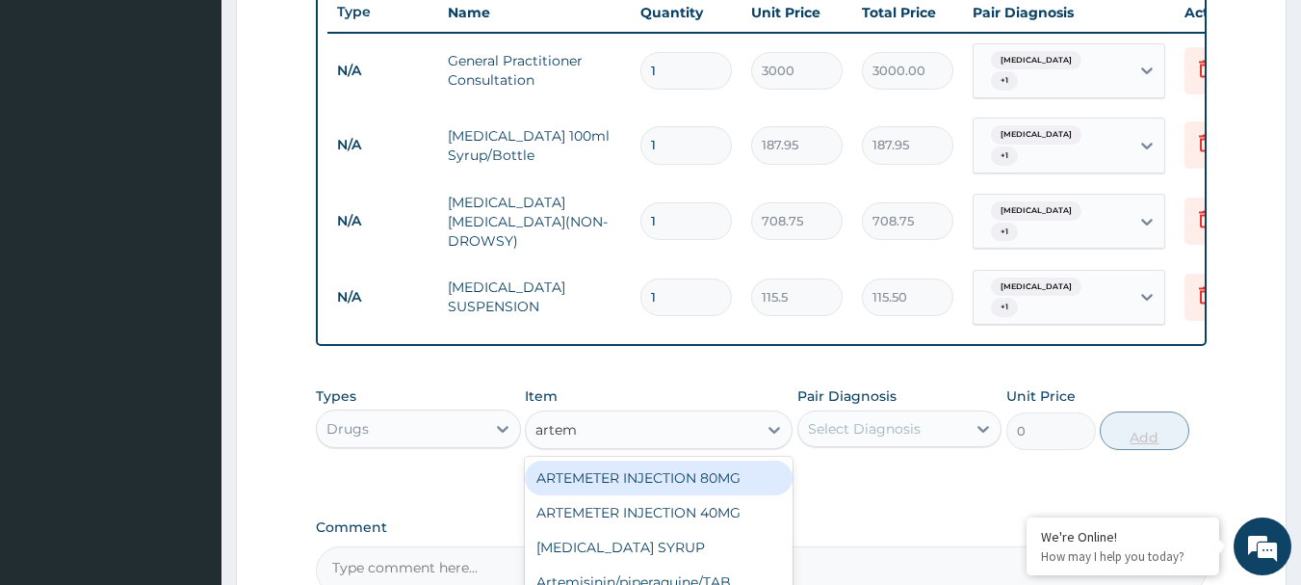
type input "arteme"
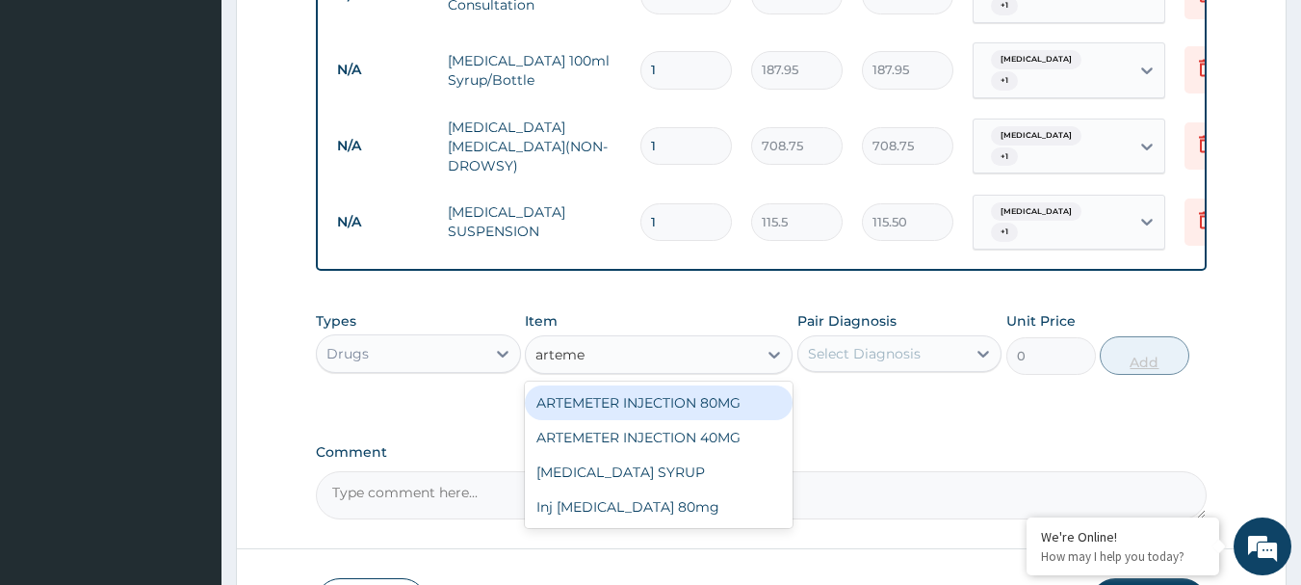
scroll to position [960, 0]
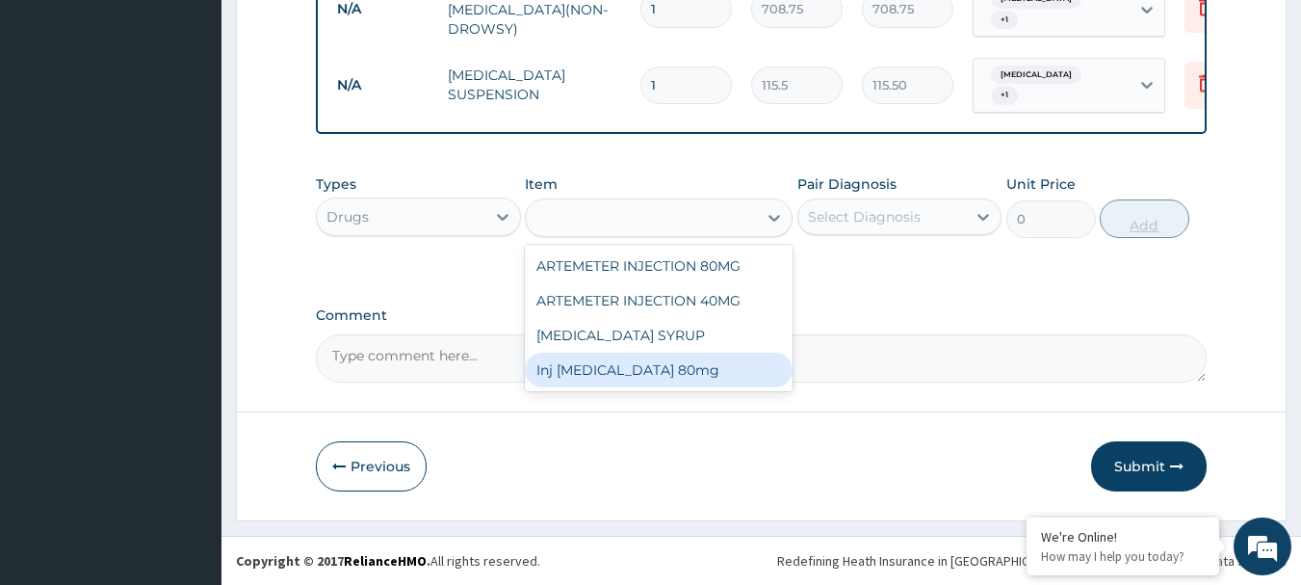
type input "1900"
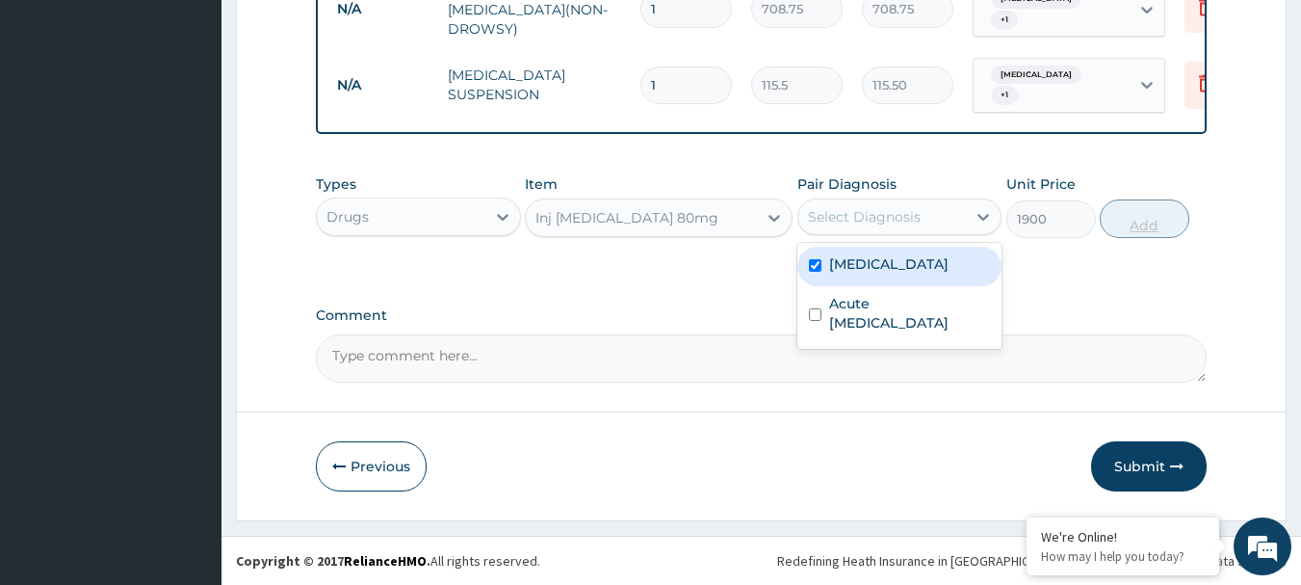
checkbox input "true"
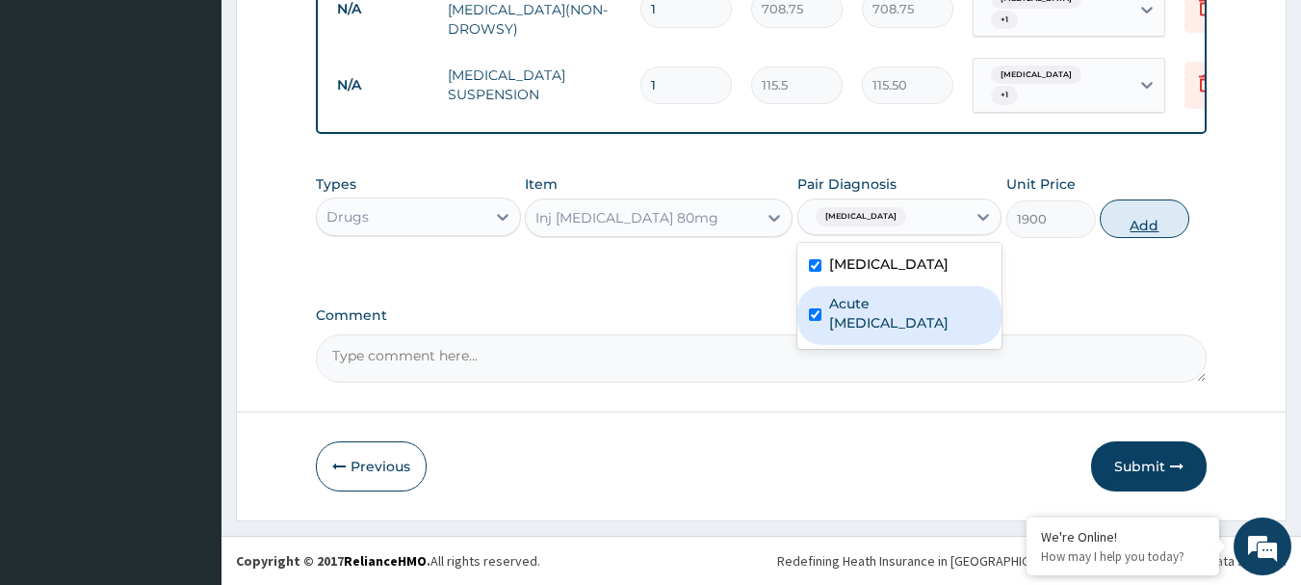
checkbox input "true"
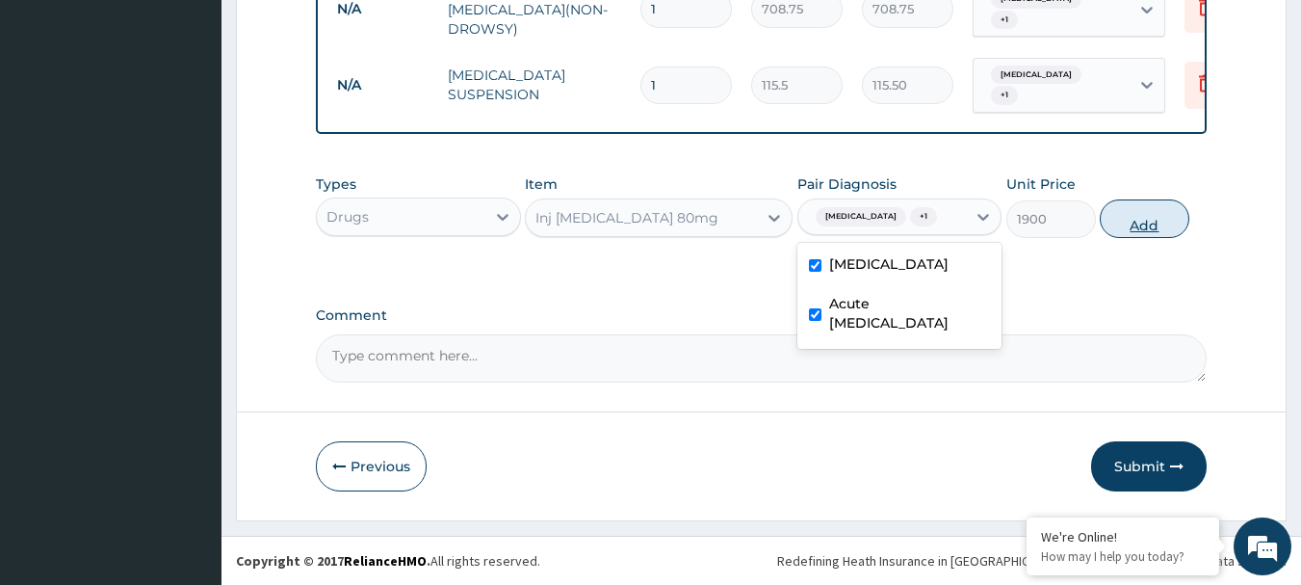
click at [1134, 221] on button "Add" at bounding box center [1145, 218] width 90 height 39
type input "0"
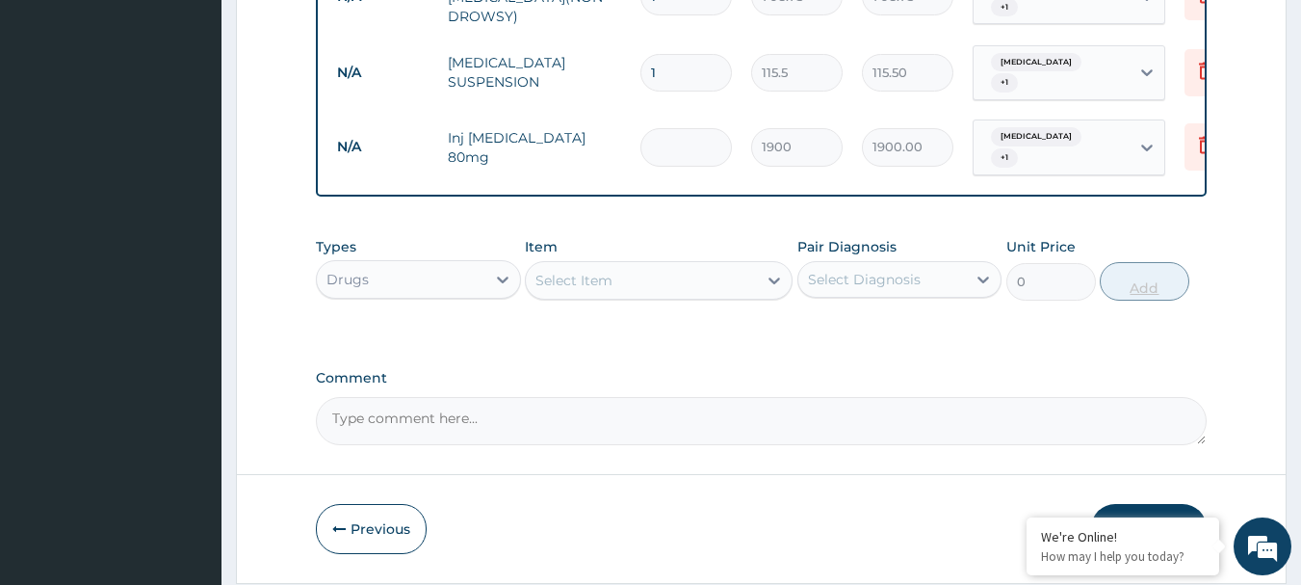
type input "0.00"
type input "3"
type input "5700.00"
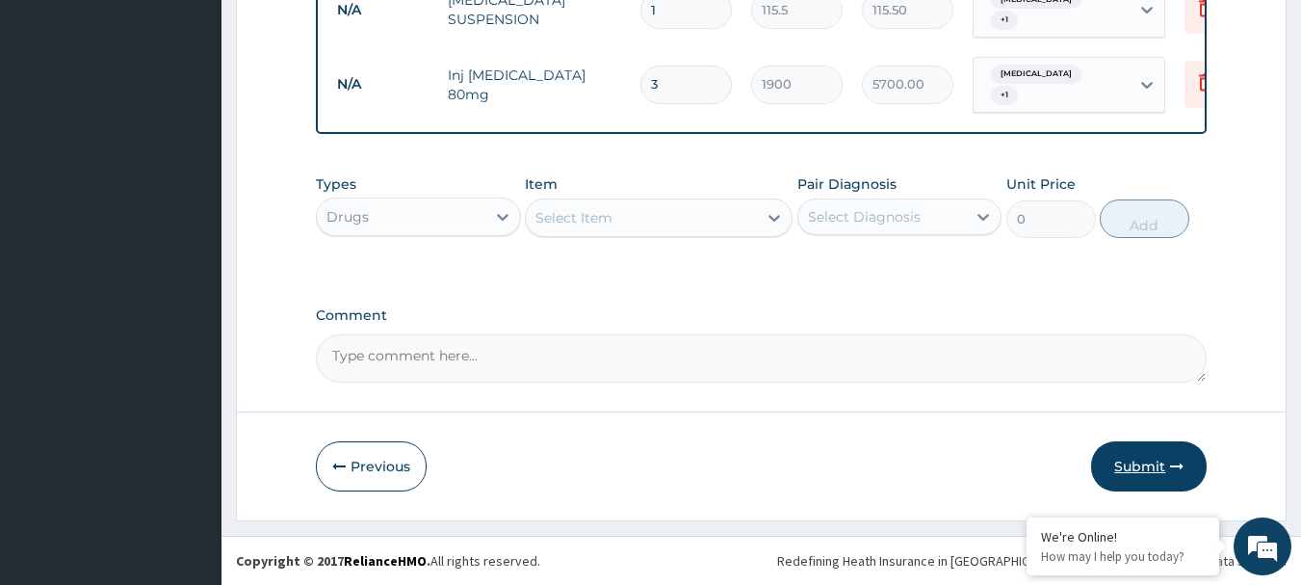
click at [1169, 451] on button "Submit" at bounding box center [1149, 466] width 116 height 50
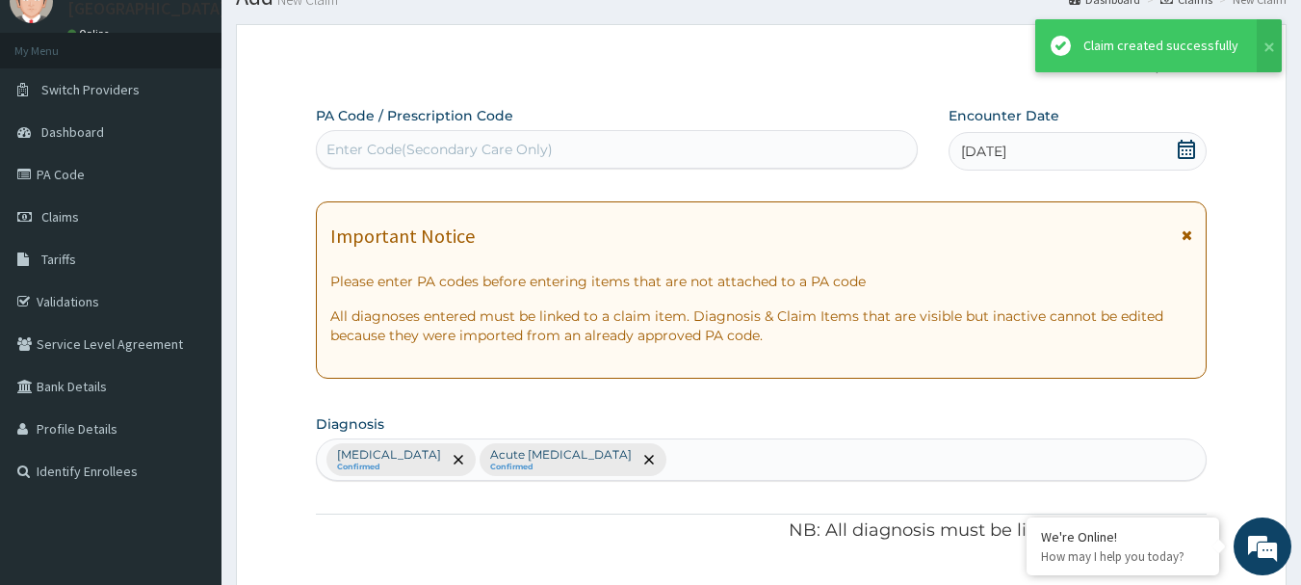
scroll to position [1034, 0]
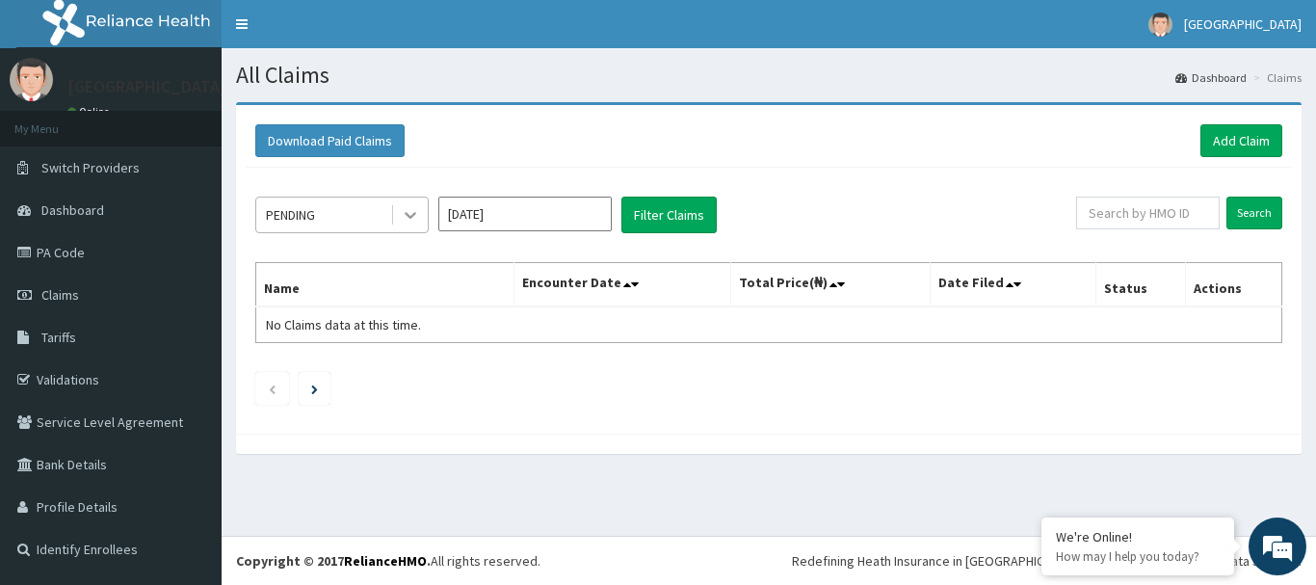
click at [403, 217] on icon at bounding box center [410, 214] width 19 height 19
click at [648, 218] on button "Filter Claims" at bounding box center [668, 215] width 95 height 37
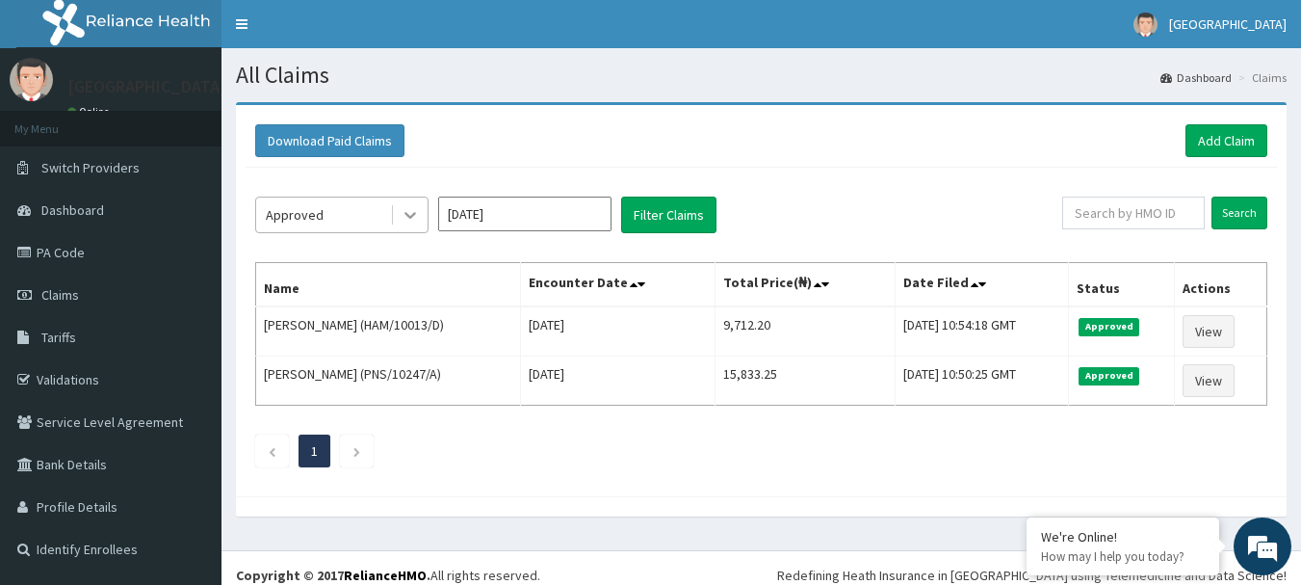
click at [417, 220] on icon at bounding box center [410, 214] width 19 height 19
click at [670, 204] on button "Filter Claims" at bounding box center [668, 215] width 95 height 37
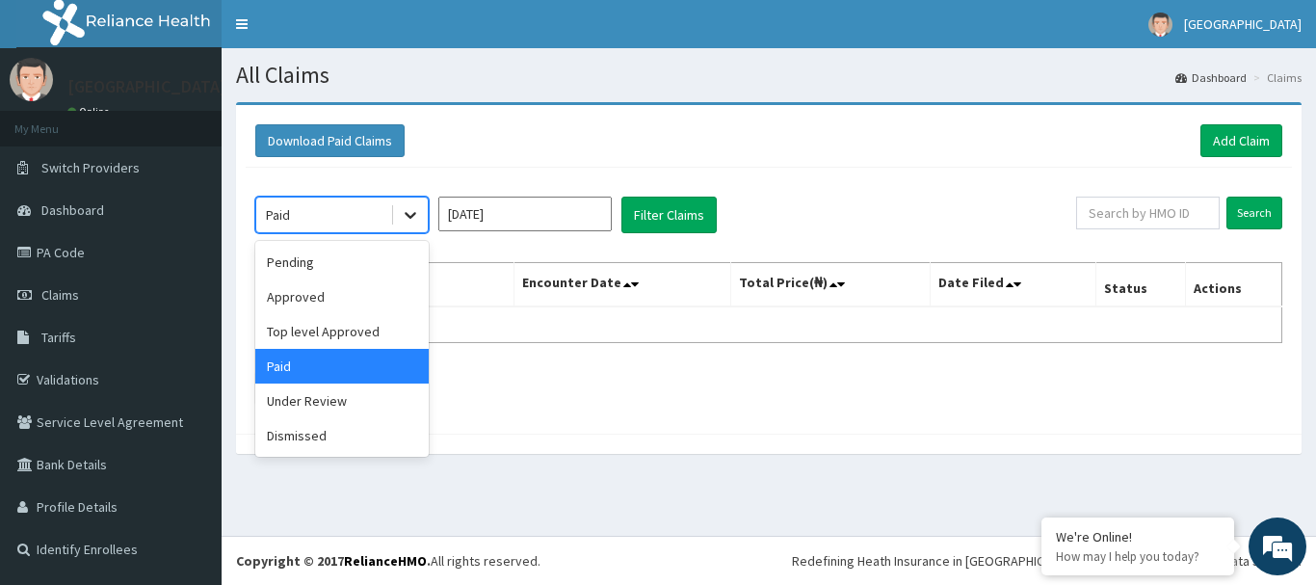
click at [416, 212] on icon at bounding box center [410, 214] width 19 height 19
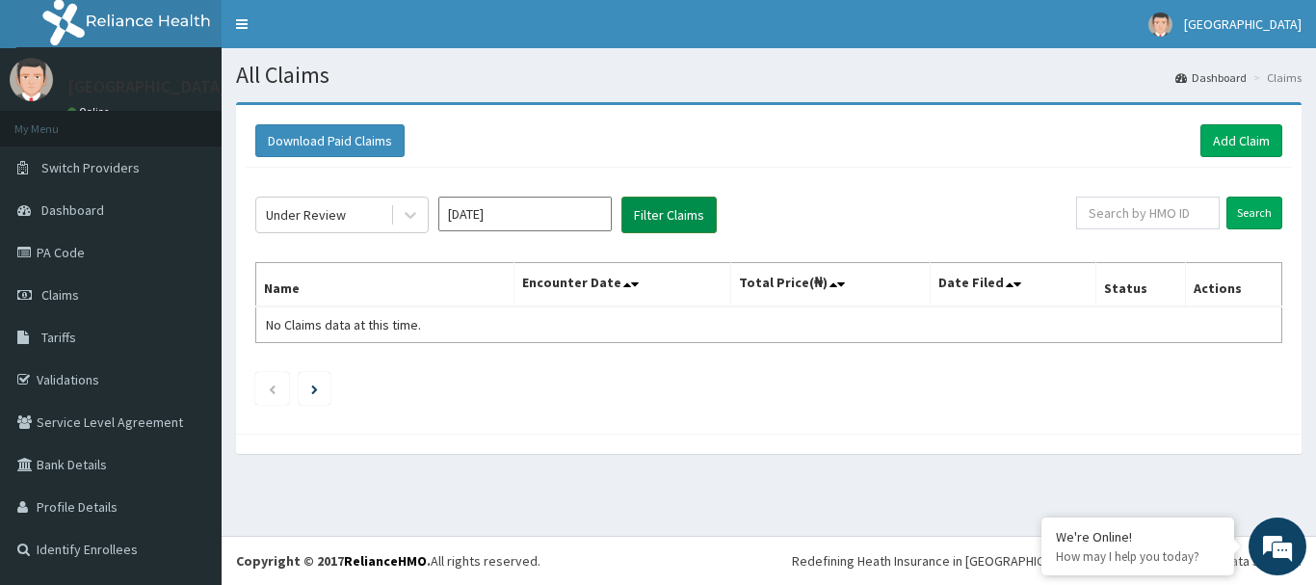
click at [633, 218] on button "Filter Claims" at bounding box center [668, 215] width 95 height 37
click at [417, 216] on icon at bounding box center [410, 214] width 19 height 19
click at [683, 215] on button "Filter Claims" at bounding box center [668, 215] width 95 height 37
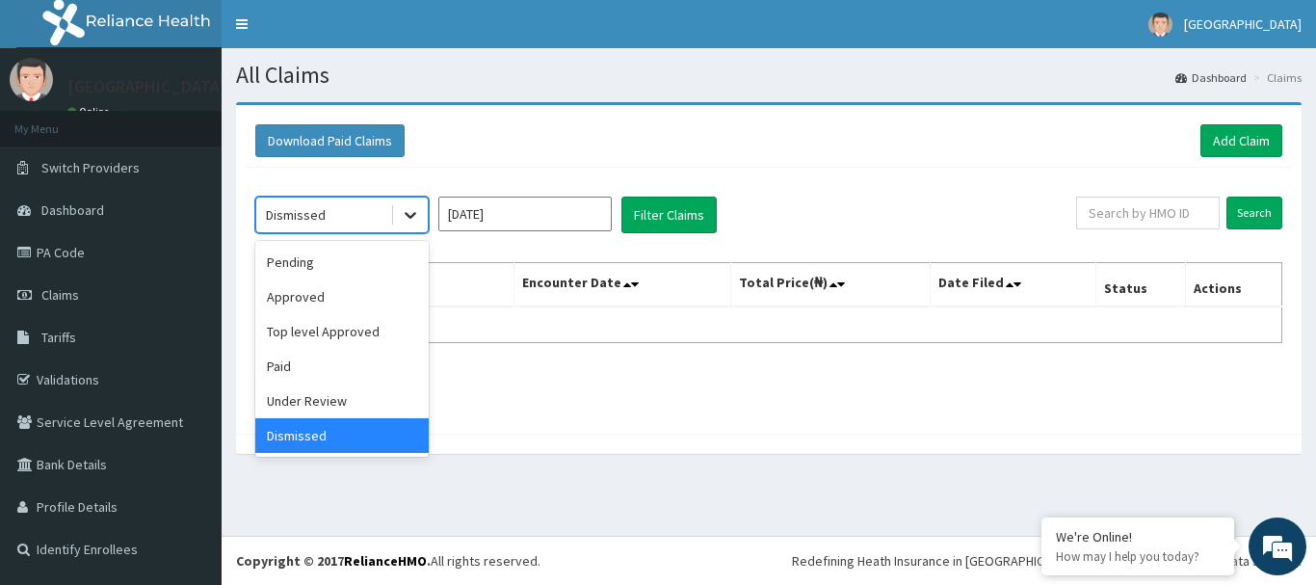
click at [397, 222] on div at bounding box center [410, 214] width 35 height 35
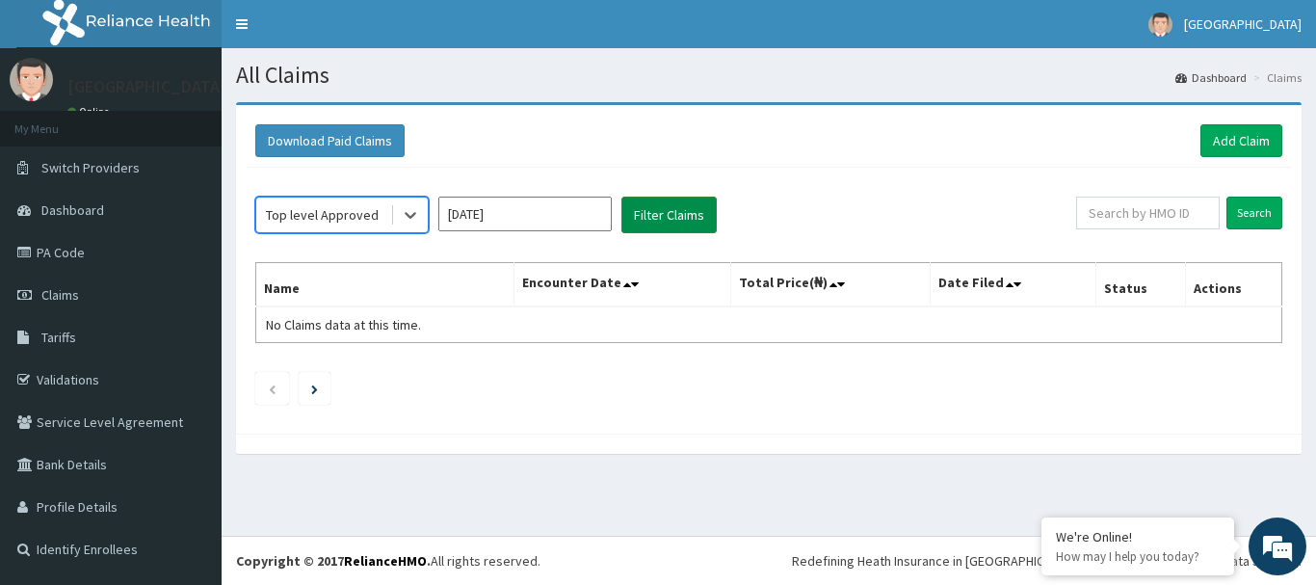
click at [641, 214] on button "Filter Claims" at bounding box center [668, 215] width 95 height 37
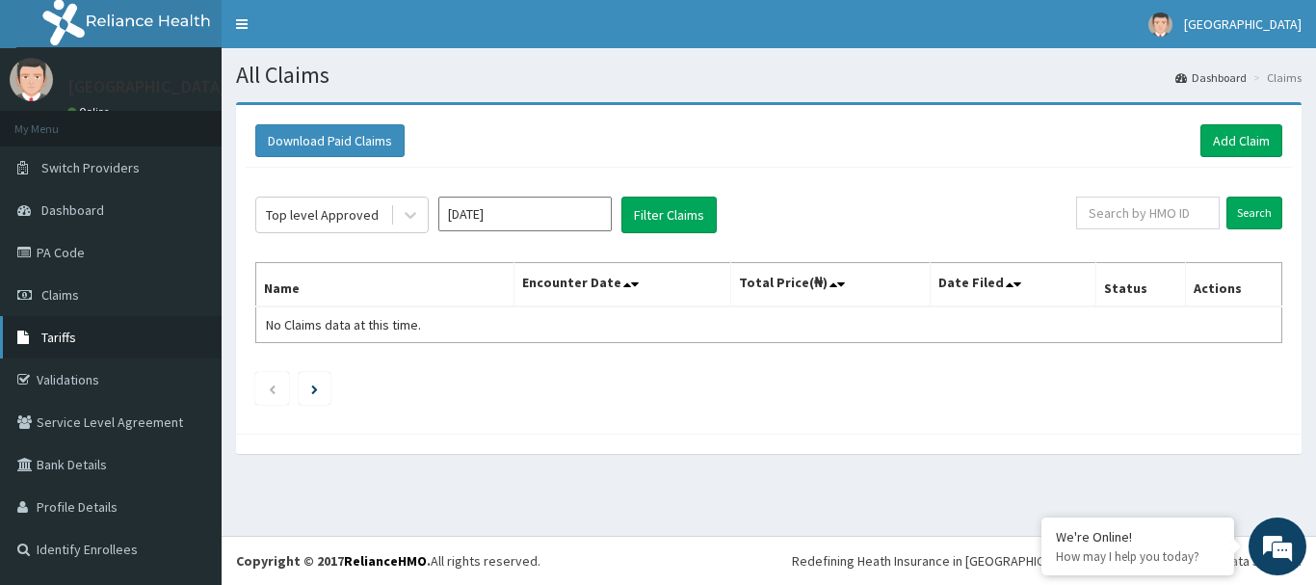
click at [53, 342] on span "Tariffs" at bounding box center [58, 337] width 35 height 17
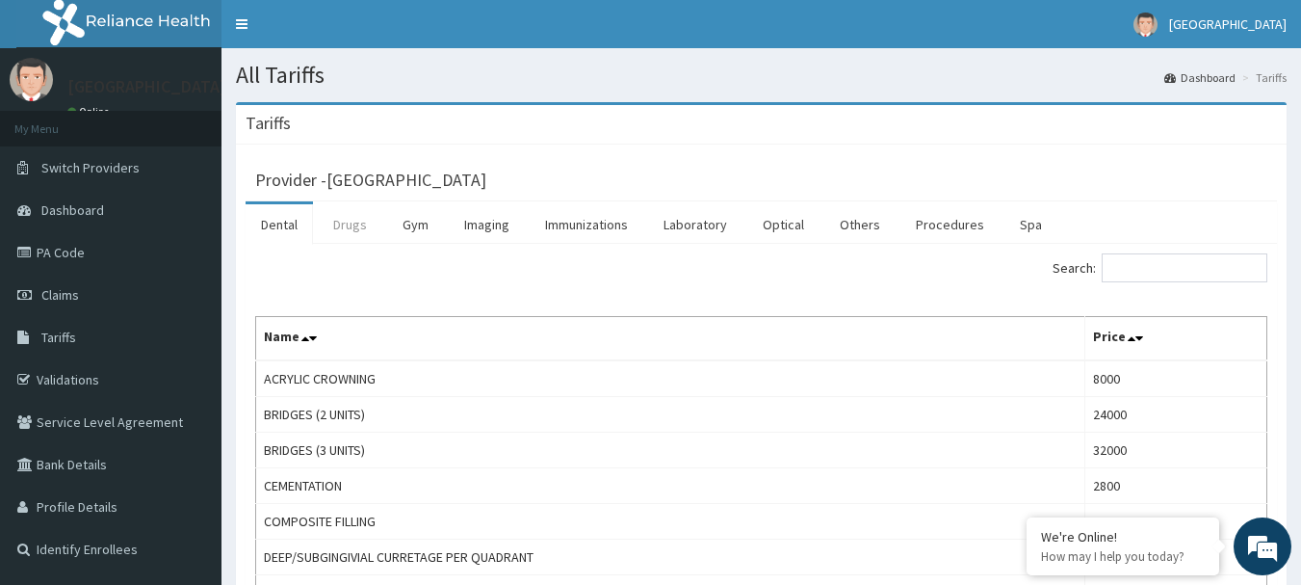
click at [355, 229] on link "Drugs" at bounding box center [350, 224] width 65 height 40
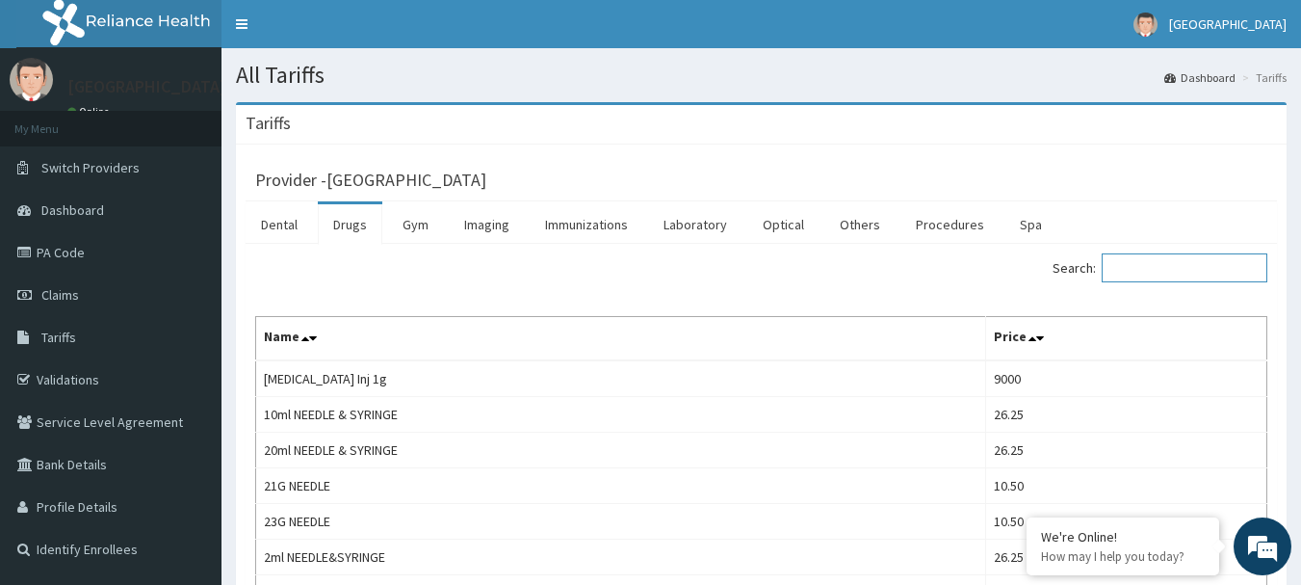
click at [1186, 276] on input "Search:" at bounding box center [1185, 267] width 166 height 29
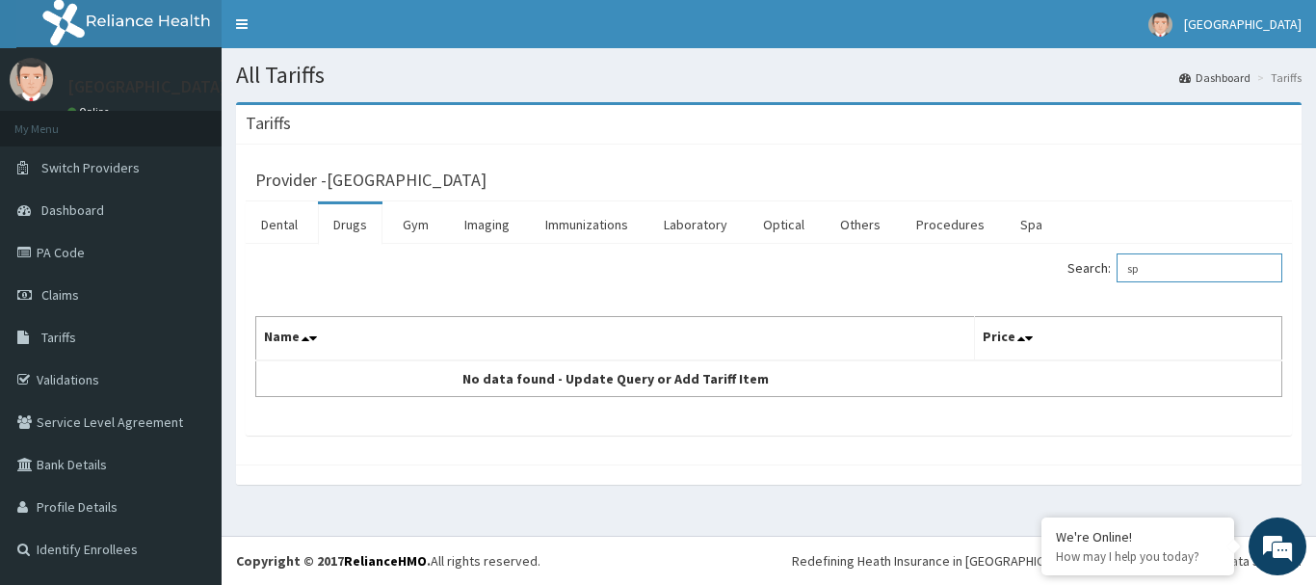
type input "s"
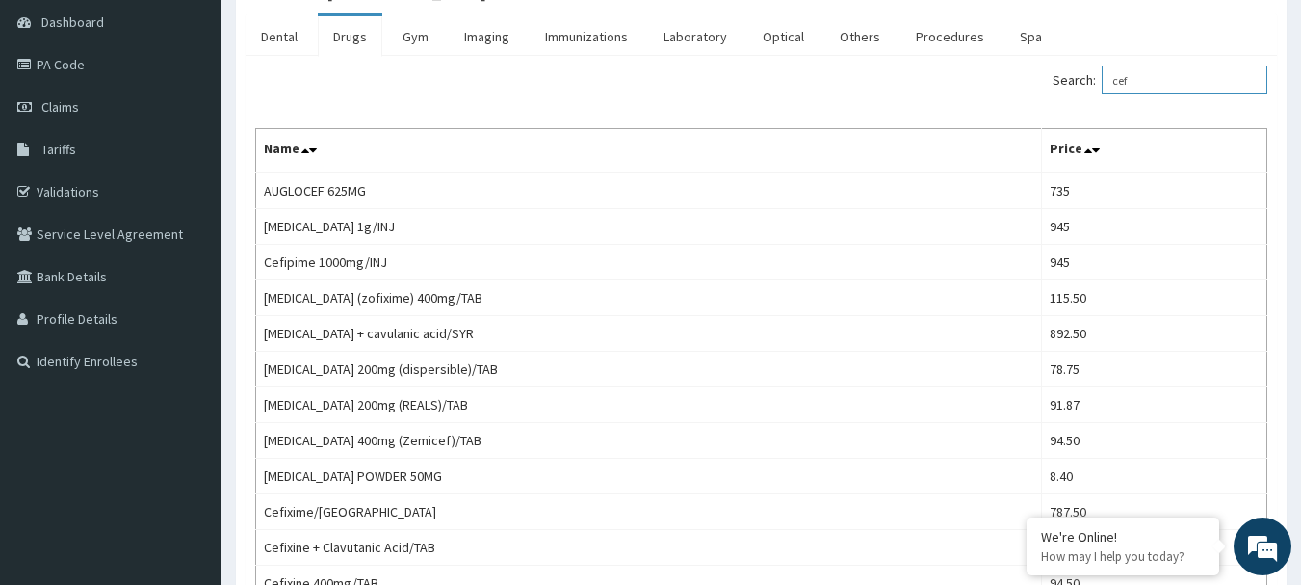
scroll to position [195, 0]
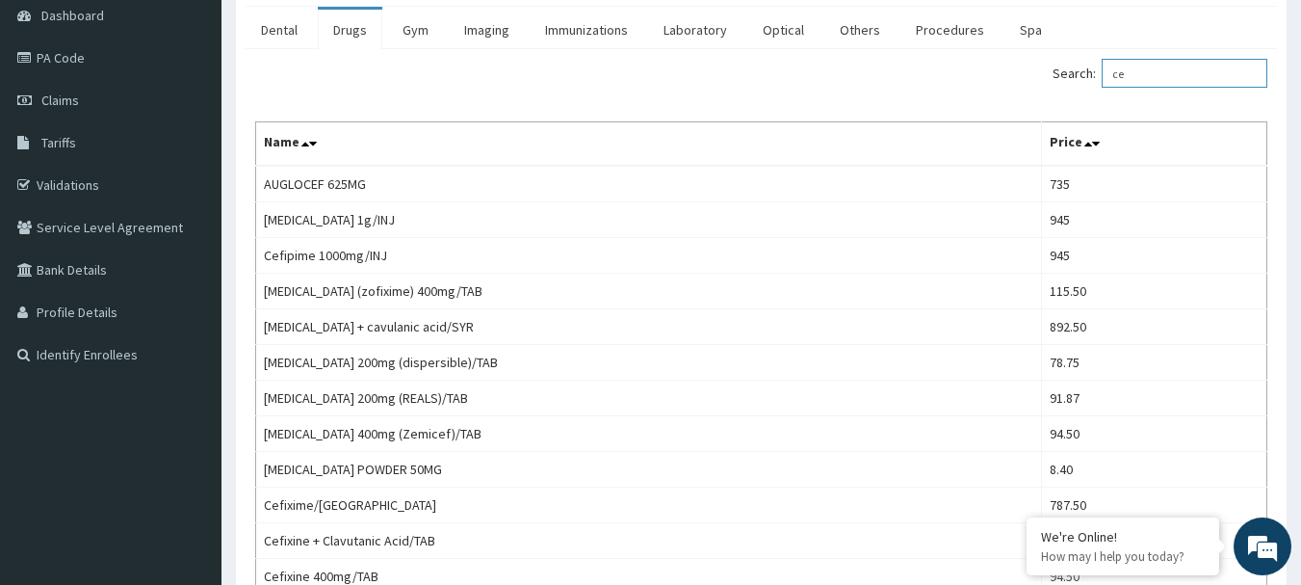
type input "c"
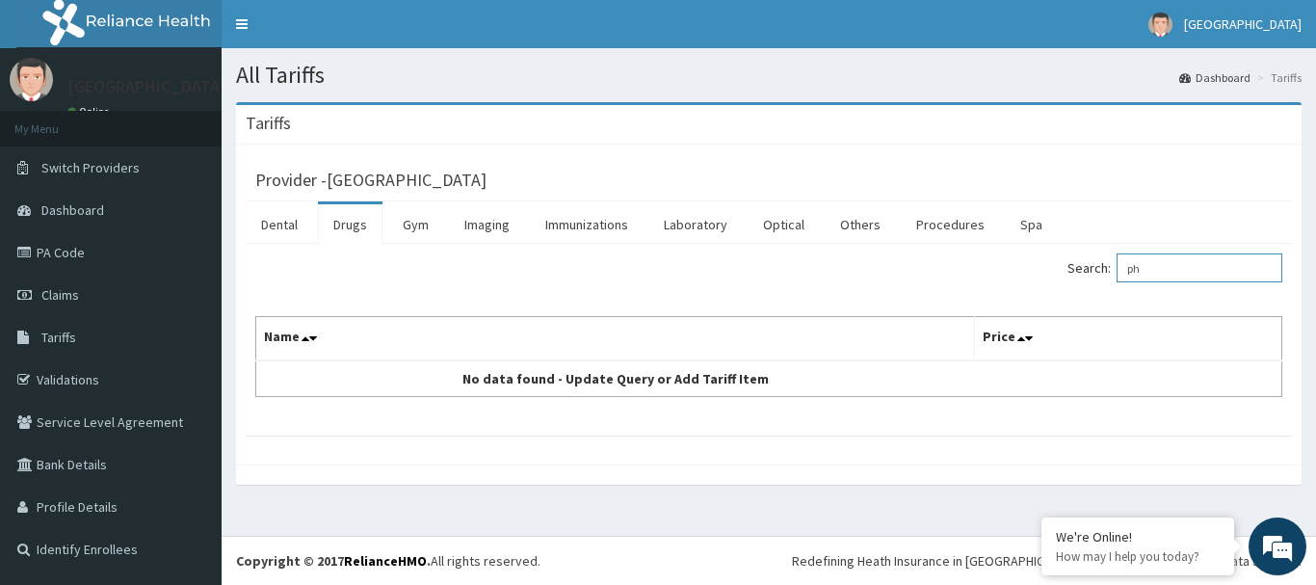
type input "p"
type input "c"
type input "z"
type input "c"
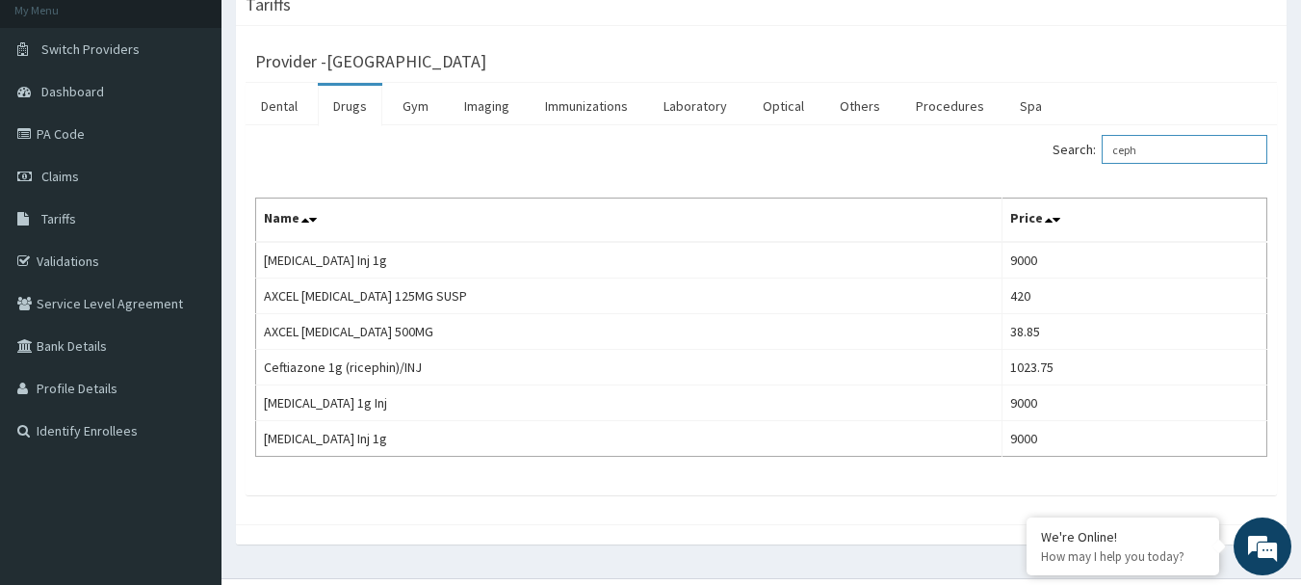
scroll to position [132, 0]
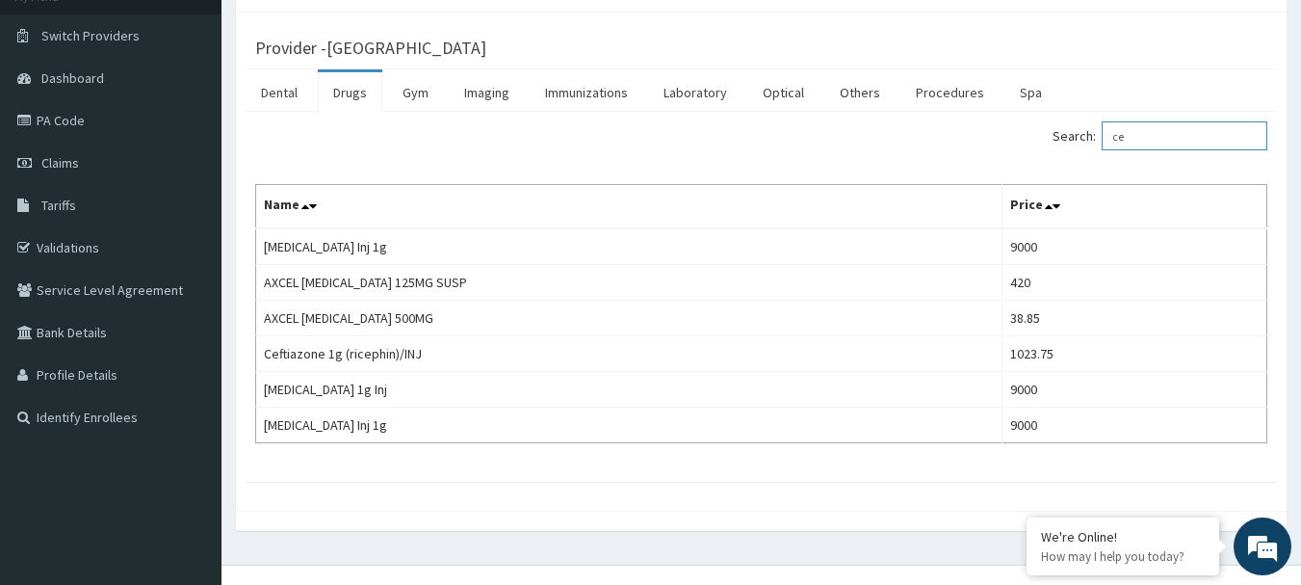
type input "c"
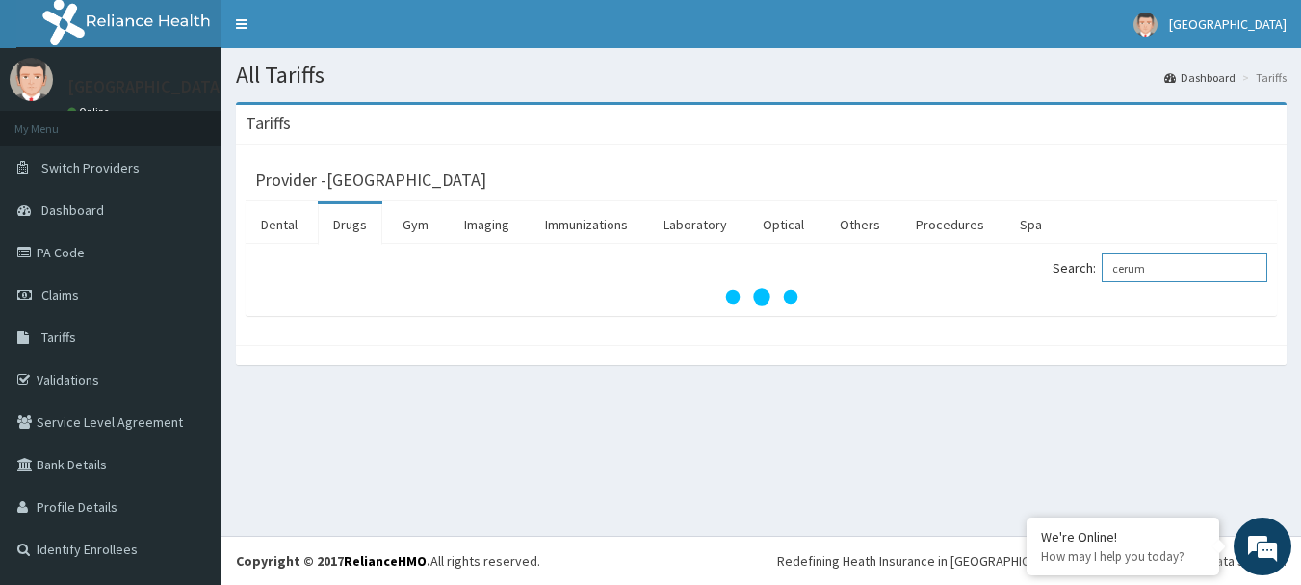
scroll to position [0, 0]
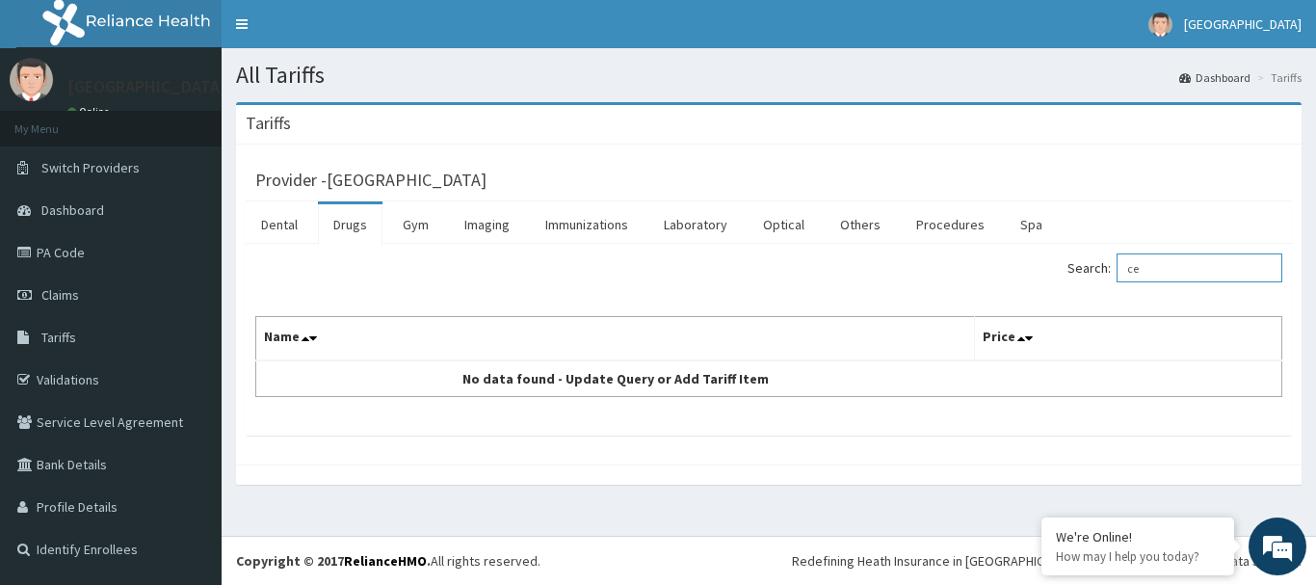
type input "c"
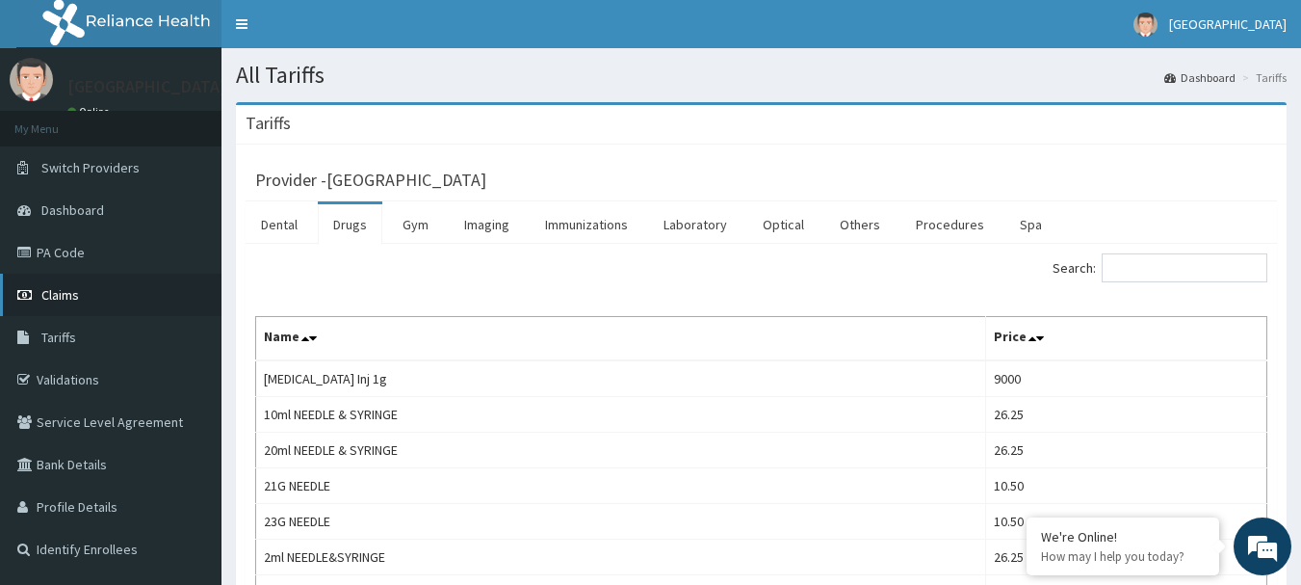
click at [67, 285] on link "Claims" at bounding box center [111, 295] width 222 height 42
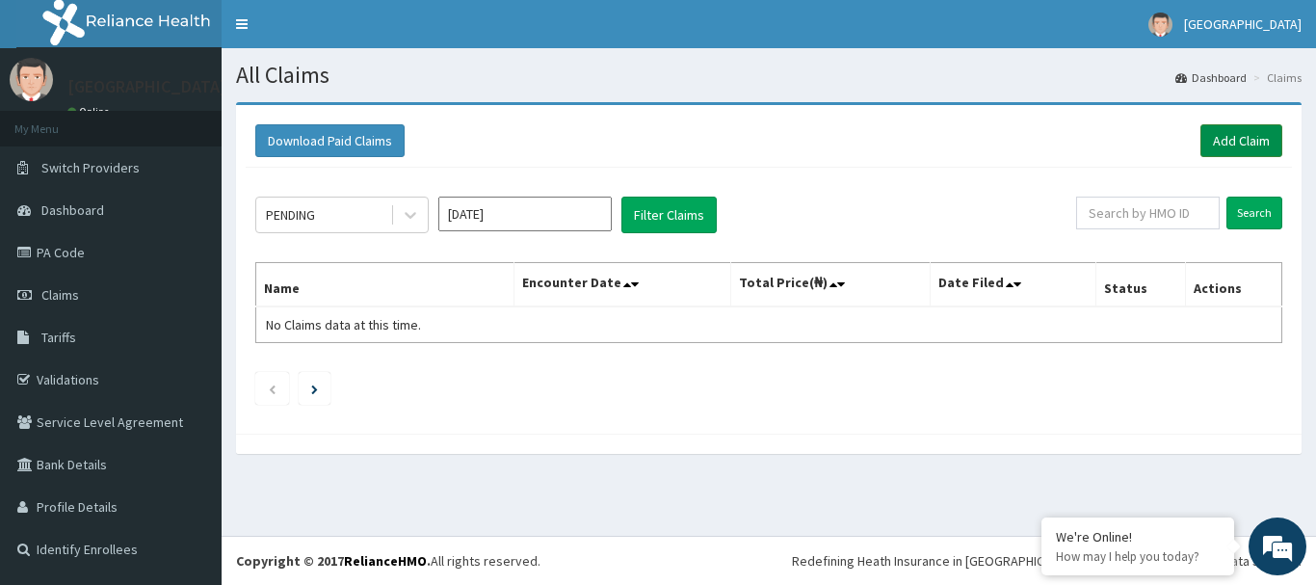
click at [1239, 149] on link "Add Claim" at bounding box center [1241, 140] width 82 height 33
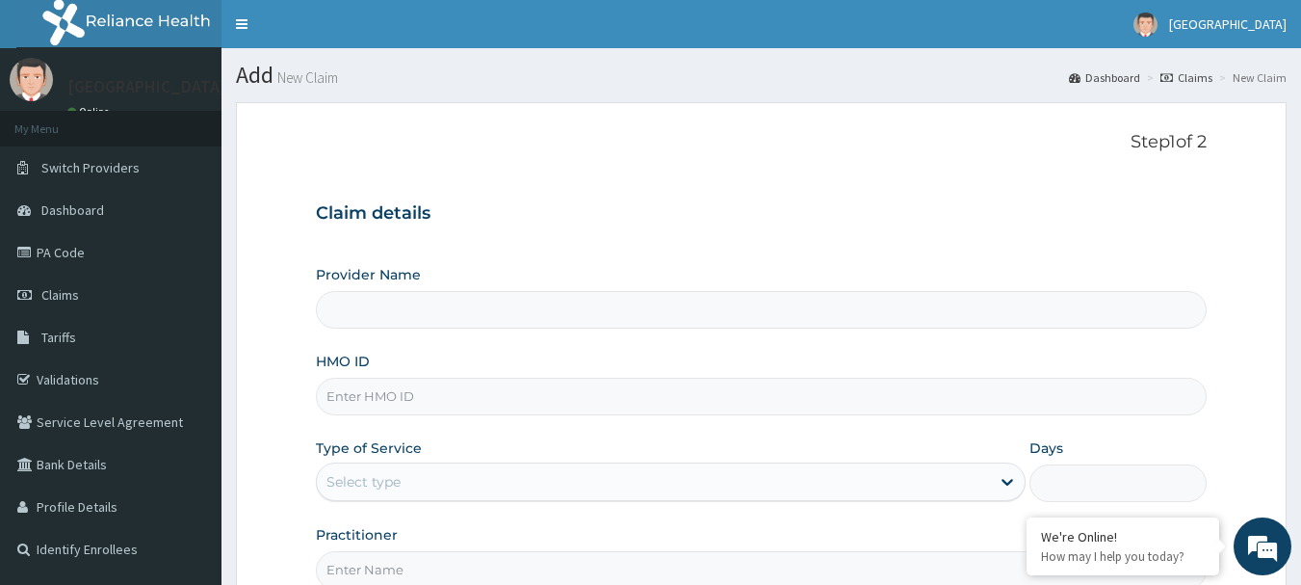
type input "[GEOGRAPHIC_DATA]"
click at [669, 393] on input "HMO ID" at bounding box center [762, 397] width 892 height 38
paste input "FCR/10103/F"
type input "FCR/10103/F"
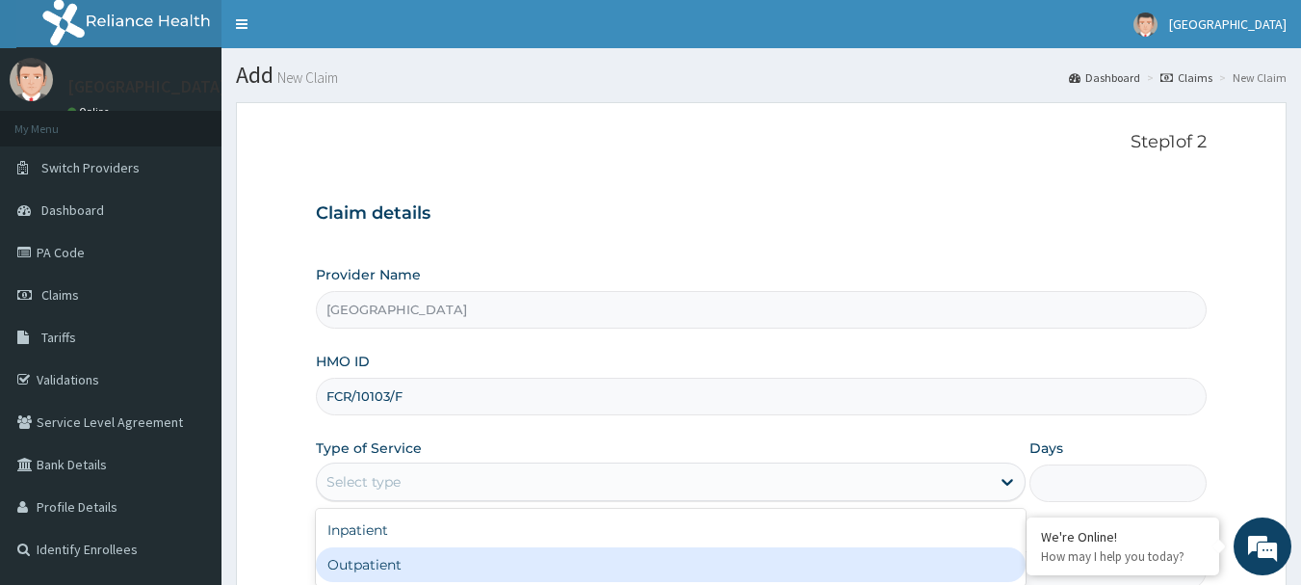
type input "1"
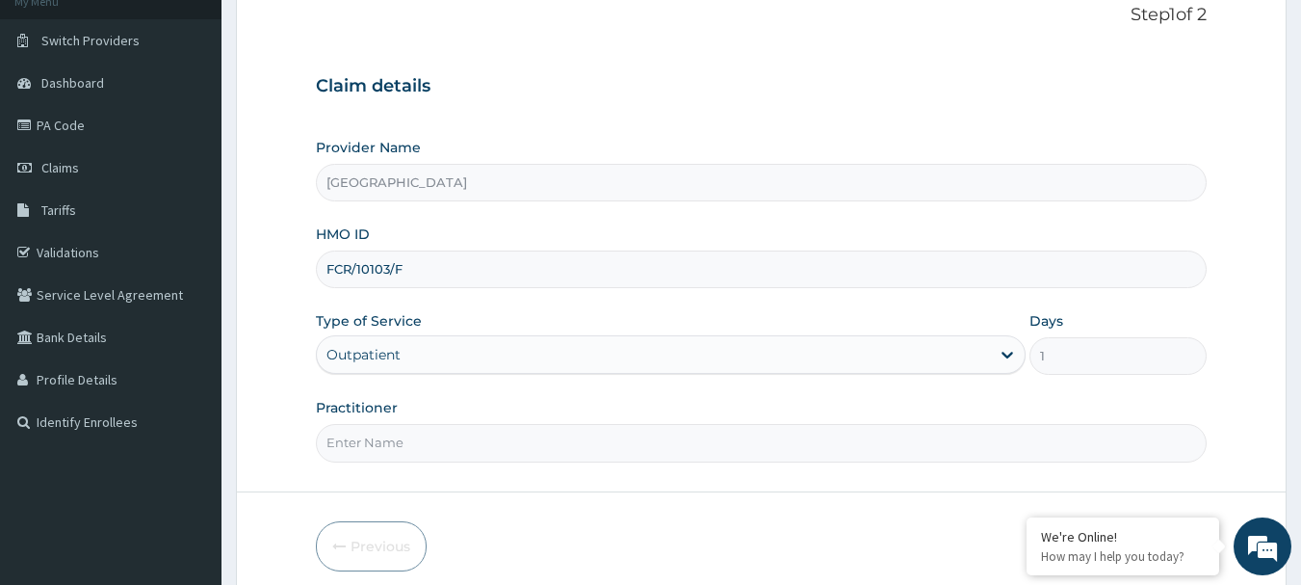
scroll to position [207, 0]
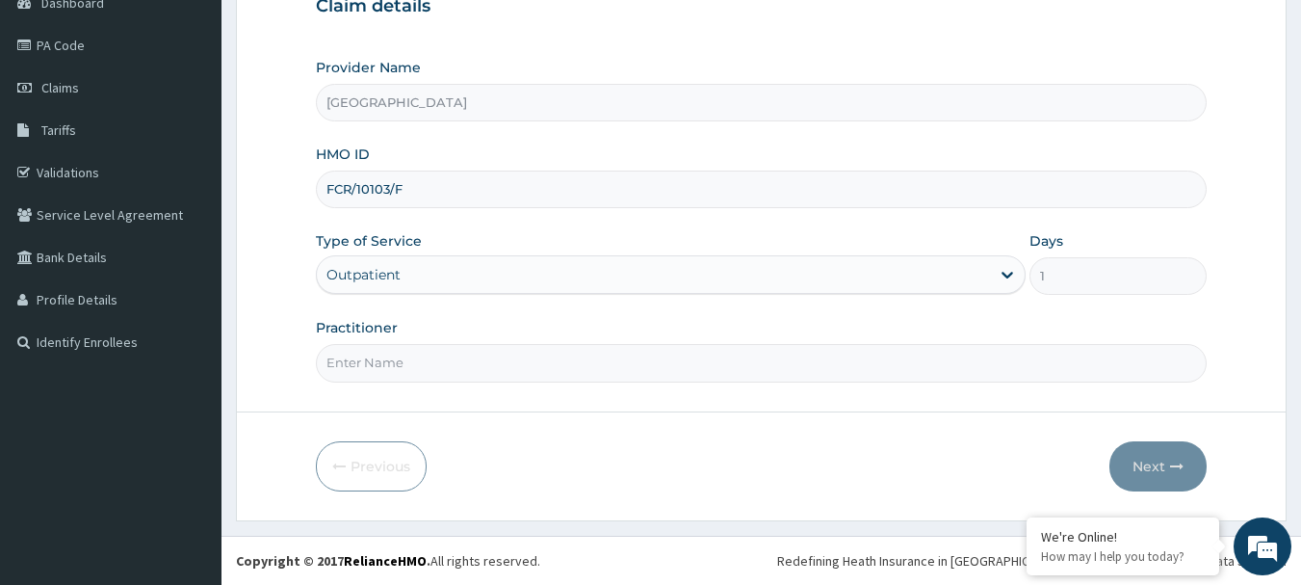
click at [619, 367] on input "Practitioner" at bounding box center [762, 363] width 892 height 38
type input "[PERSON_NAME]"
click at [1157, 455] on button "Next" at bounding box center [1158, 466] width 97 height 50
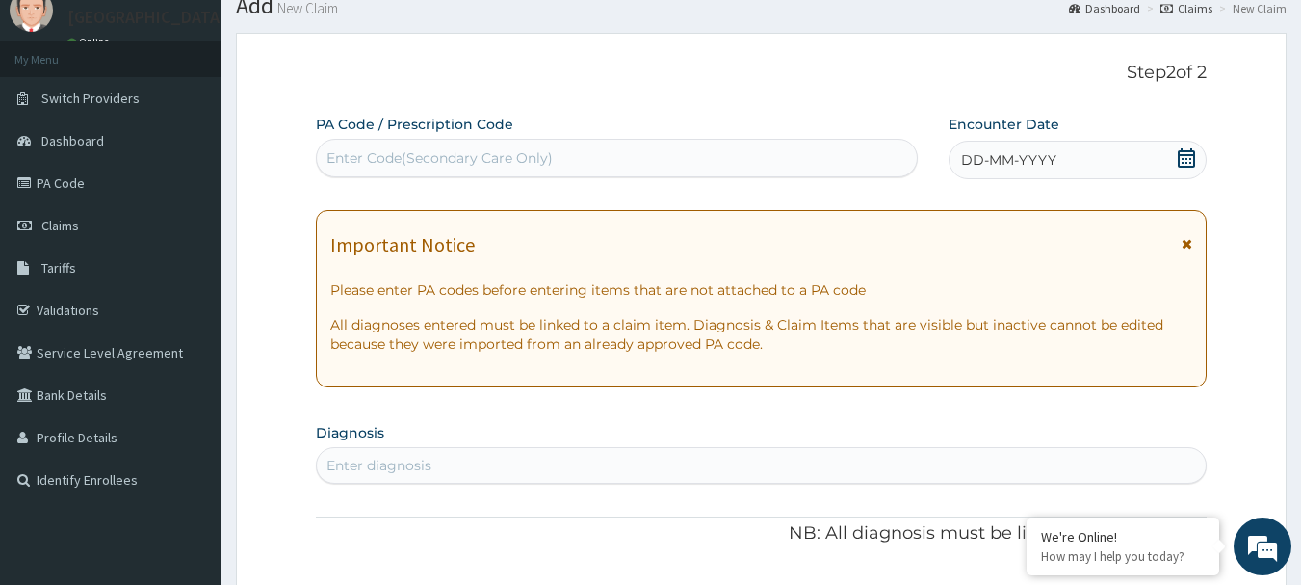
scroll to position [62, 0]
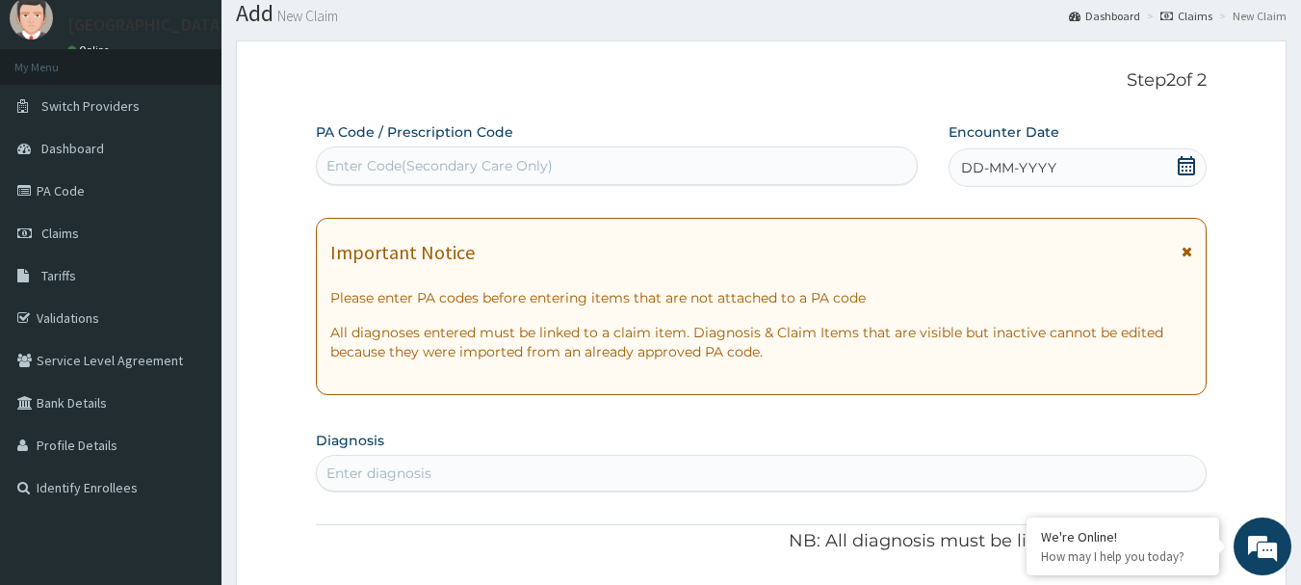
click at [1186, 156] on icon at bounding box center [1186, 165] width 19 height 19
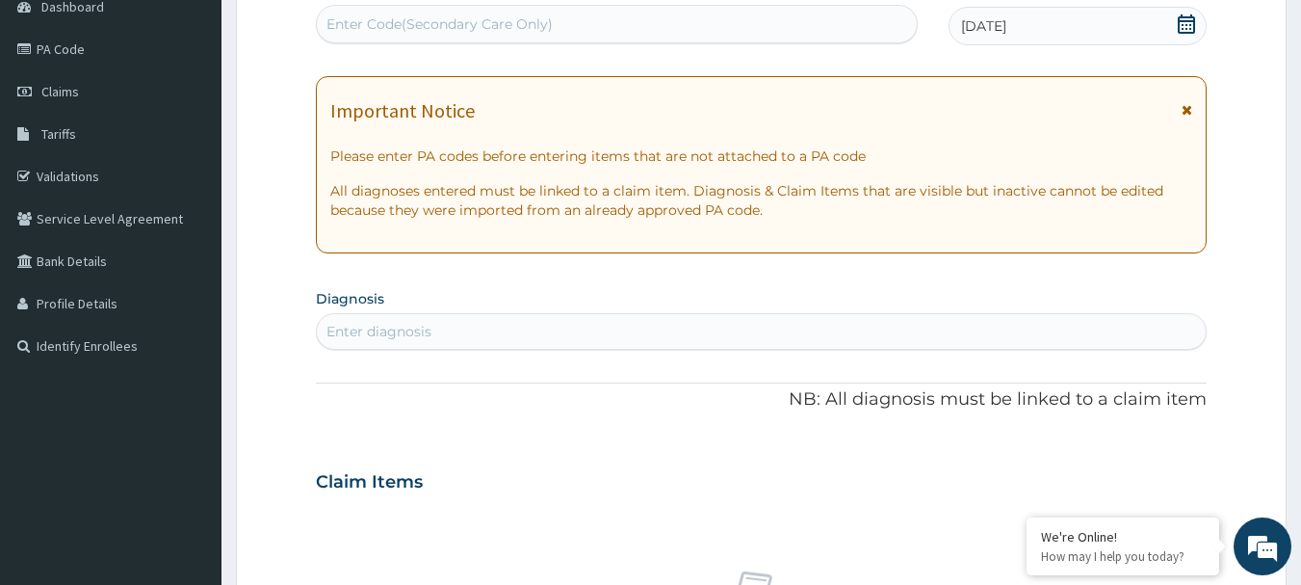
scroll to position [208, 0]
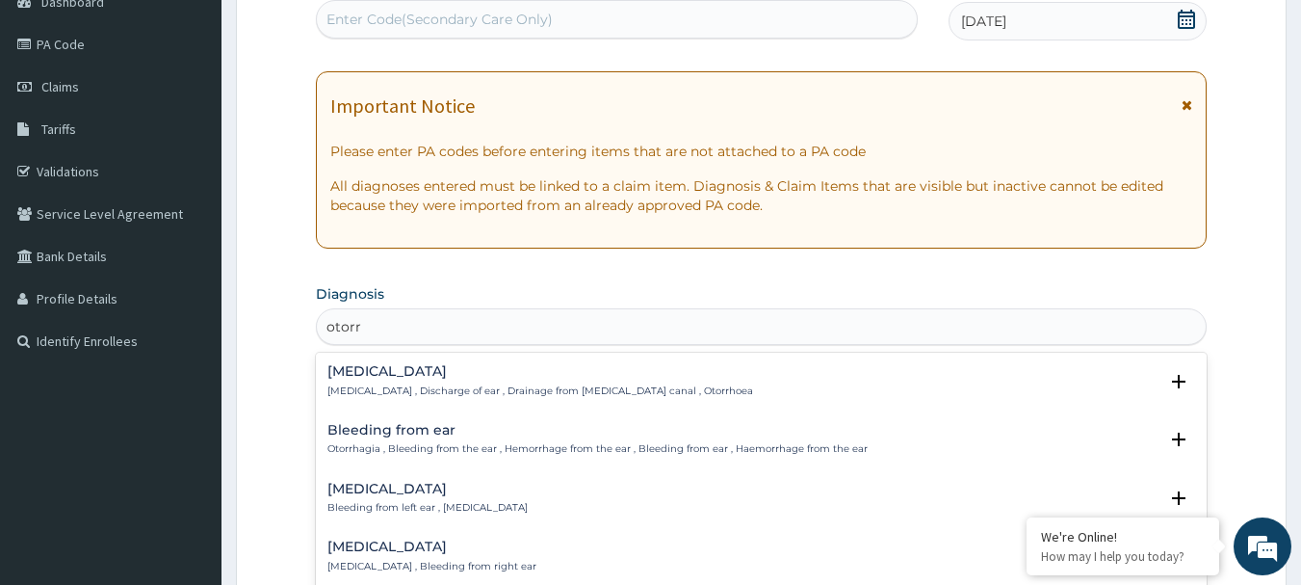
type input "otorrh"
click at [493, 391] on p "[MEDICAL_DATA] , Discharge of ear , Drainage from [MEDICAL_DATA] canal , Otorrh…" at bounding box center [541, 390] width 426 height 13
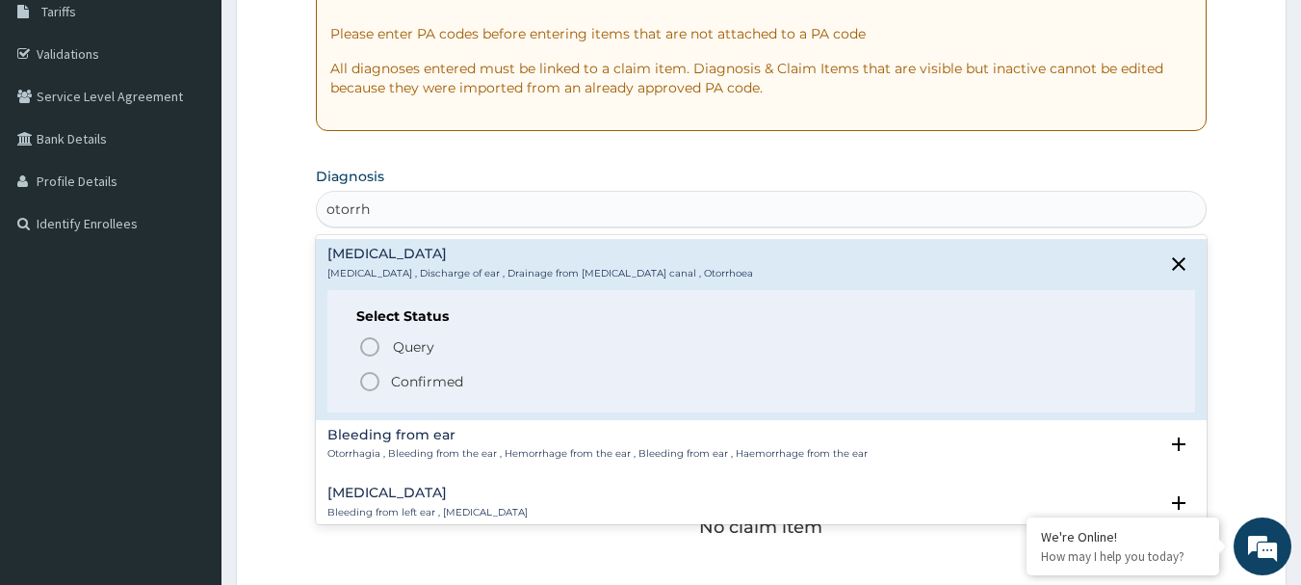
scroll to position [342, 0]
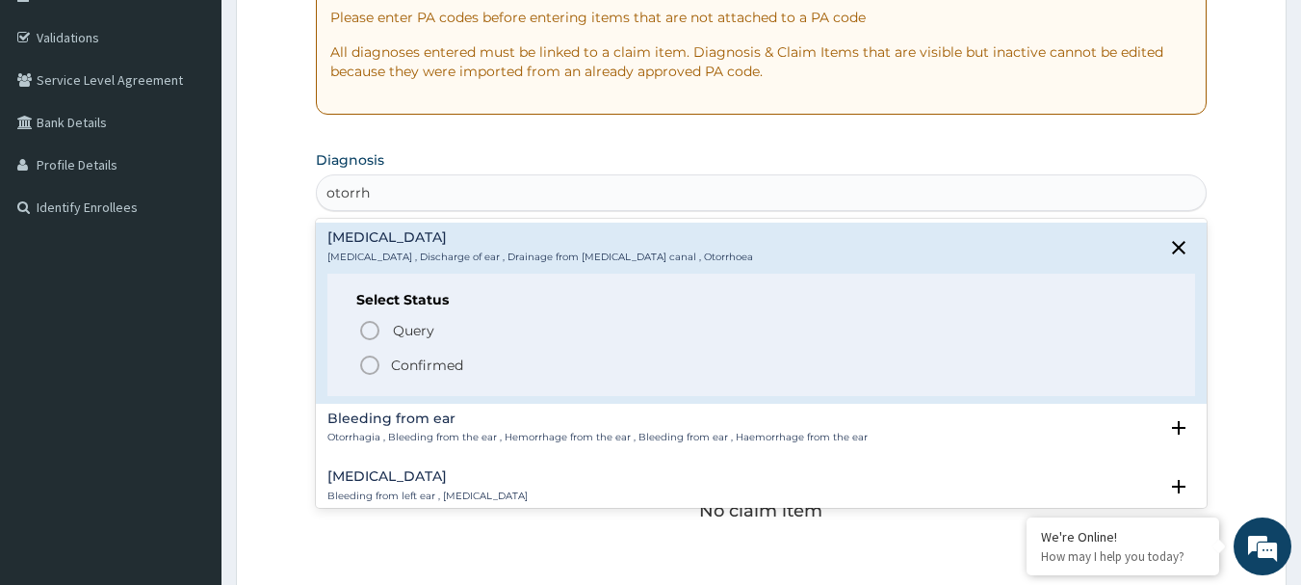
click at [373, 362] on icon "status option filled" at bounding box center [369, 365] width 23 height 23
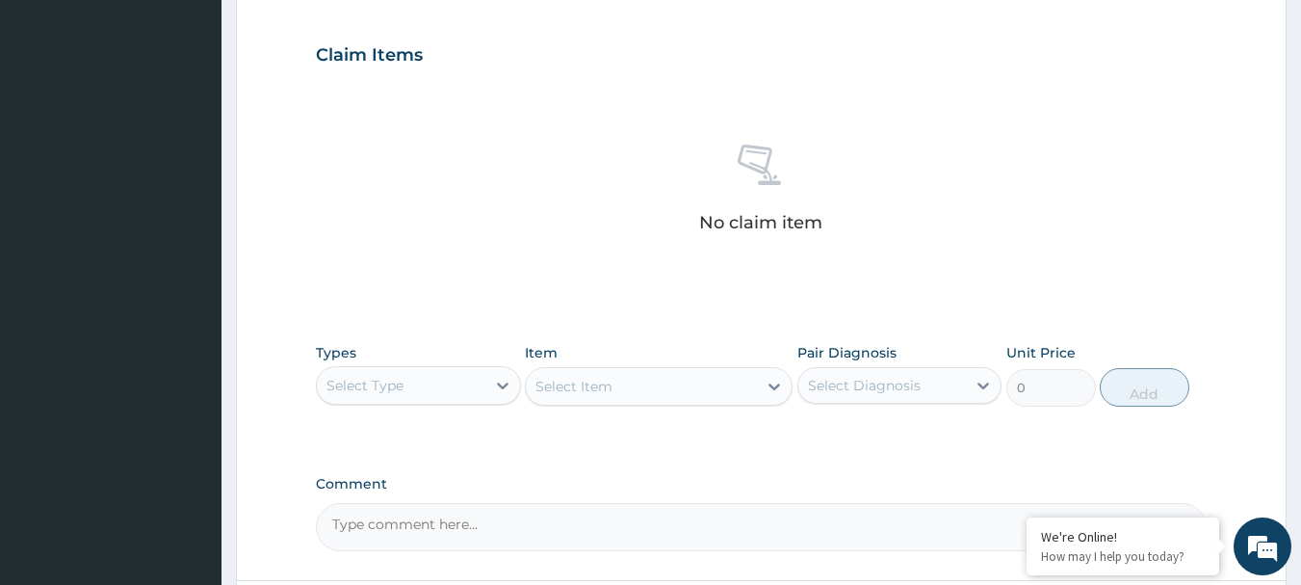
scroll to position [641, 0]
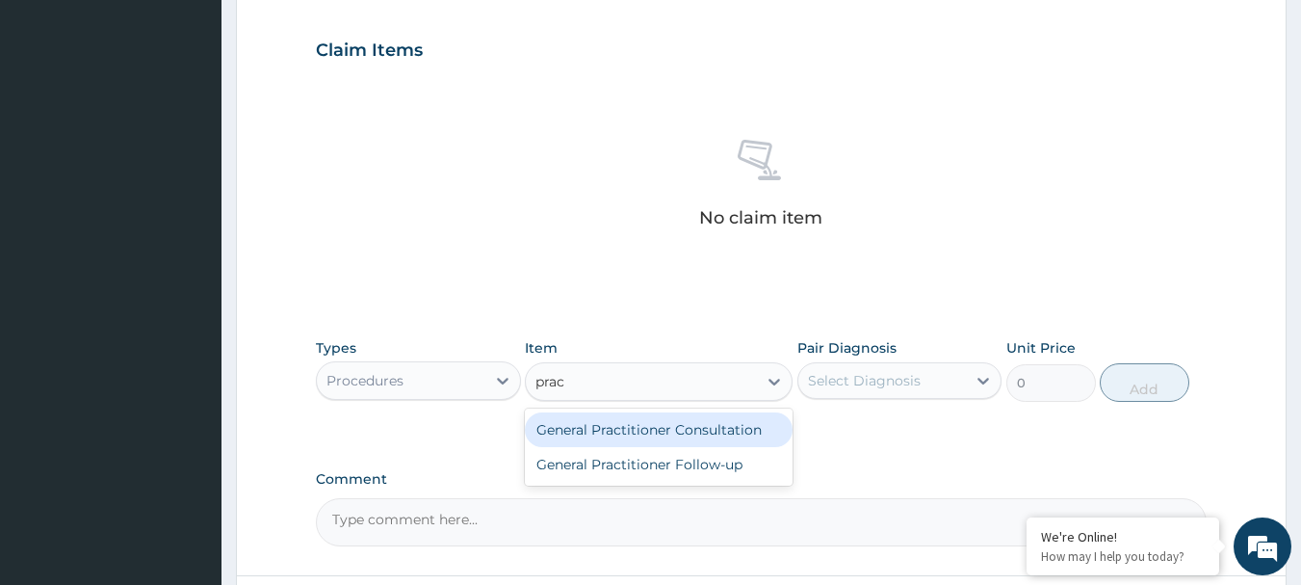
type input "pract"
type input "3000"
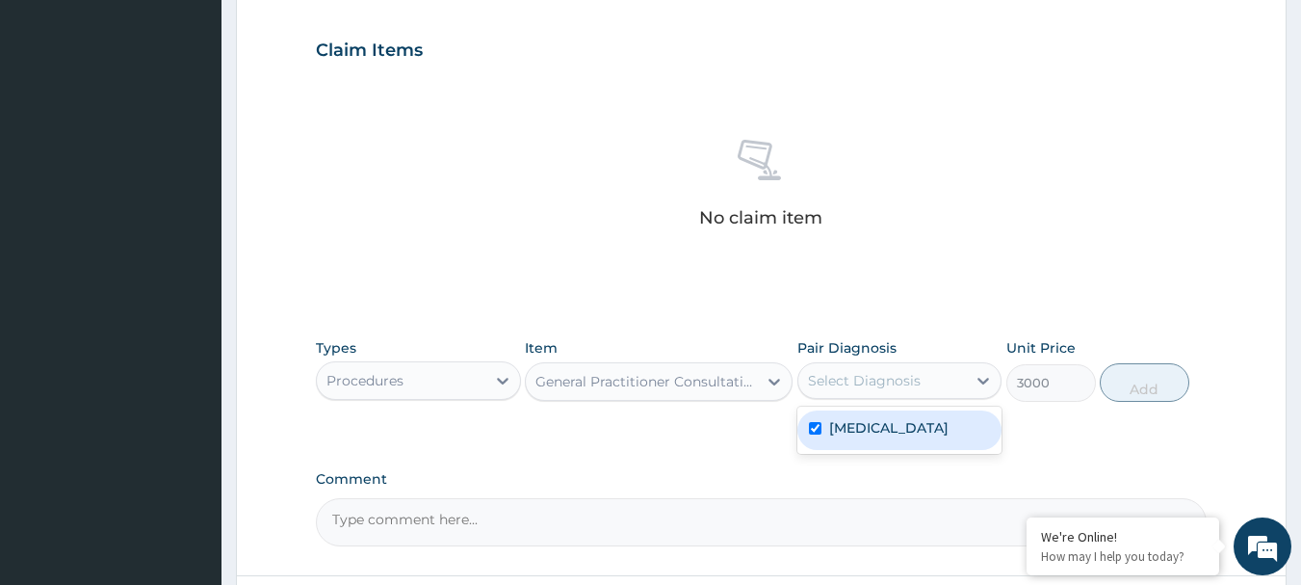
checkbox input "true"
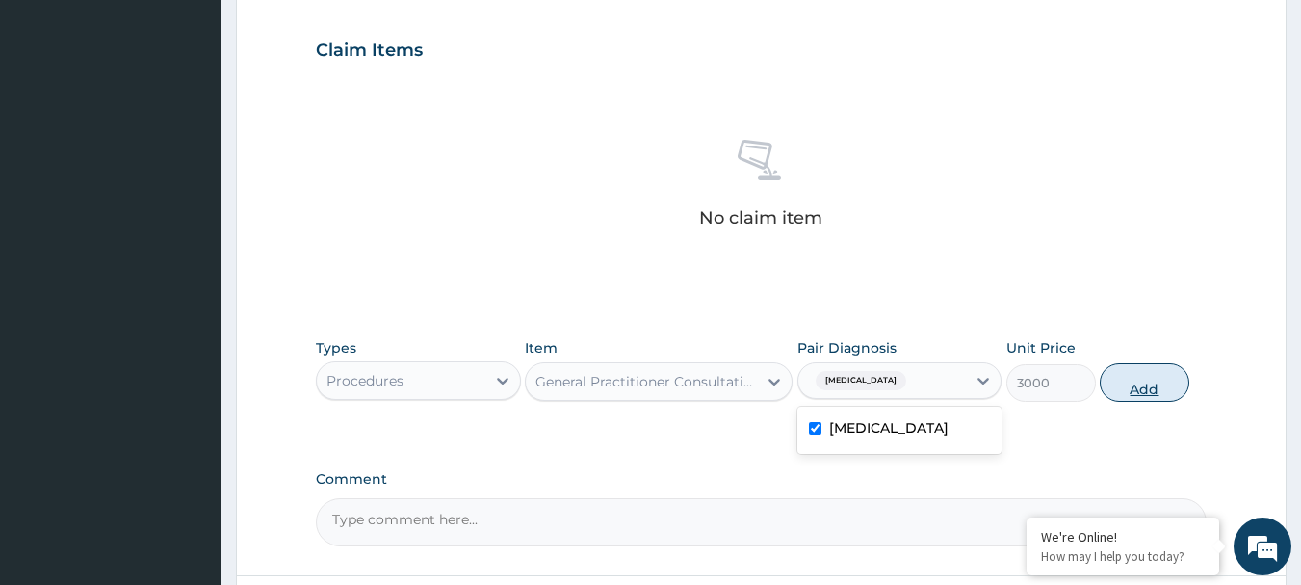
click at [1161, 388] on button "Add" at bounding box center [1145, 382] width 90 height 39
type input "0"
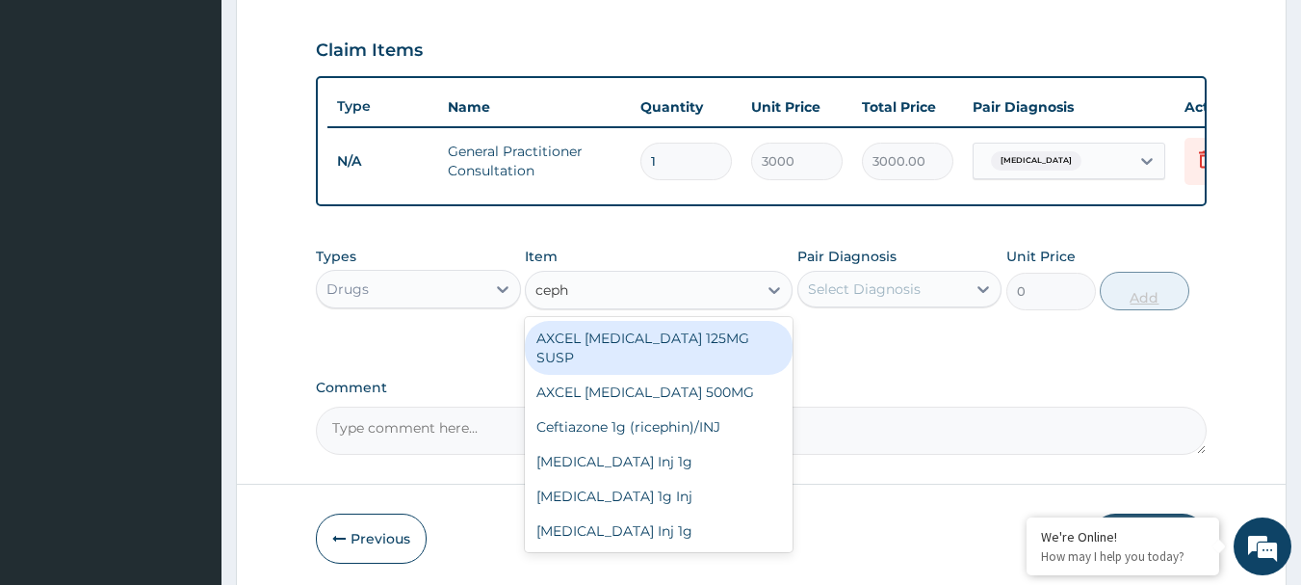
type input "cepha"
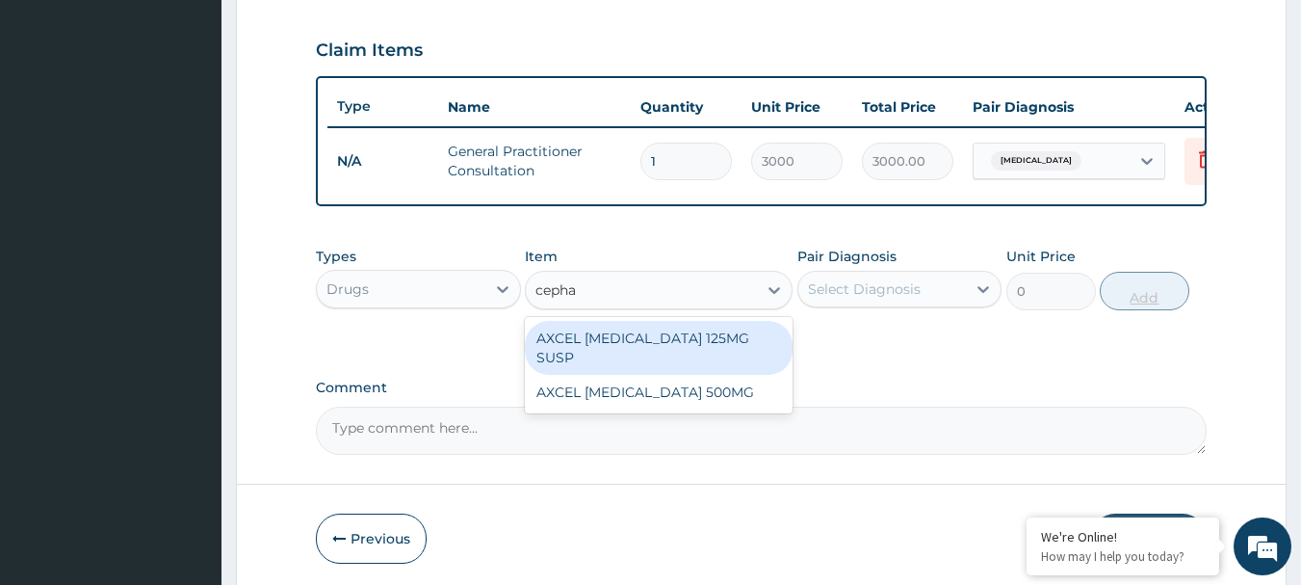
type input "420"
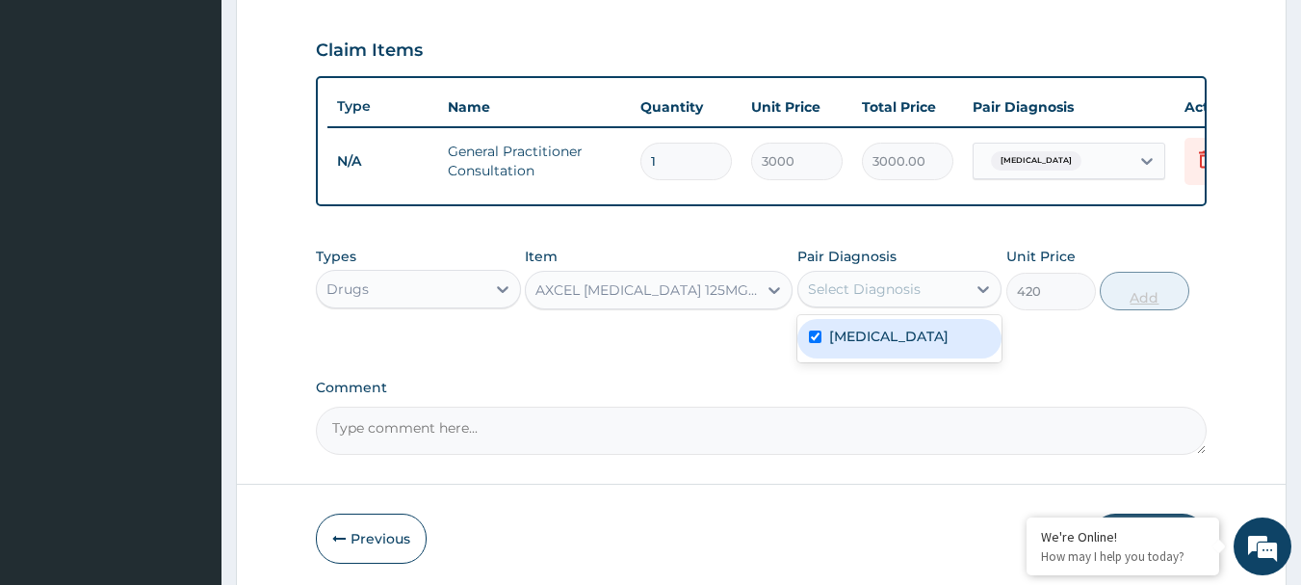
checkbox input "true"
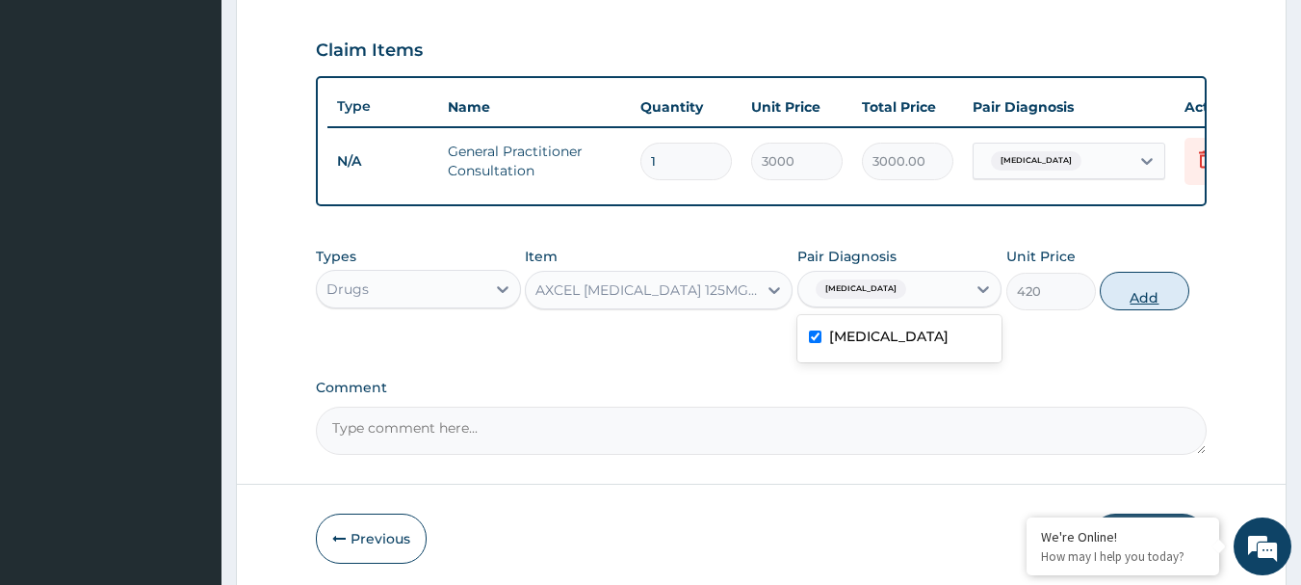
click at [1143, 308] on button "Add" at bounding box center [1145, 291] width 90 height 39
type input "0"
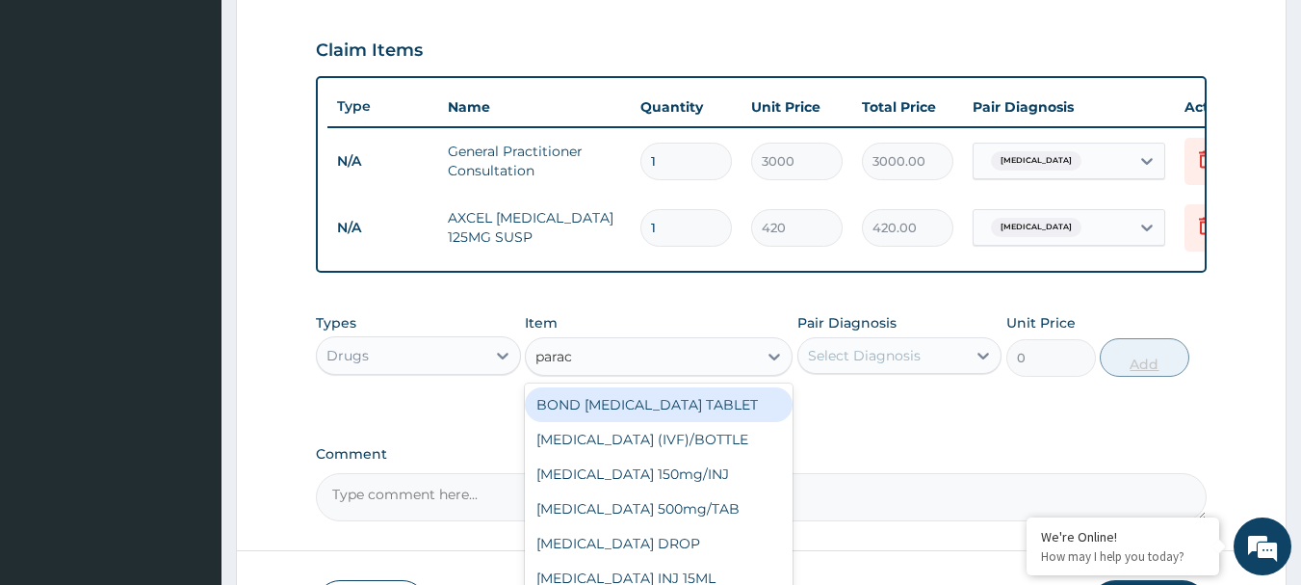
type input "parace"
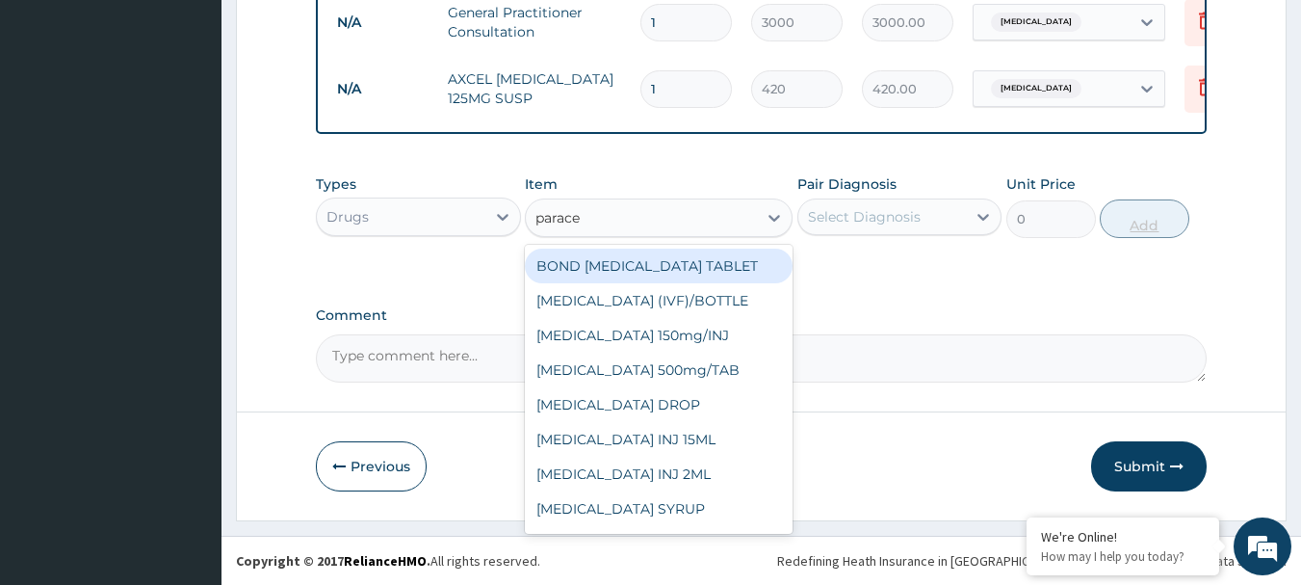
scroll to position [66, 0]
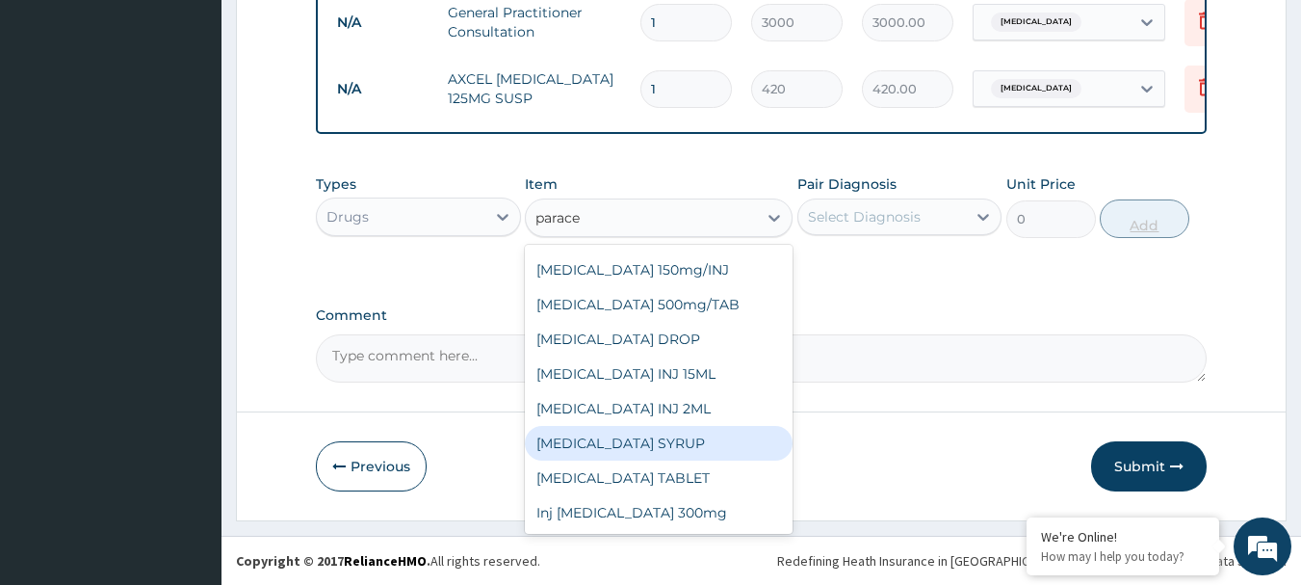
type input "131.25"
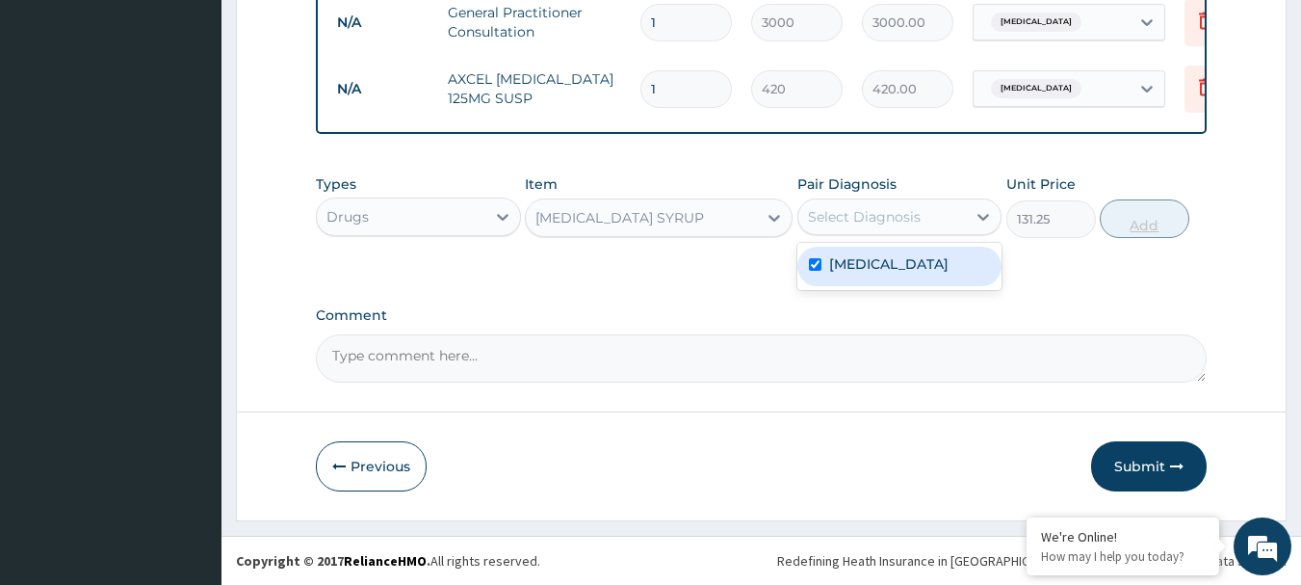
checkbox input "true"
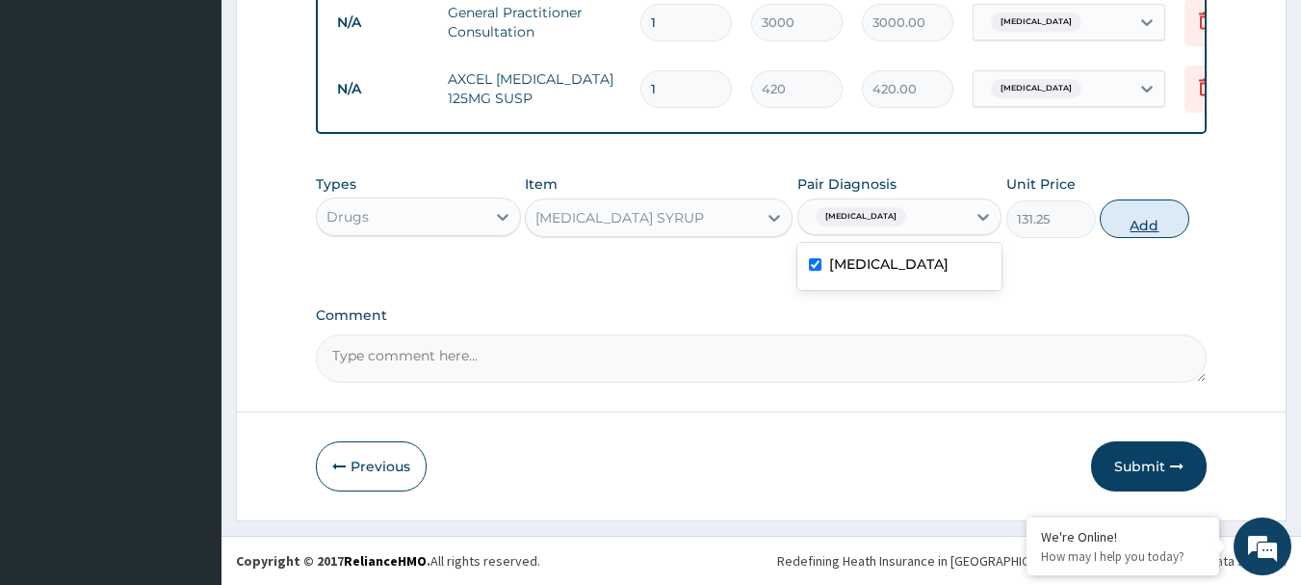
click at [1144, 223] on button "Add" at bounding box center [1145, 218] width 90 height 39
type input "0"
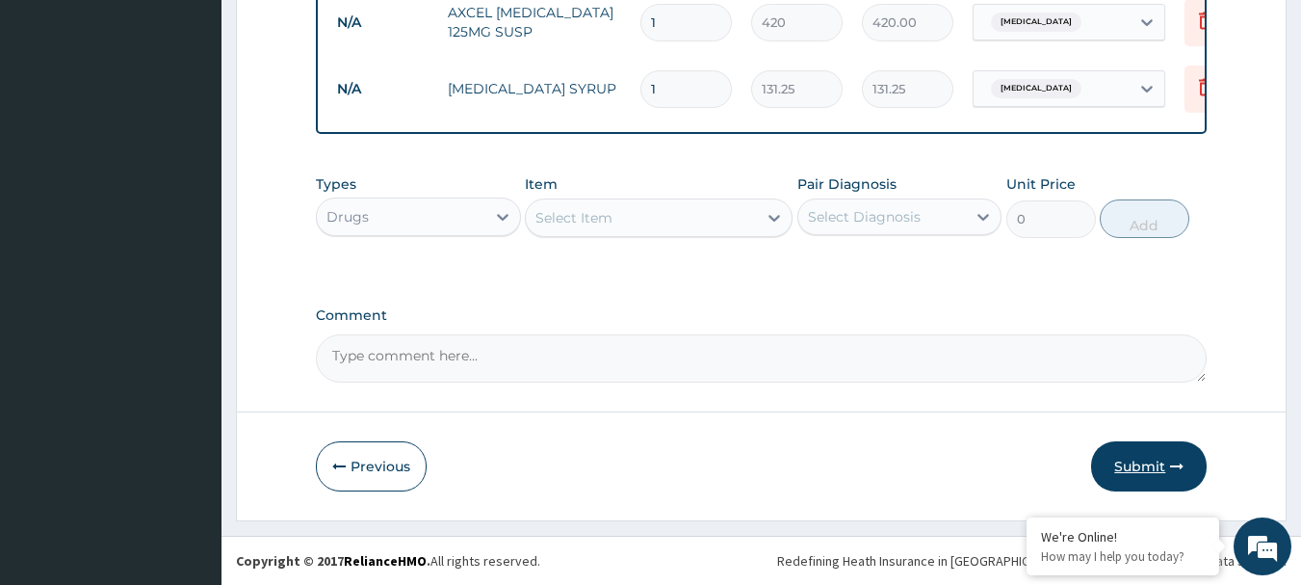
click at [1148, 447] on button "Submit" at bounding box center [1149, 466] width 116 height 50
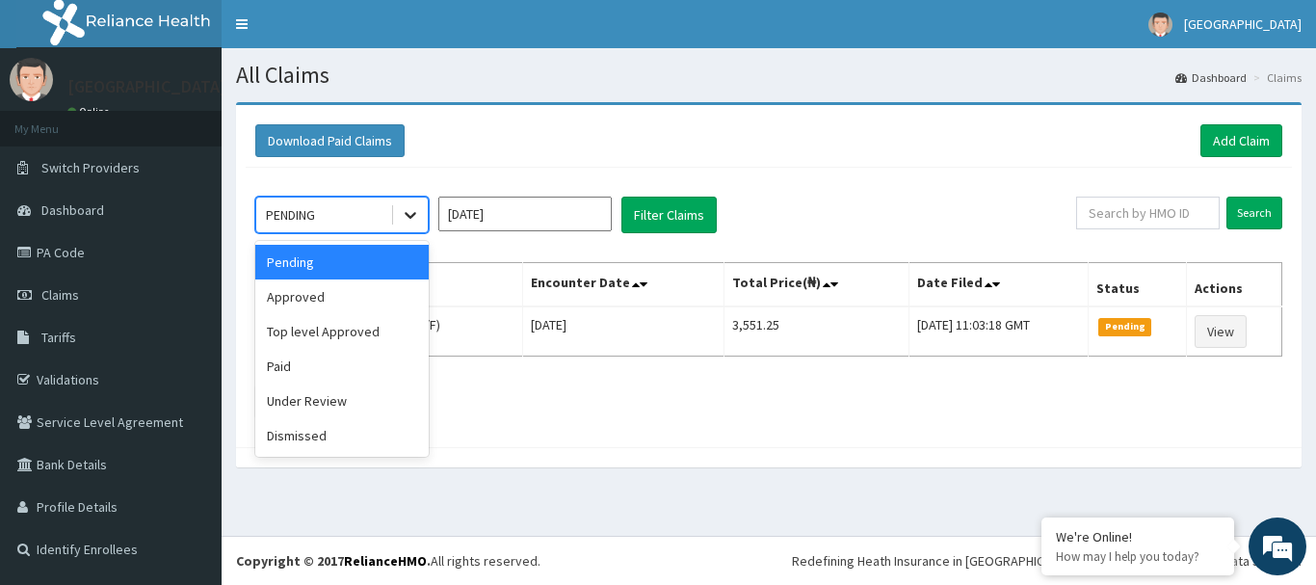
click at [401, 214] on icon at bounding box center [410, 214] width 19 height 19
click at [322, 290] on div "Approved" at bounding box center [341, 296] width 173 height 35
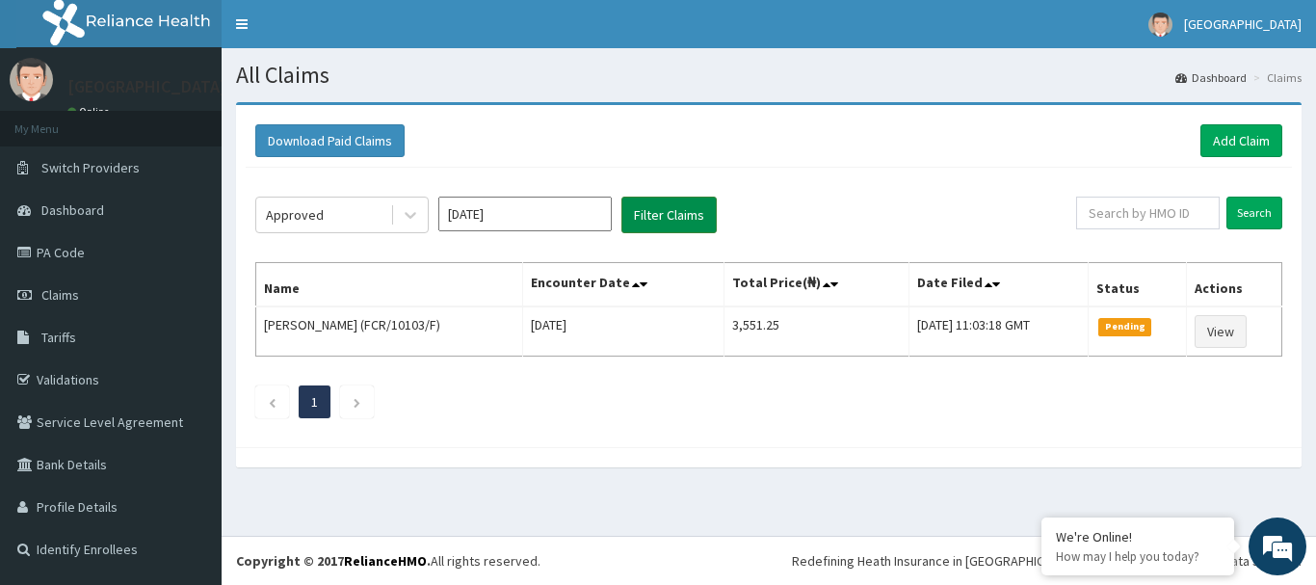
click at [687, 223] on button "Filter Claims" at bounding box center [668, 215] width 95 height 37
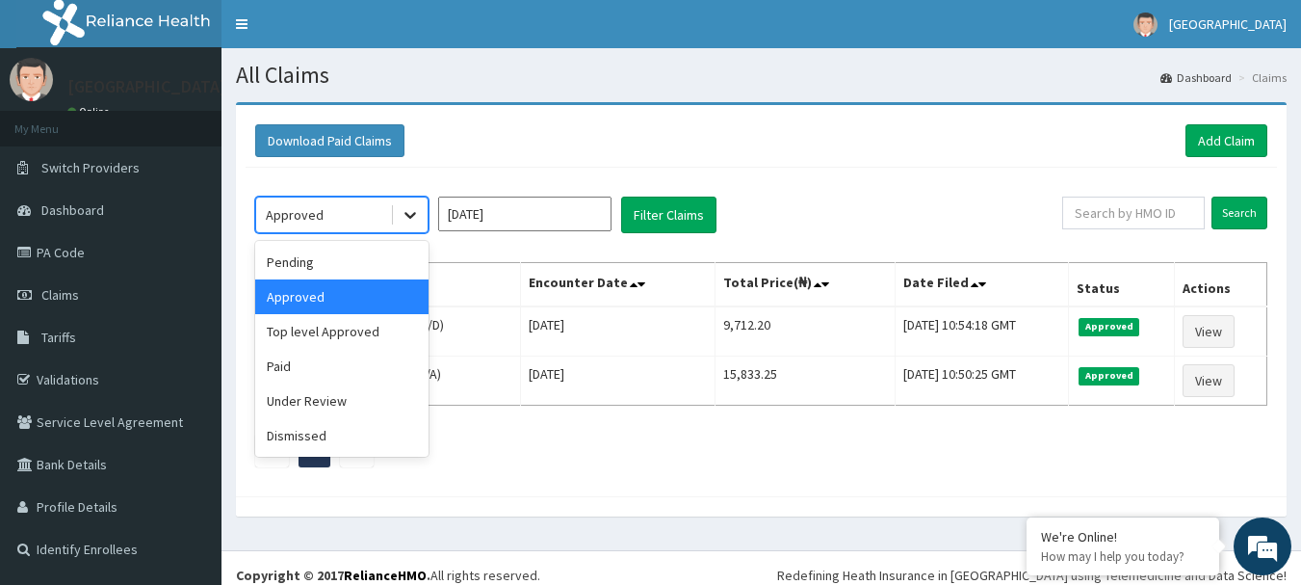
click at [420, 221] on div at bounding box center [410, 214] width 35 height 35
click at [357, 265] on div "Pending" at bounding box center [341, 262] width 173 height 35
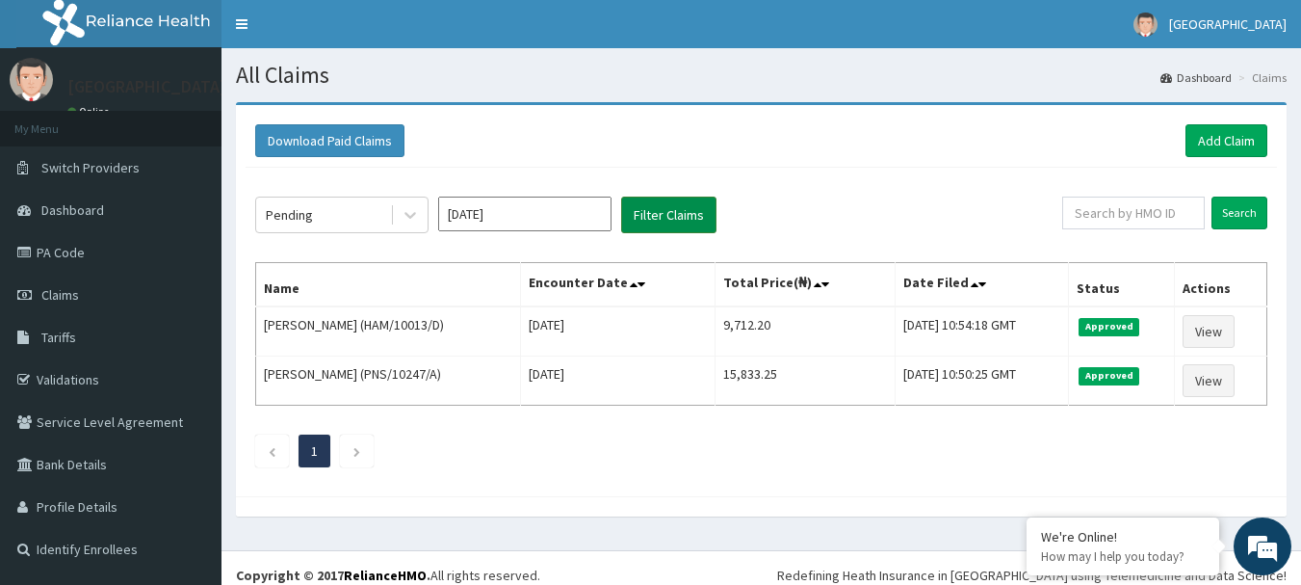
click at [676, 216] on button "Filter Claims" at bounding box center [668, 215] width 95 height 37
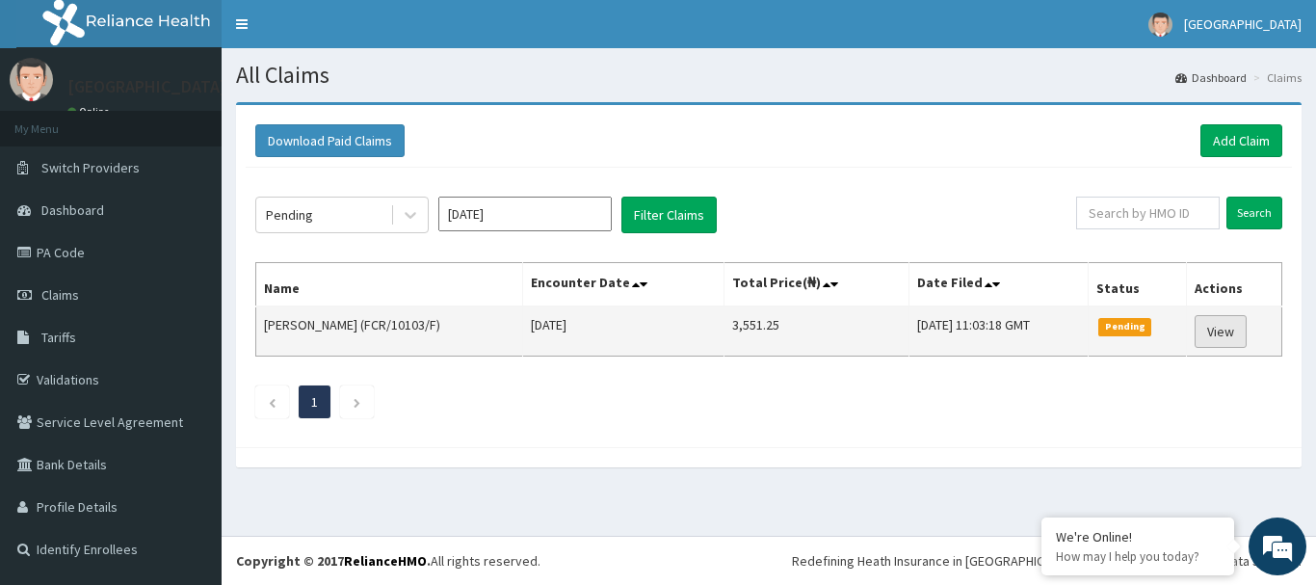
click at [1229, 320] on link "View" at bounding box center [1221, 331] width 52 height 33
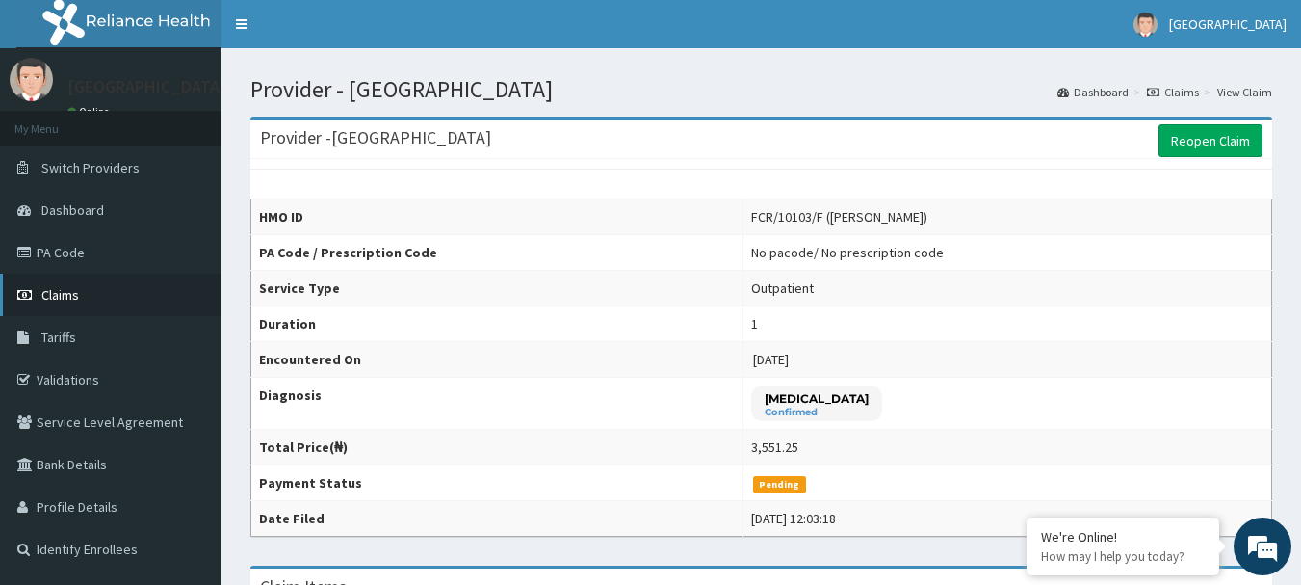
click at [83, 285] on link "Claims" at bounding box center [111, 295] width 222 height 42
